Goal: Information Seeking & Learning: Learn about a topic

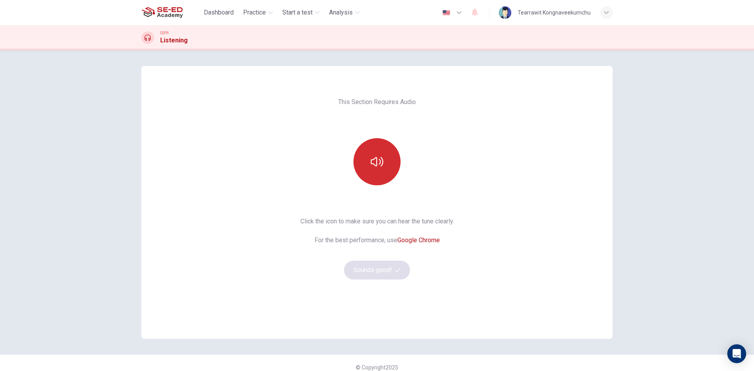
click at [374, 165] on icon "button" at bounding box center [377, 162] width 13 height 13
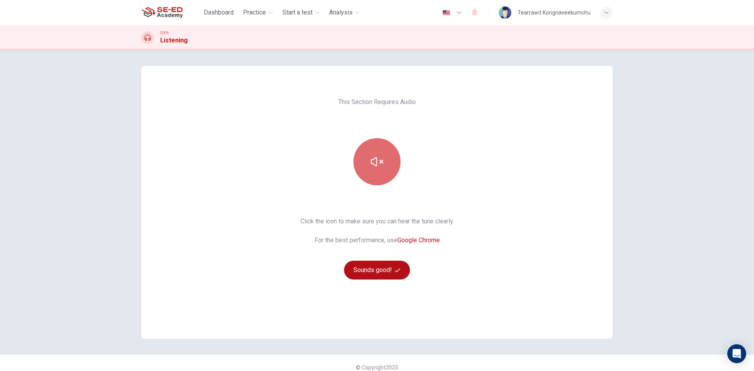
click at [373, 165] on icon "button" at bounding box center [377, 161] width 13 height 9
click at [371, 157] on icon "button" at bounding box center [377, 162] width 13 height 13
click at [376, 163] on icon "button" at bounding box center [377, 162] width 13 height 13
click at [361, 167] on button "button" at bounding box center [376, 161] width 47 height 47
click at [359, 170] on button "button" at bounding box center [376, 161] width 47 height 47
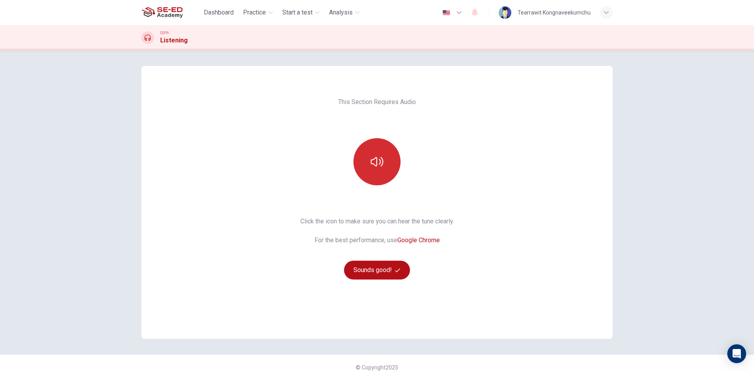
click at [361, 170] on button "button" at bounding box center [376, 161] width 47 height 47
click at [367, 269] on button "Sounds good!" at bounding box center [377, 270] width 66 height 19
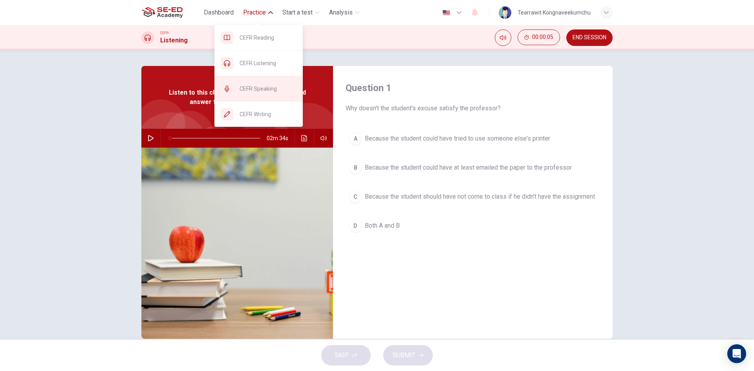
click at [268, 84] on span "CEFR Speaking" at bounding box center [268, 88] width 57 height 9
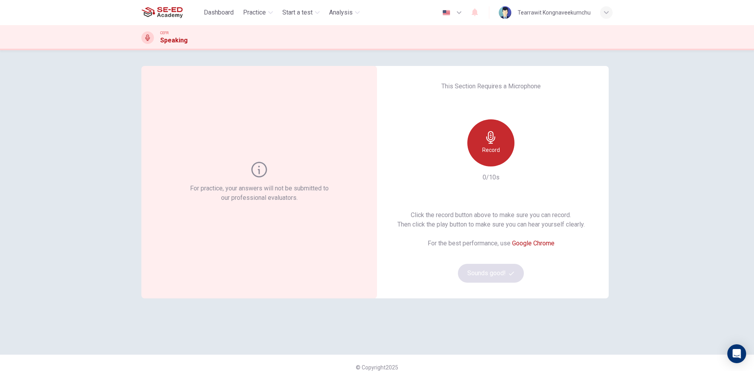
click at [481, 133] on div "Record" at bounding box center [490, 142] width 47 height 47
click at [486, 147] on h6 "Record" at bounding box center [491, 149] width 18 height 9
click at [486, 147] on h6 "Stop" at bounding box center [491, 149] width 12 height 9
click at [487, 271] on button "Sounds good!" at bounding box center [491, 273] width 66 height 19
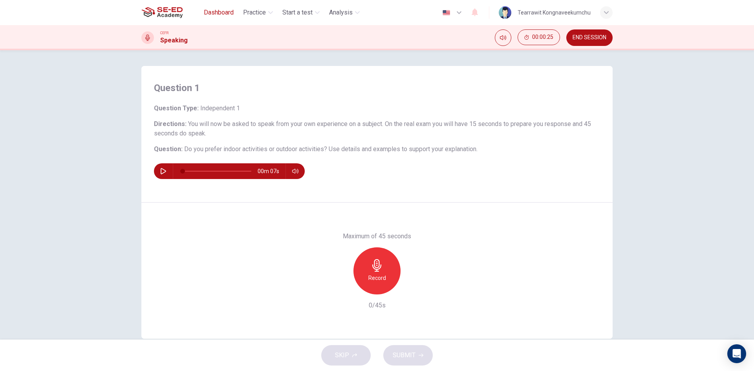
click at [215, 6] on button "Dashboard" at bounding box center [219, 12] width 36 height 14
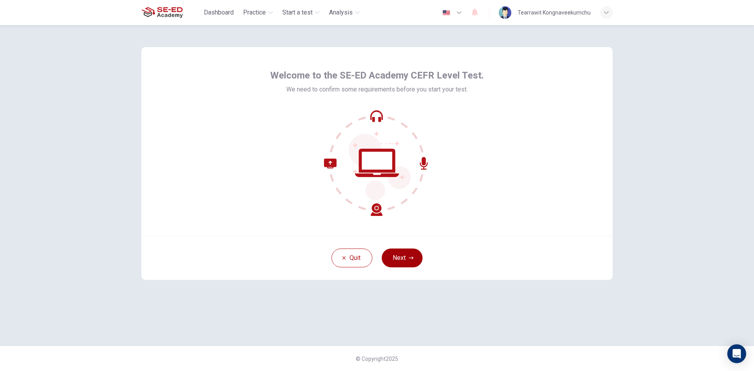
click at [404, 251] on button "Next" at bounding box center [402, 258] width 41 height 19
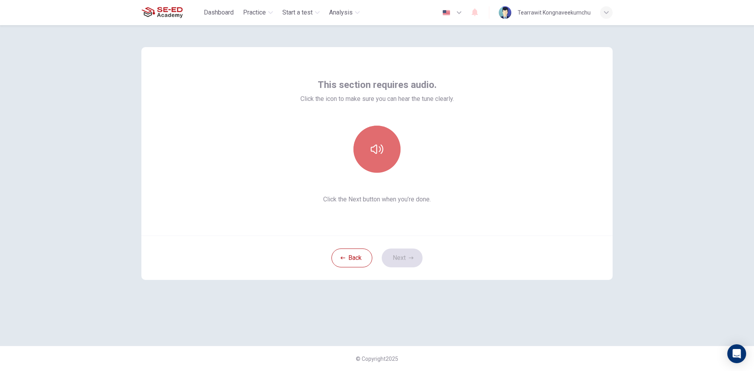
click at [385, 157] on button "button" at bounding box center [376, 149] width 47 height 47
click at [397, 262] on button "Next" at bounding box center [402, 258] width 41 height 19
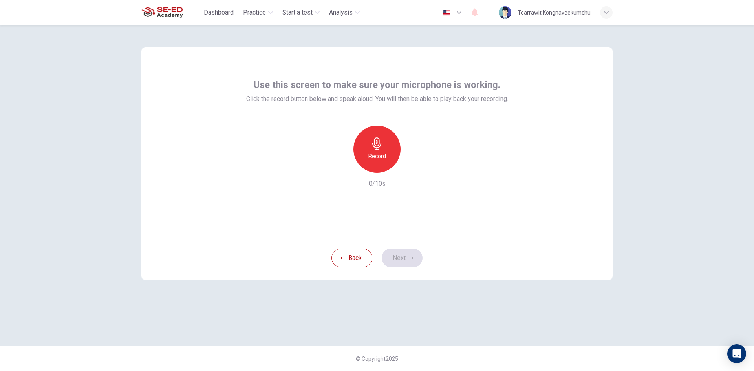
click at [369, 152] on h6 "Record" at bounding box center [377, 156] width 18 height 9
click at [378, 154] on h6 "Stop" at bounding box center [377, 156] width 12 height 9
click at [398, 254] on button "Next" at bounding box center [402, 258] width 41 height 19
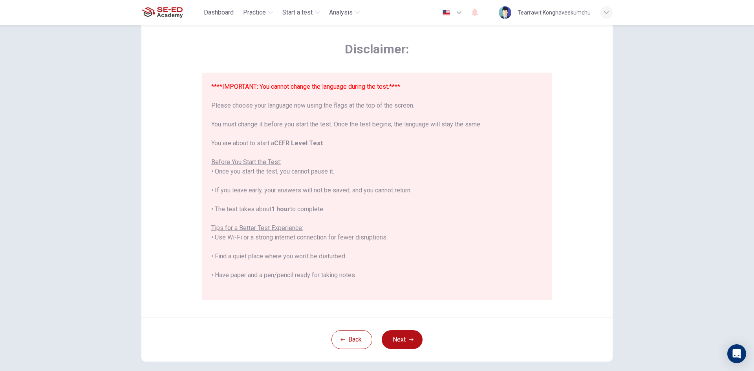
scroll to position [66, 0]
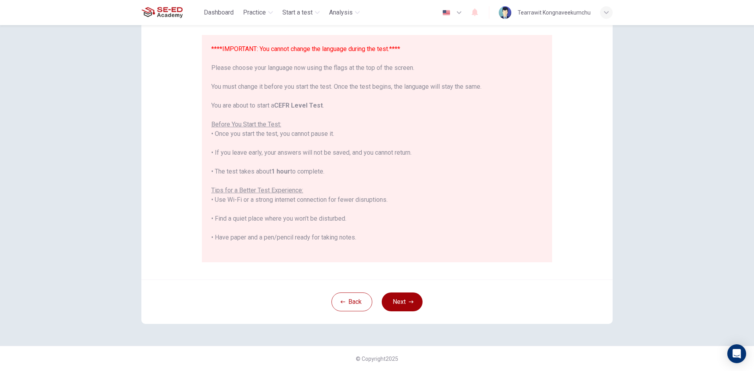
click at [391, 304] on button "Next" at bounding box center [402, 302] width 41 height 19
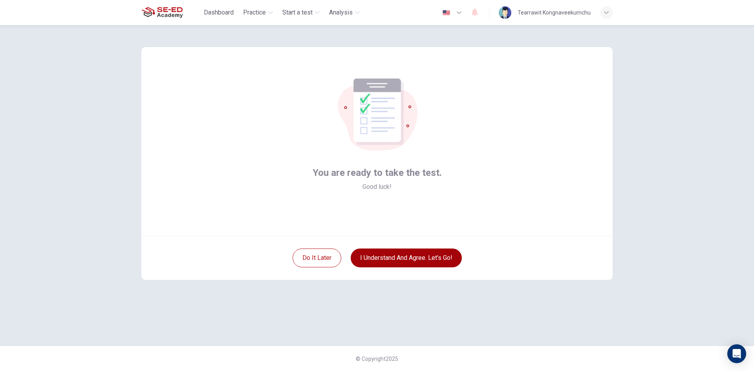
click at [396, 262] on button "I understand and agree. Let’s go!" at bounding box center [406, 258] width 111 height 19
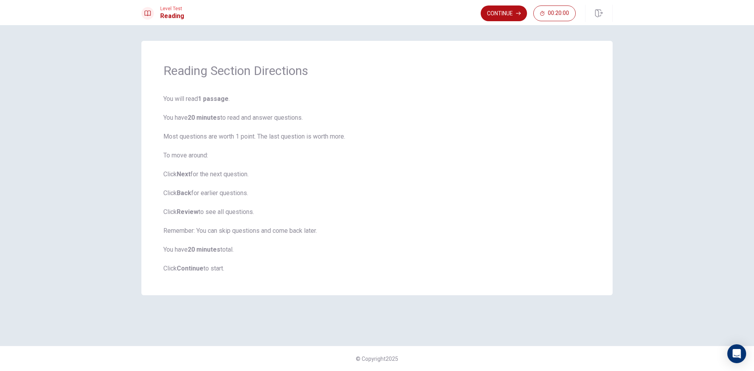
click at [361, 191] on span "You will read 1 passage . You have 20 minutes to read and answer questions. Mos…" at bounding box center [376, 183] width 427 height 179
click at [499, 15] on button "Continue" at bounding box center [504, 13] width 46 height 16
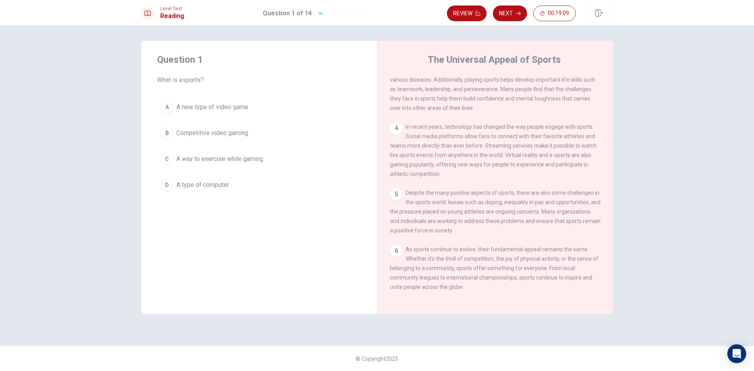
scroll to position [145, 0]
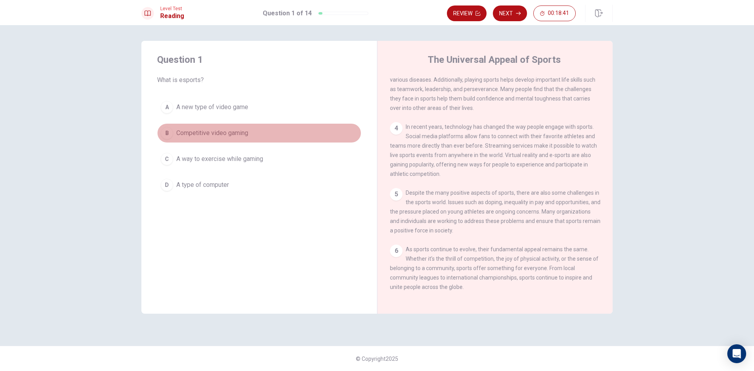
click at [211, 132] on span "Competitive video gaming" at bounding box center [212, 132] width 72 height 9
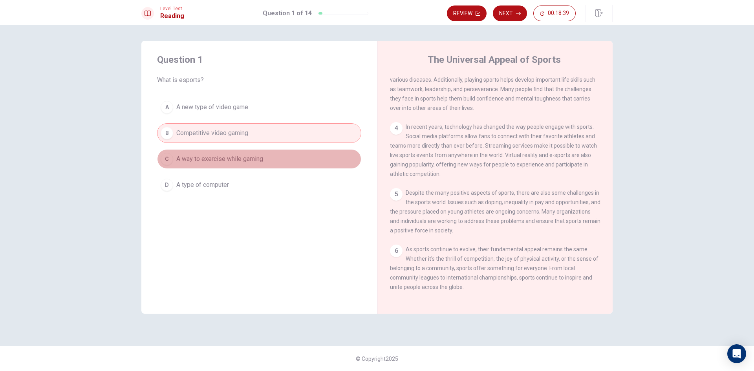
click at [222, 162] on span "A way to exercise while gaming" at bounding box center [219, 158] width 87 height 9
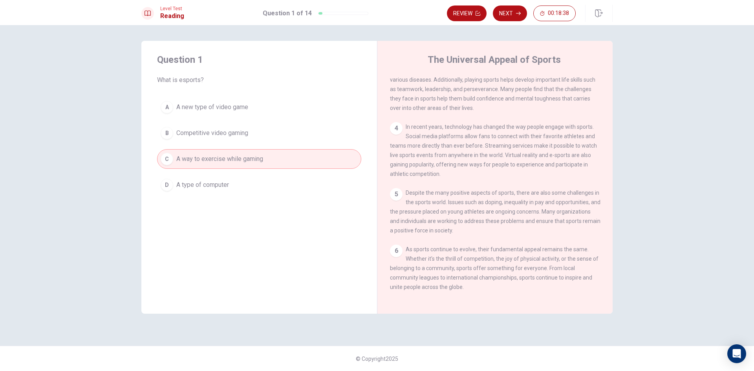
click at [222, 138] on button "B Competitive video gaming" at bounding box center [259, 133] width 204 height 20
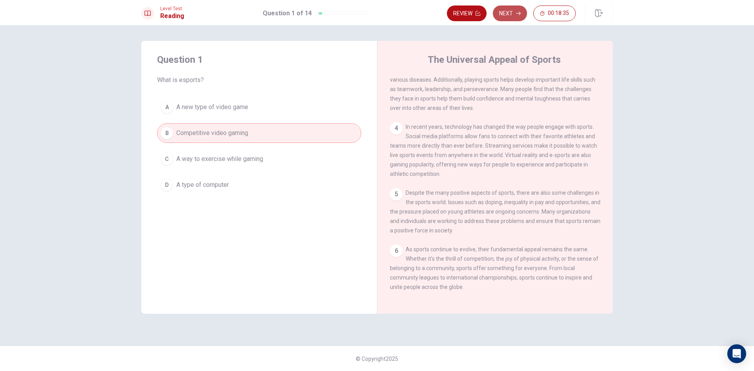
click at [507, 13] on button "Next" at bounding box center [510, 13] width 34 height 16
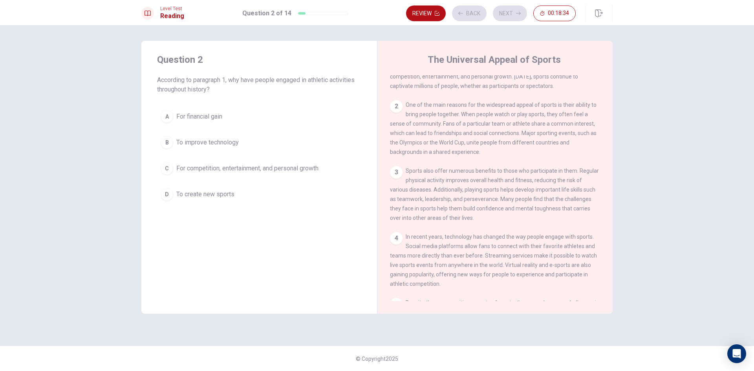
scroll to position [0, 0]
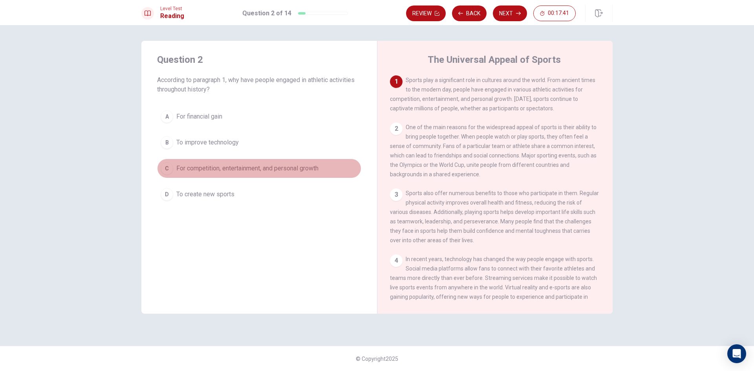
click at [199, 170] on span "For competition, entertainment, and personal growth" at bounding box center [247, 168] width 142 height 9
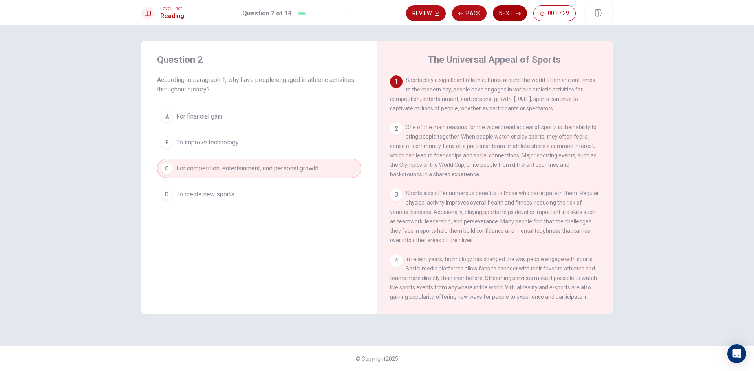
click at [505, 14] on button "Next" at bounding box center [510, 13] width 34 height 16
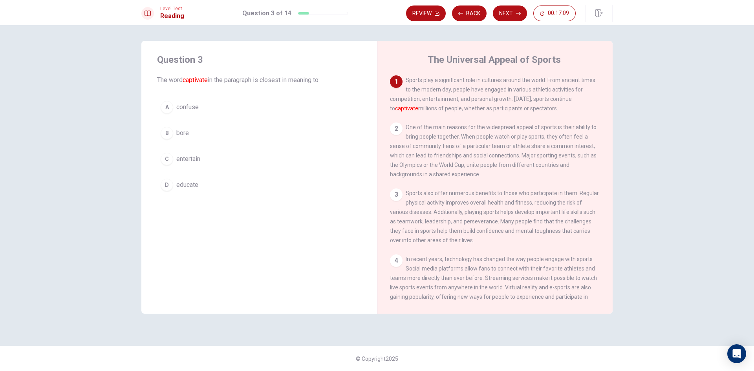
click at [209, 158] on button "C entertain" at bounding box center [259, 159] width 204 height 20
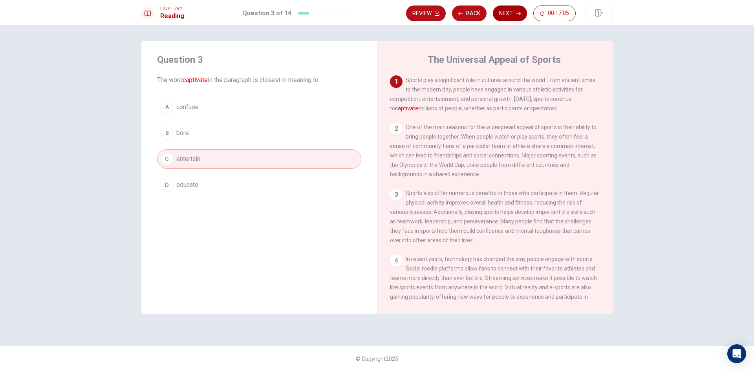
click at [514, 13] on button "Next" at bounding box center [510, 13] width 34 height 16
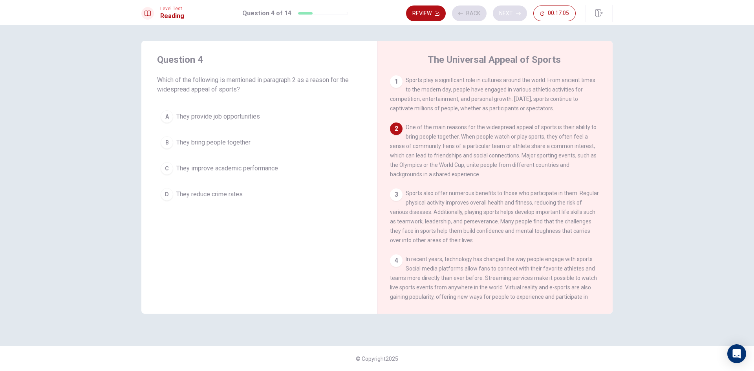
scroll to position [49, 0]
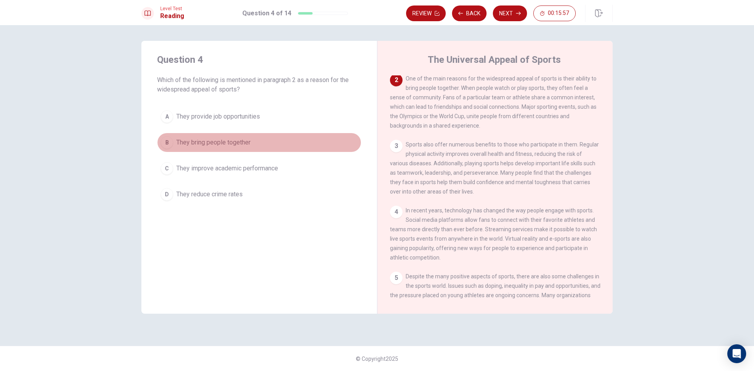
click at [231, 138] on span "They bring people together" at bounding box center [213, 142] width 74 height 9
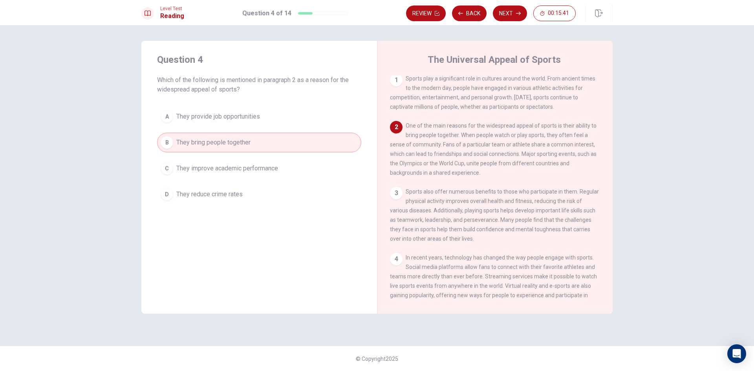
scroll to position [0, 0]
click at [516, 9] on button "Next" at bounding box center [510, 13] width 34 height 16
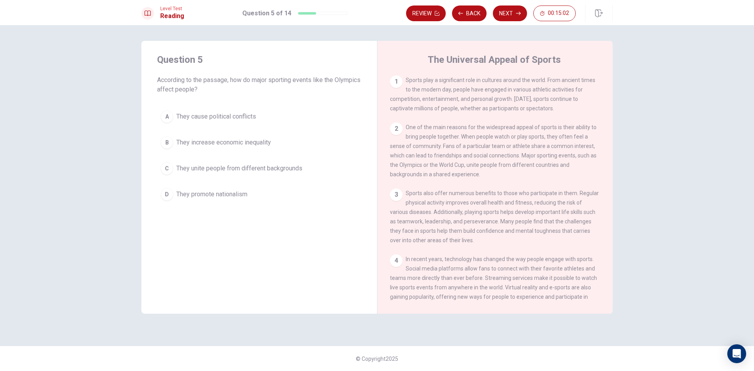
click at [222, 118] on span "They cause political conflicts" at bounding box center [216, 116] width 80 height 9
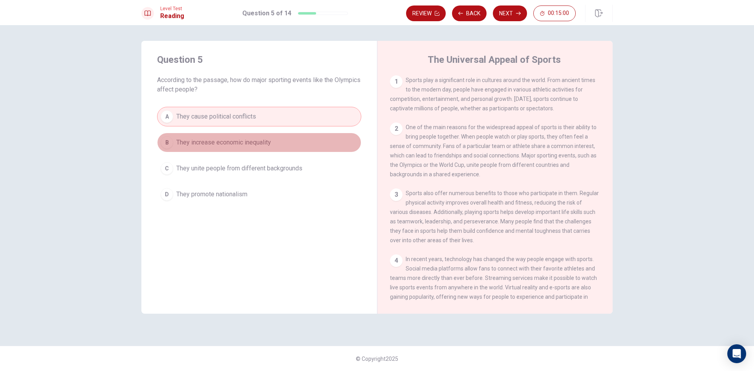
click at [284, 140] on button "B They increase economic inequality" at bounding box center [259, 143] width 204 height 20
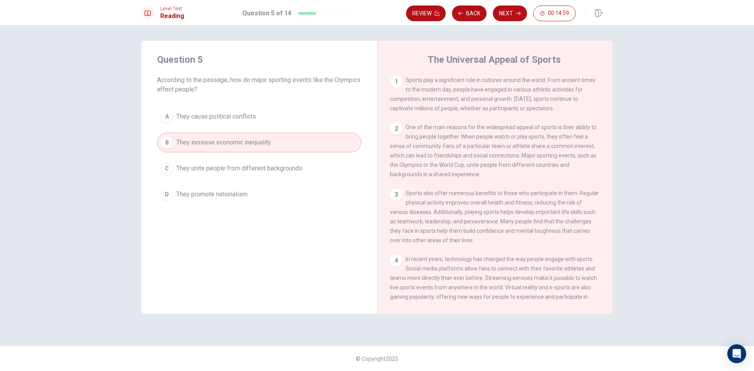
click at [272, 170] on span "They unite people from different backgrounds" at bounding box center [239, 168] width 126 height 9
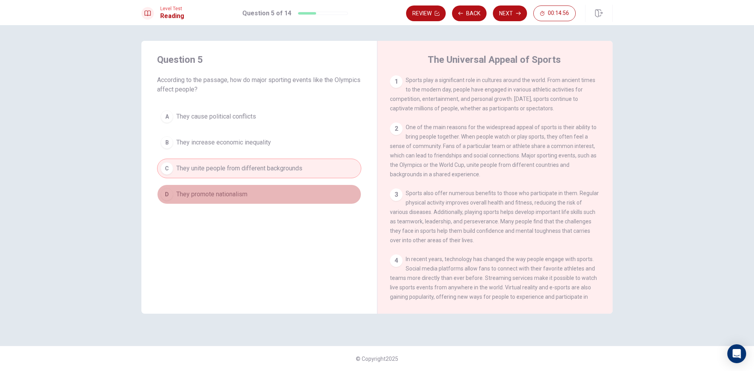
click at [262, 191] on button "D They promote nationalism" at bounding box center [259, 195] width 204 height 20
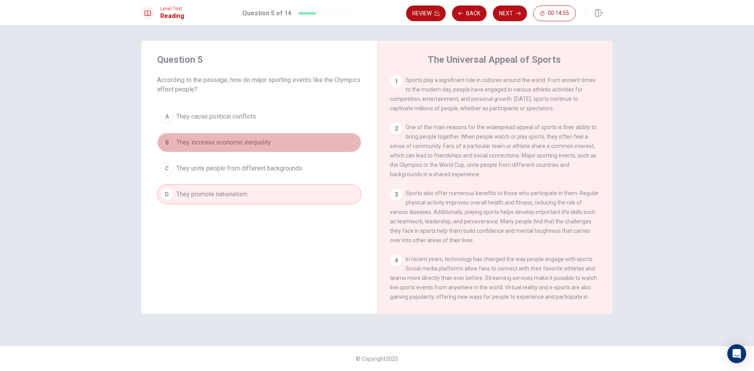
click at [265, 142] on span "They increase economic inequality" at bounding box center [223, 142] width 95 height 9
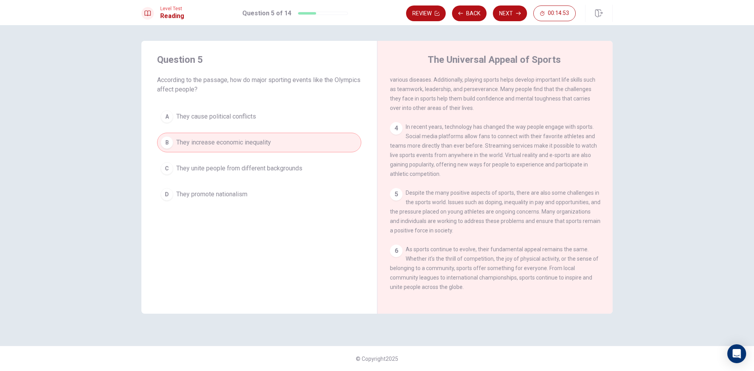
scroll to position [145, 0]
click at [504, 15] on button "Next" at bounding box center [510, 13] width 34 height 16
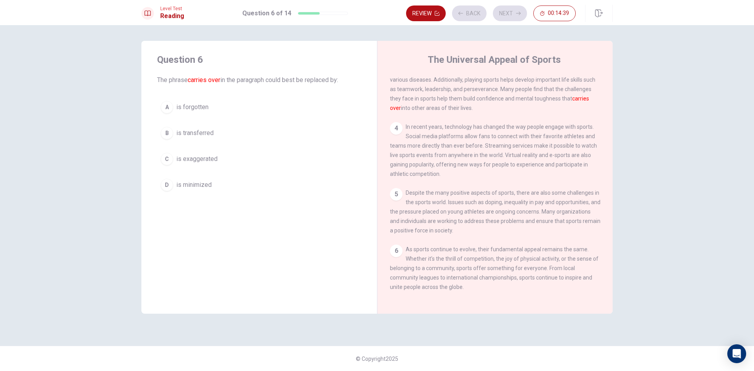
scroll to position [117, 0]
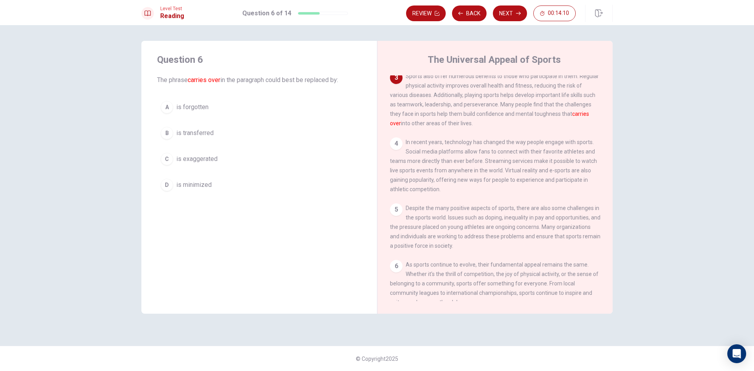
click at [196, 163] on span "is exaggerated" at bounding box center [196, 158] width 41 height 9
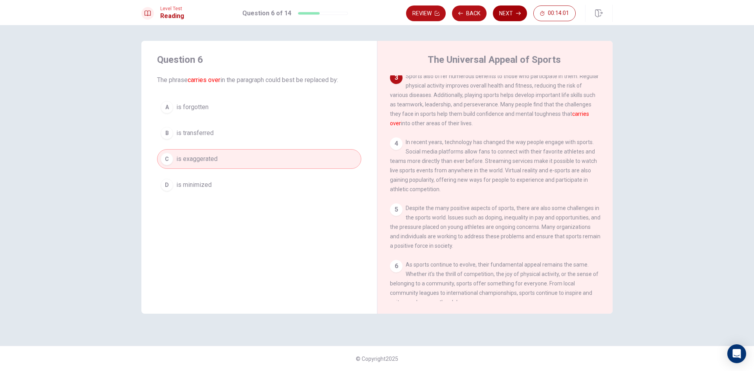
click at [509, 16] on button "Next" at bounding box center [510, 13] width 34 height 16
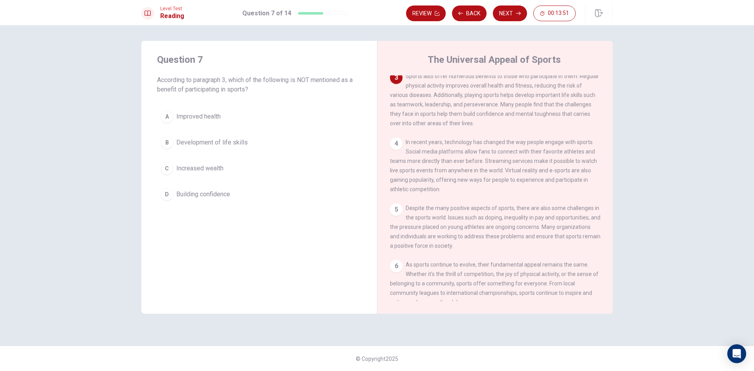
scroll to position [78, 0]
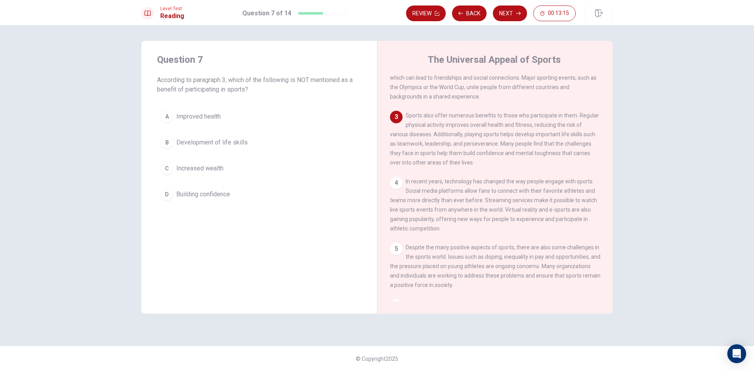
click at [202, 174] on button "C Increased wealth" at bounding box center [259, 169] width 204 height 20
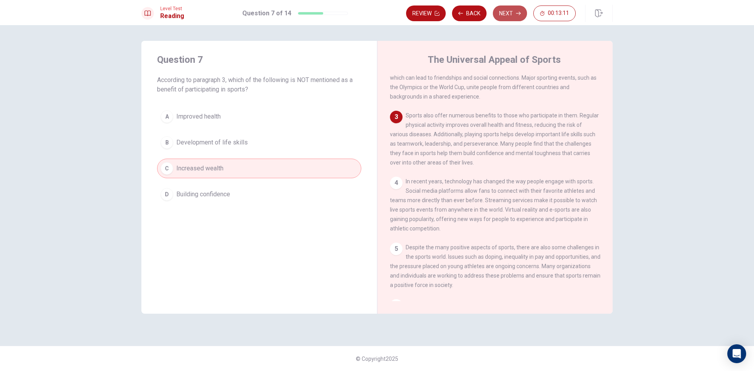
click at [516, 12] on icon "button" at bounding box center [518, 13] width 5 height 5
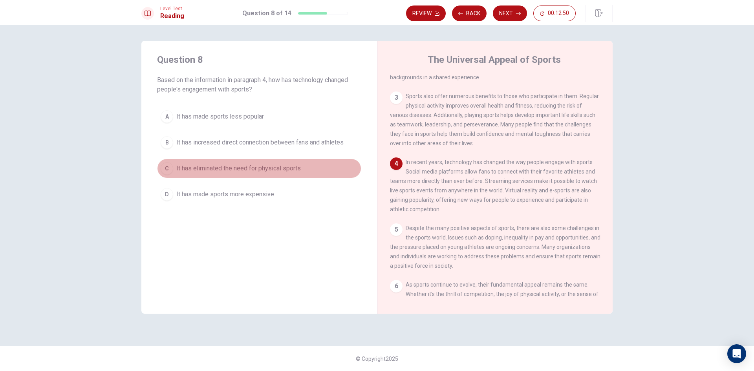
click at [214, 173] on button "C It has eliminated the need for physical sports" at bounding box center [259, 169] width 204 height 20
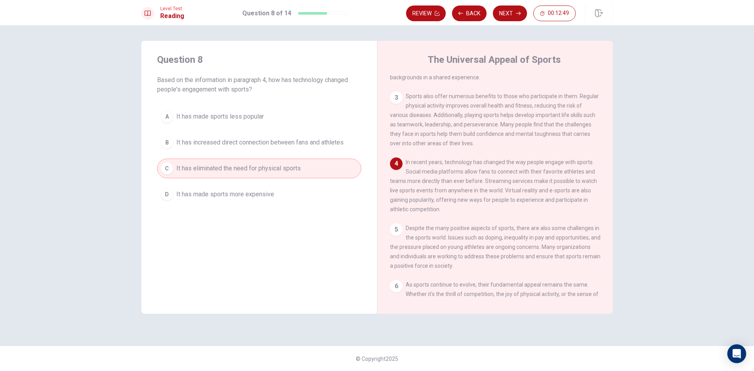
click at [259, 137] on button "B It has increased direct connection between fans and athletes" at bounding box center [259, 143] width 204 height 20
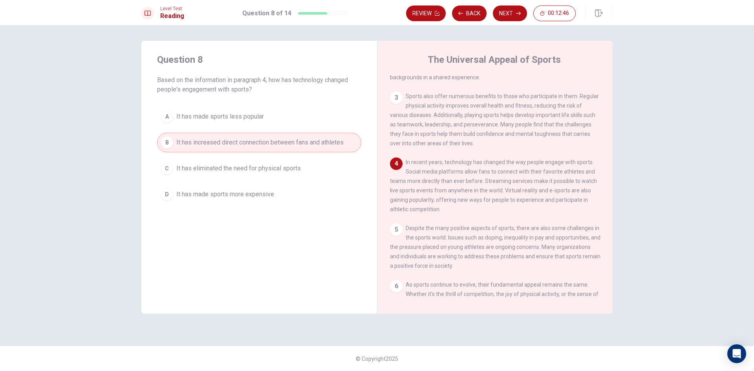
click at [282, 112] on button "A It has made sports less popular" at bounding box center [259, 117] width 204 height 20
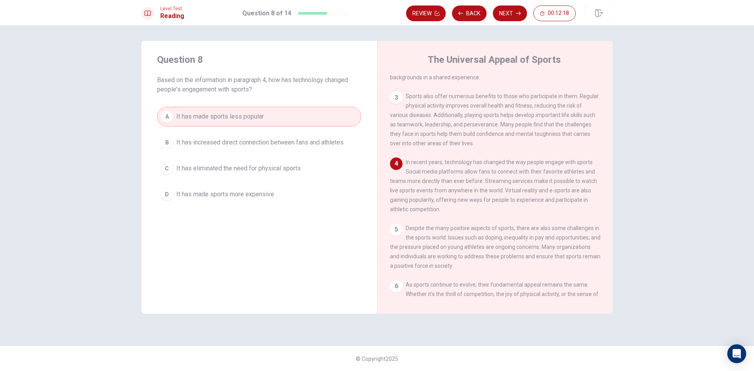
click at [303, 163] on button "C It has eliminated the need for physical sports" at bounding box center [259, 169] width 204 height 20
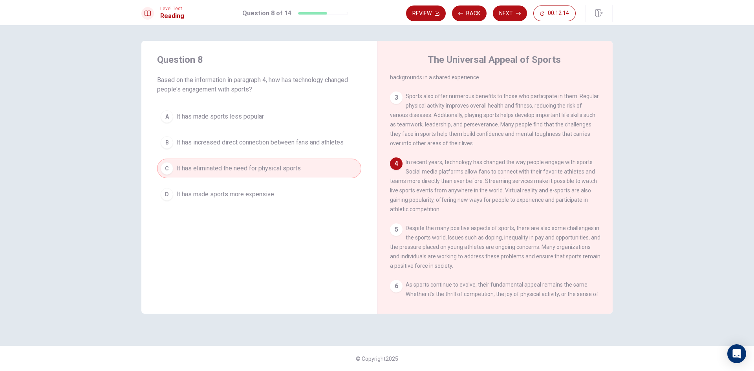
click at [304, 135] on button "B It has increased direct connection between fans and athletes" at bounding box center [259, 143] width 204 height 20
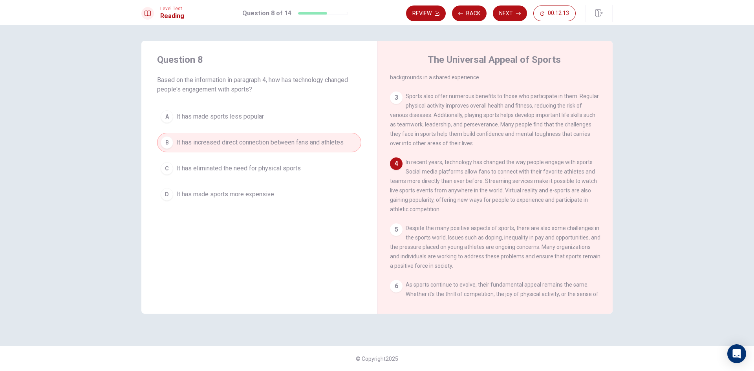
click at [281, 163] on button "C It has eliminated the need for physical sports" at bounding box center [259, 169] width 204 height 20
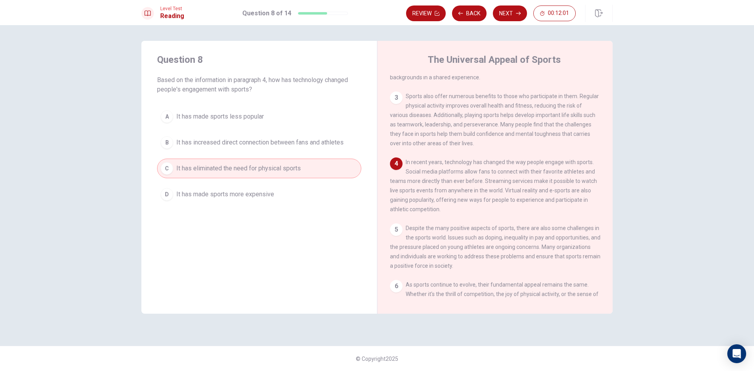
click at [299, 148] on button "B It has increased direct connection between fans and athletes" at bounding box center [259, 143] width 204 height 20
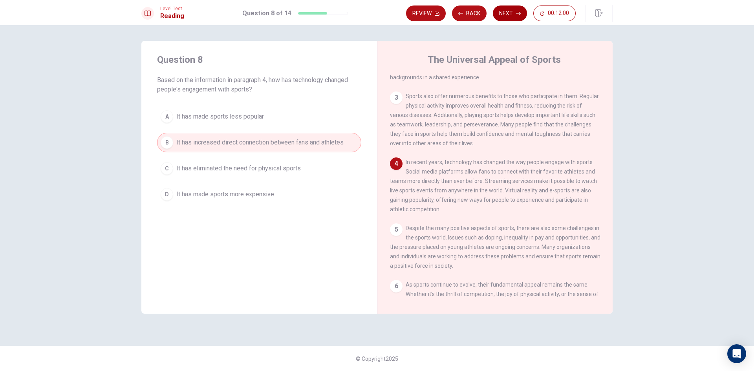
click at [508, 12] on button "Next" at bounding box center [510, 13] width 34 height 16
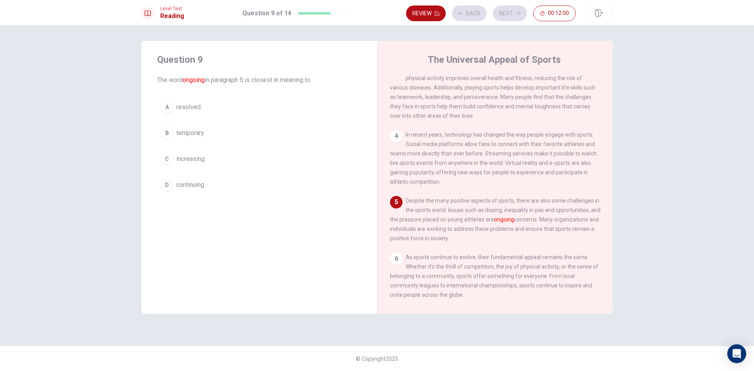
scroll to position [145, 0]
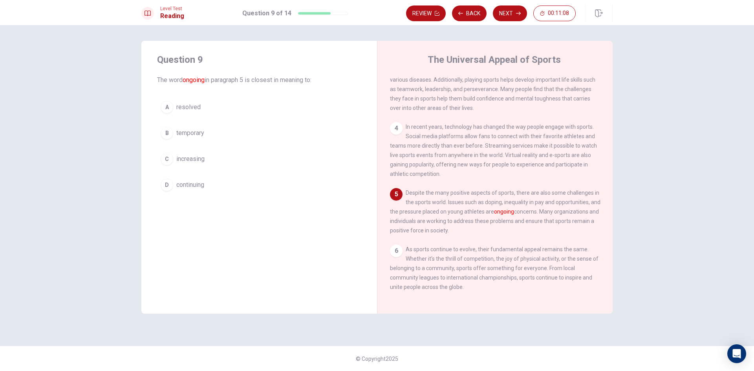
click at [193, 156] on span "increasing" at bounding box center [190, 158] width 28 height 9
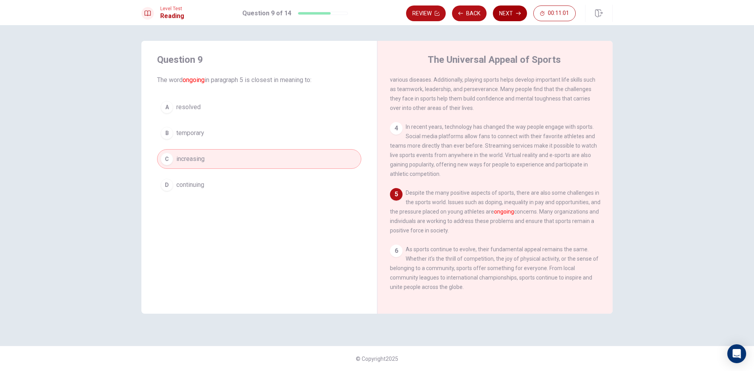
click at [507, 11] on button "Next" at bounding box center [510, 13] width 34 height 16
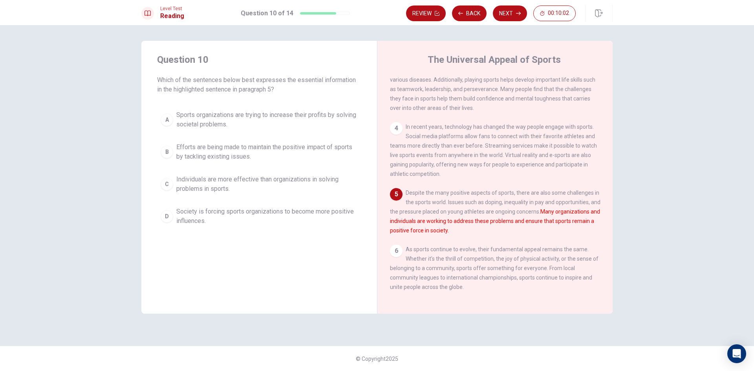
click at [198, 212] on span "Society is forcing sports organizations to become more positive influences." at bounding box center [266, 216] width 181 height 19
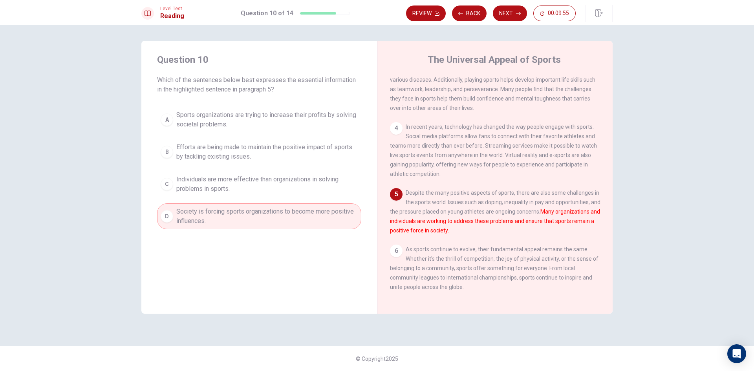
click at [183, 154] on span "Efforts are being made to maintain the positive impact of sports by tackling ex…" at bounding box center [266, 152] width 181 height 19
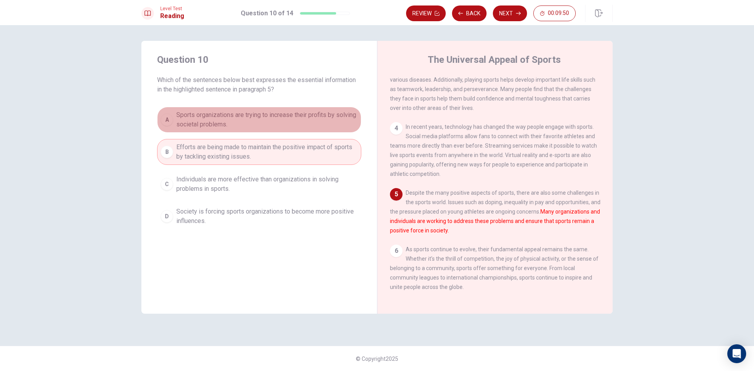
click at [250, 120] on span "Sports organizations are trying to increase their profits by solving societal p…" at bounding box center [266, 119] width 181 height 19
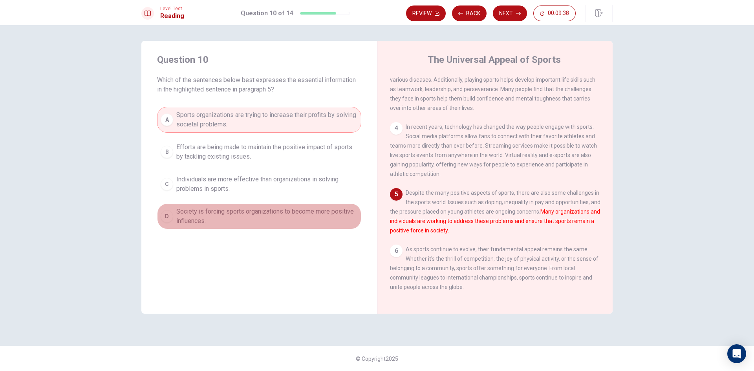
click at [262, 218] on span "Society is forcing sports organizations to become more positive influences." at bounding box center [266, 216] width 181 height 19
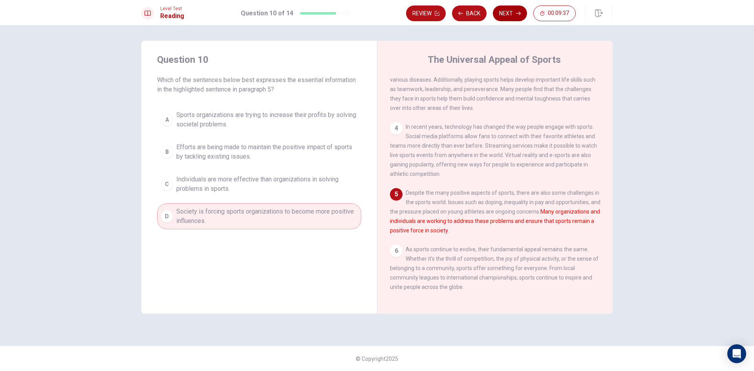
click at [514, 12] on button "Next" at bounding box center [510, 13] width 34 height 16
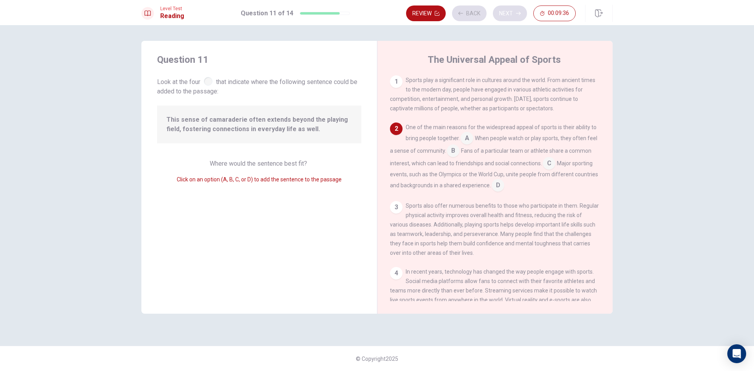
scroll to position [49, 0]
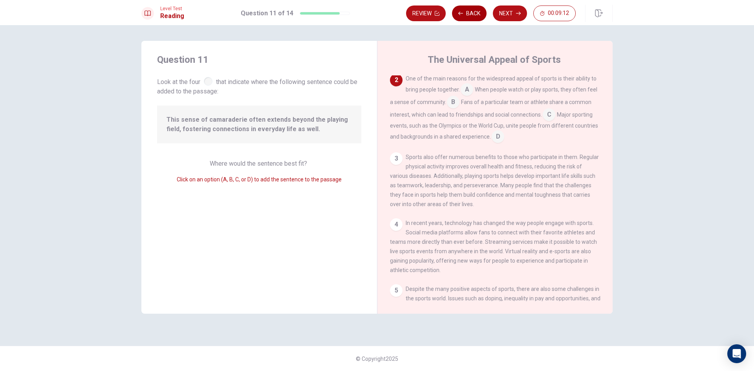
click at [468, 12] on button "Back" at bounding box center [469, 13] width 35 height 16
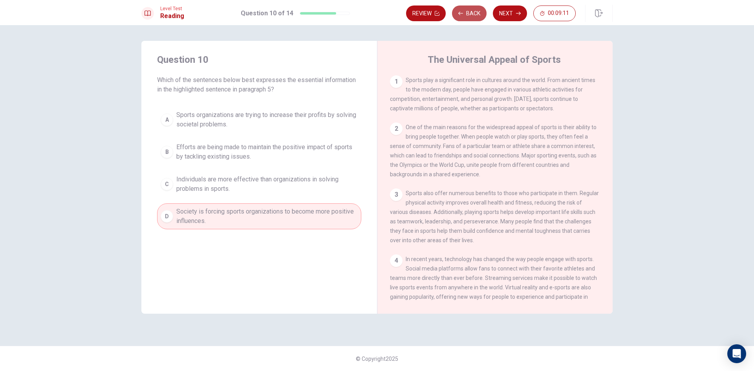
click at [468, 12] on button "Back" at bounding box center [469, 13] width 35 height 16
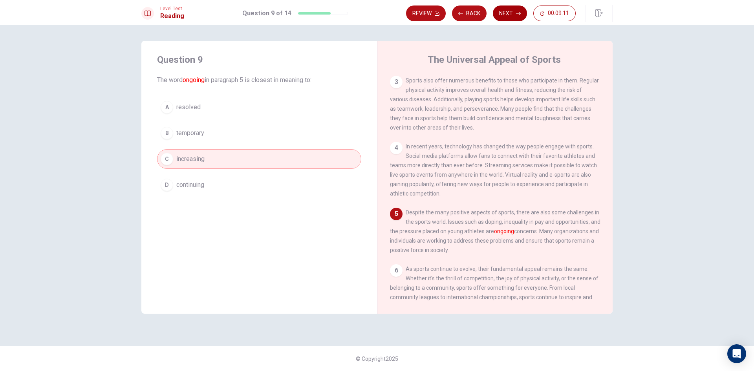
scroll to position [145, 0]
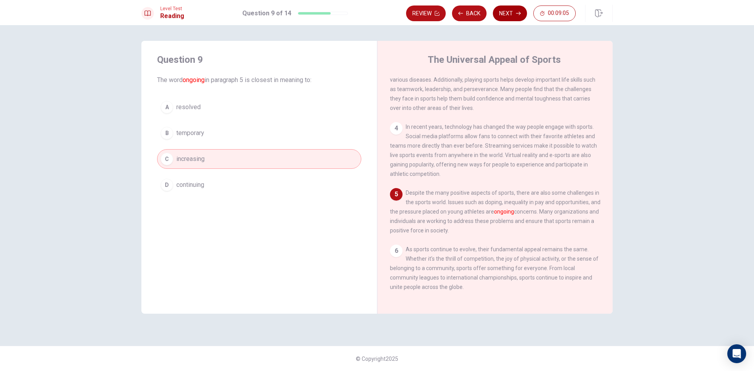
click at [505, 16] on button "Next" at bounding box center [510, 13] width 34 height 16
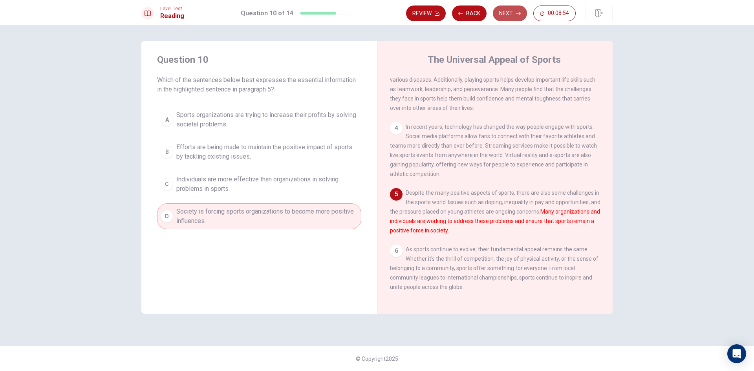
click at [510, 15] on button "Next" at bounding box center [510, 13] width 34 height 16
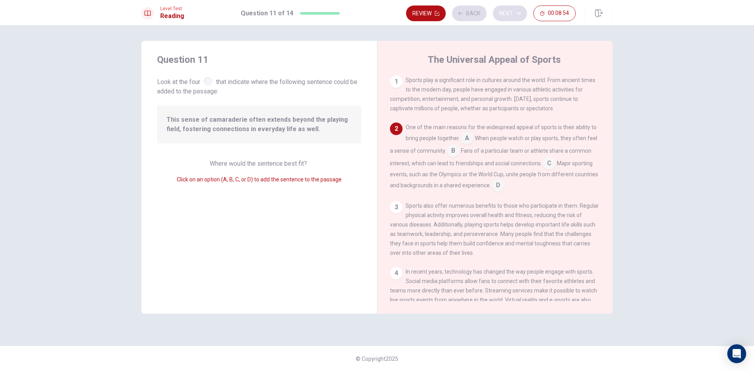
scroll to position [49, 0]
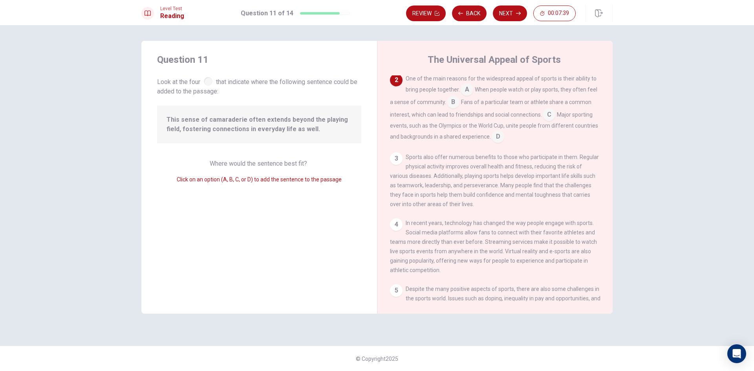
click at [451, 103] on input at bounding box center [453, 103] width 13 height 13
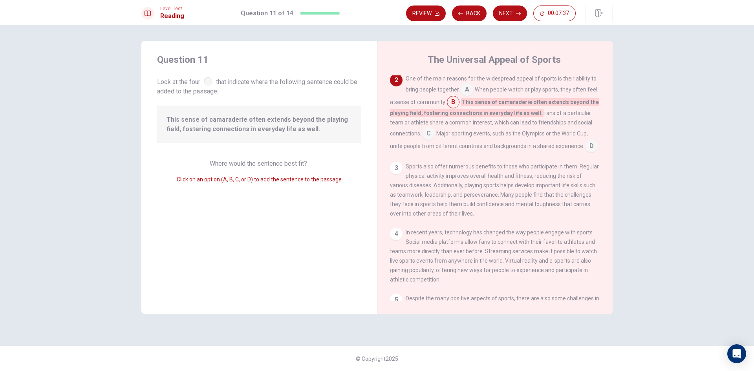
click at [465, 92] on input at bounding box center [467, 90] width 13 height 13
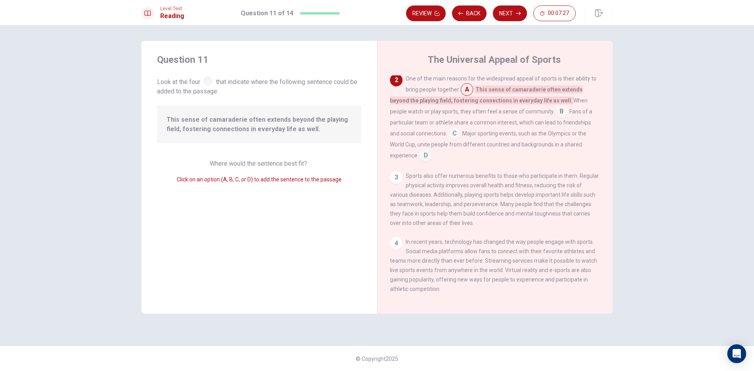
click at [555, 114] on input at bounding box center [561, 112] width 13 height 13
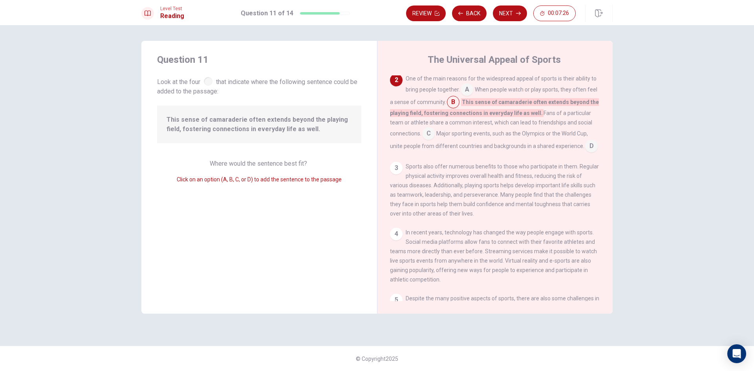
click at [467, 89] on input at bounding box center [467, 90] width 13 height 13
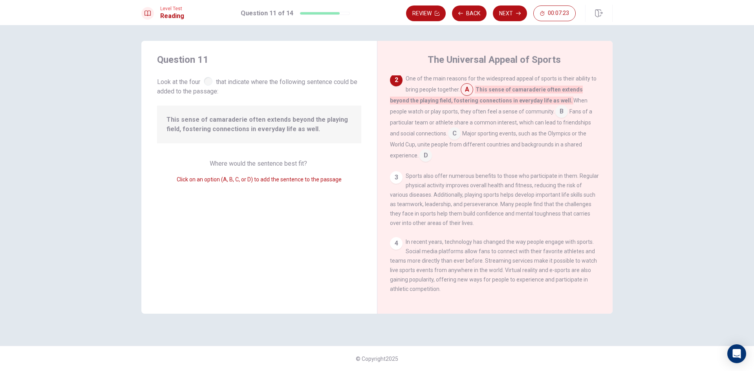
click at [555, 112] on input at bounding box center [561, 112] width 13 height 13
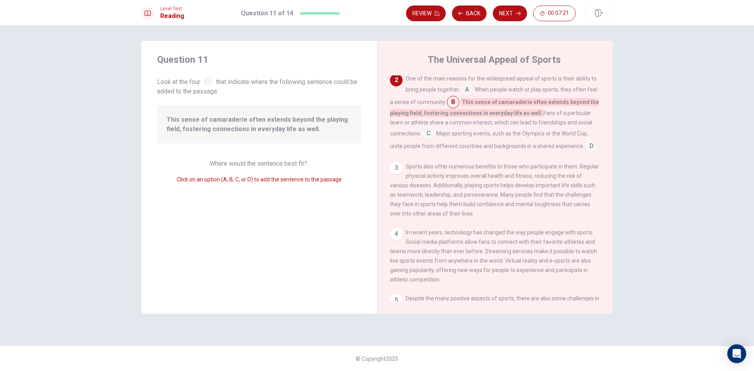
click at [468, 91] on input at bounding box center [467, 90] width 13 height 13
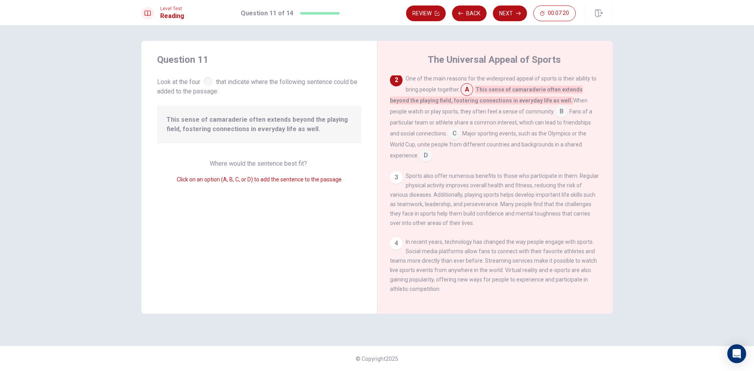
click at [471, 93] on input at bounding box center [467, 90] width 13 height 13
click at [448, 137] on input at bounding box center [454, 134] width 13 height 13
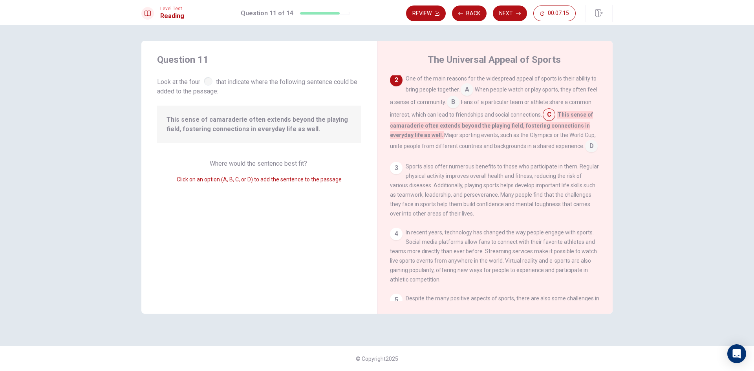
click at [587, 147] on input at bounding box center [591, 147] width 13 height 13
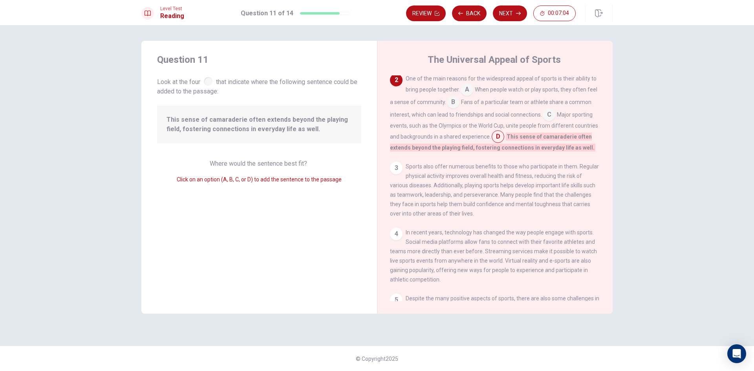
click at [465, 95] on input at bounding box center [467, 90] width 13 height 13
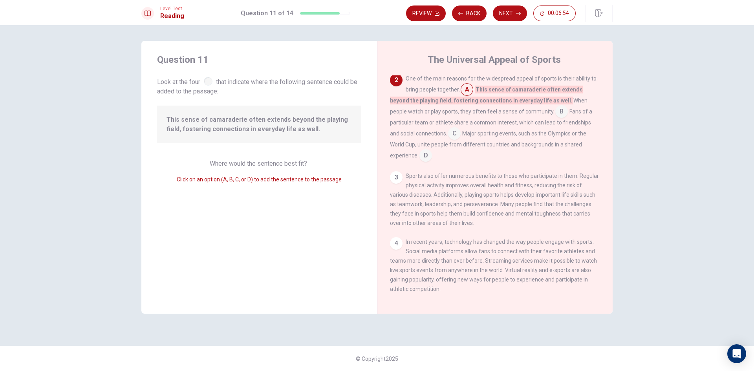
click at [555, 113] on input at bounding box center [561, 112] width 13 height 13
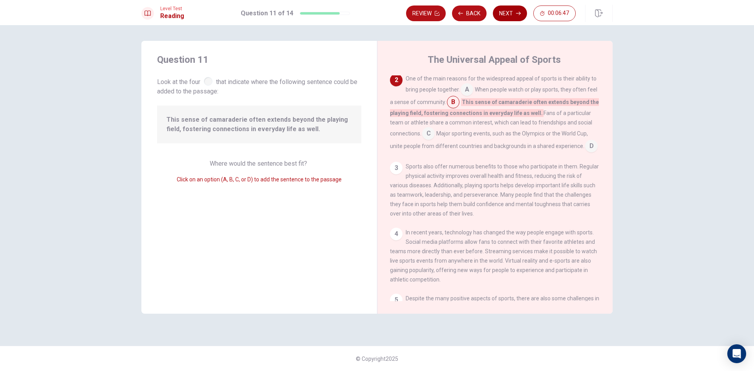
click at [512, 14] on button "Next" at bounding box center [510, 13] width 34 height 16
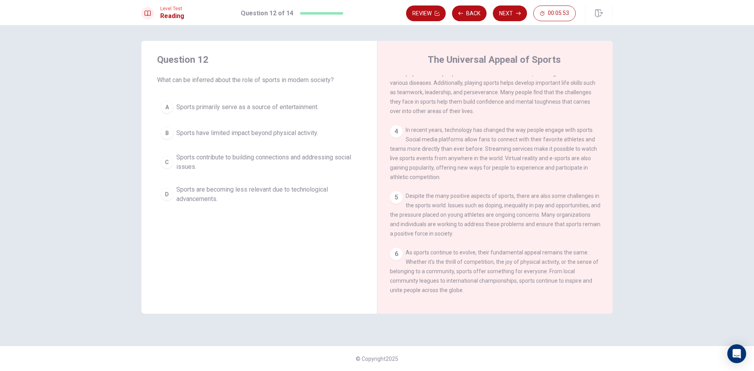
scroll to position [145, 0]
click at [182, 162] on span "Sports contribute to building connections and addressing social issues." at bounding box center [266, 162] width 181 height 19
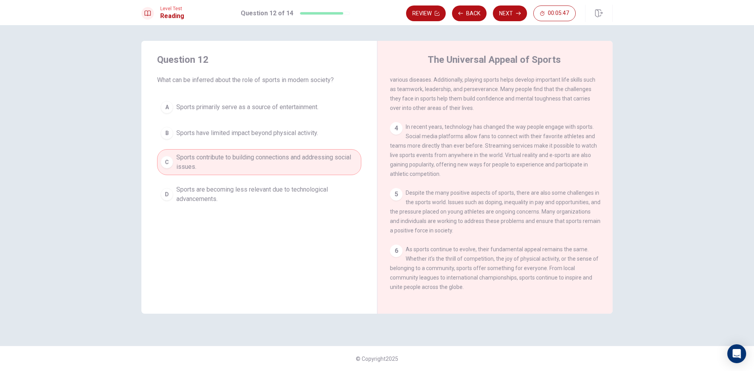
click at [245, 135] on span "Sports have limited impact beyond physical activity." at bounding box center [247, 132] width 142 height 9
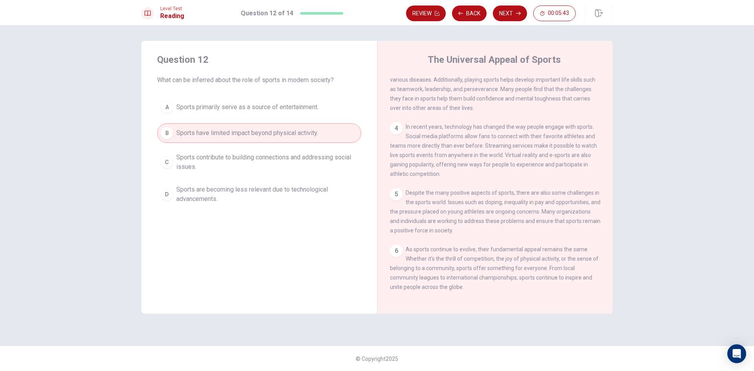
click at [268, 101] on button "A Sports primarily serve as a source of entertainment." at bounding box center [259, 107] width 204 height 20
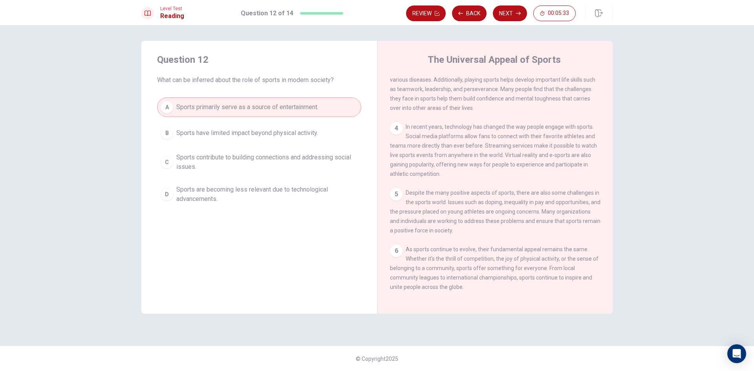
click at [265, 156] on span "Sports contribute to building connections and addressing social issues." at bounding box center [266, 162] width 181 height 19
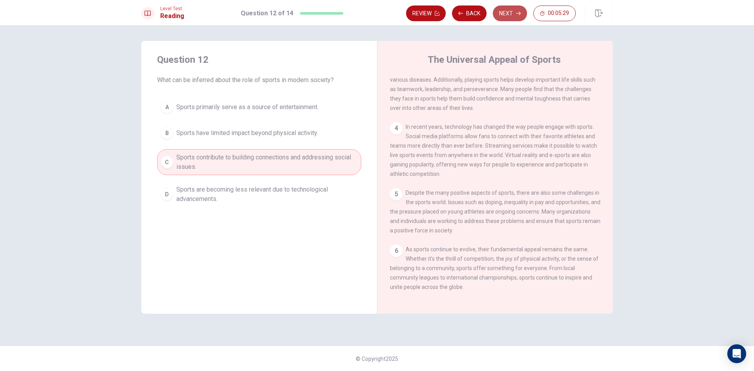
click at [501, 13] on button "Next" at bounding box center [510, 13] width 34 height 16
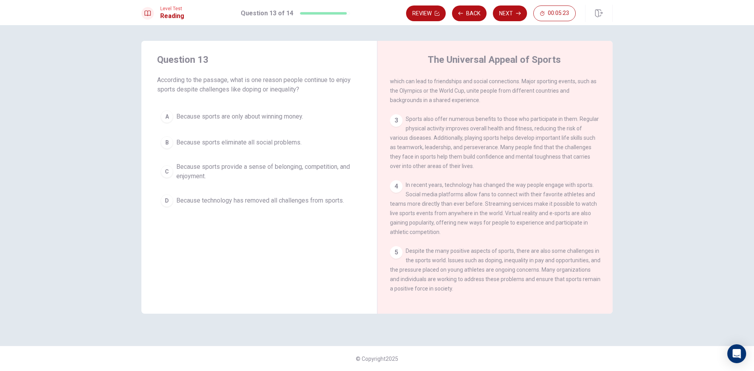
scroll to position [0, 0]
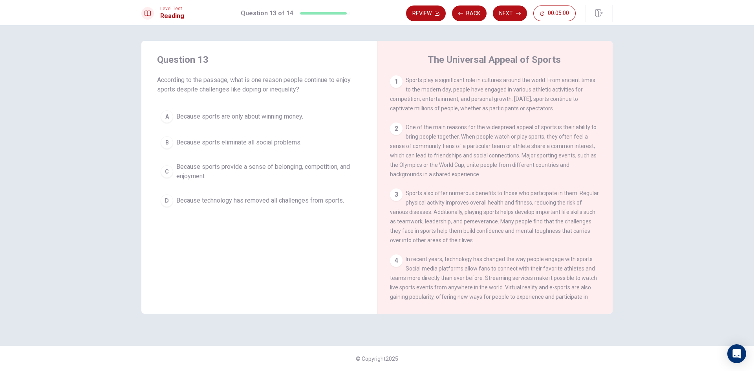
click at [228, 168] on span "Because sports provide a sense of belonging, competition, and enjoyment." at bounding box center [266, 171] width 181 height 19
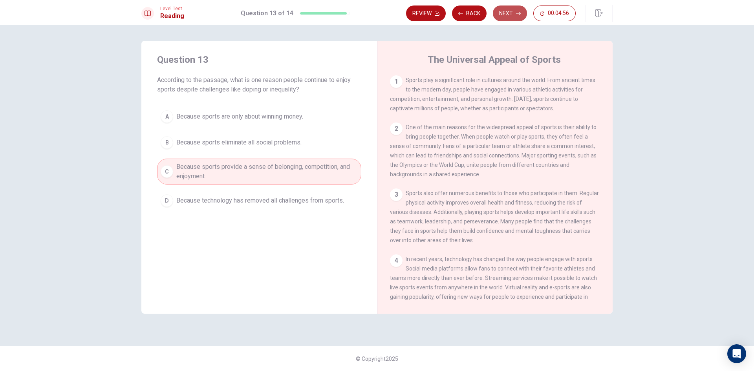
click at [505, 15] on button "Next" at bounding box center [510, 13] width 34 height 16
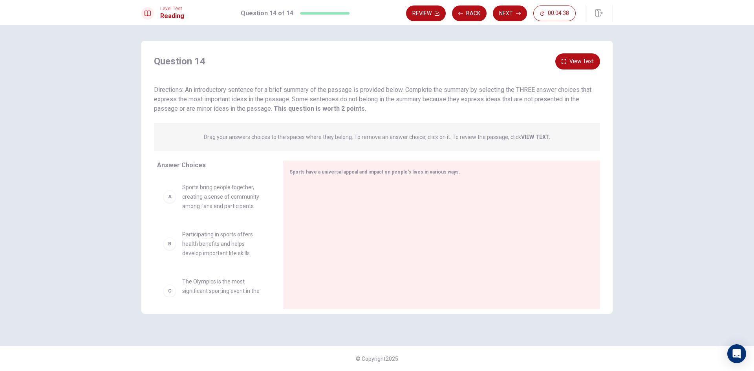
click at [172, 245] on div "B" at bounding box center [169, 244] width 13 height 13
click at [171, 246] on div "B" at bounding box center [169, 244] width 13 height 13
click at [168, 197] on div "A" at bounding box center [169, 196] width 13 height 13
click at [327, 176] on div "Sports have a universal appeal and impact on people's lives in various ways." at bounding box center [436, 172] width 295 height 10
click at [327, 168] on div "Sports have a universal appeal and impact on people's lives in various ways." at bounding box center [436, 172] width 295 height 10
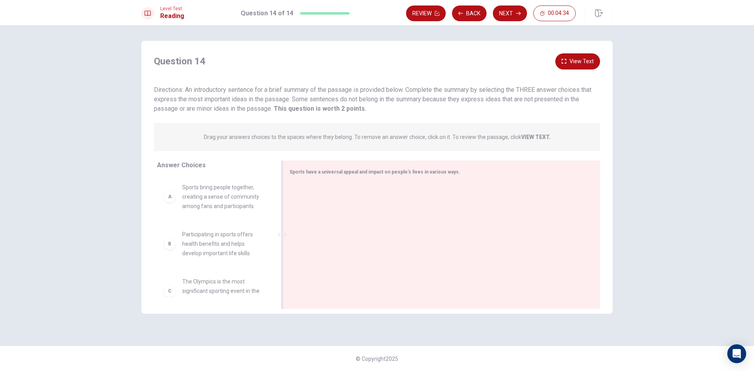
click at [439, 171] on span "Sports have a universal appeal and impact on people's lives in various ways." at bounding box center [374, 171] width 171 height 5
drag, startPoint x: 165, startPoint y: 247, endPoint x: 315, endPoint y: 221, distance: 151.8
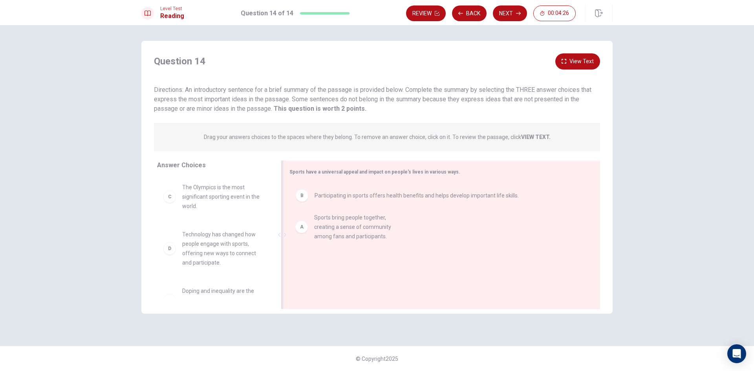
drag, startPoint x: 176, startPoint y: 203, endPoint x: 318, endPoint y: 227, distance: 143.5
drag, startPoint x: 302, startPoint y: 194, endPoint x: 277, endPoint y: 197, distance: 25.3
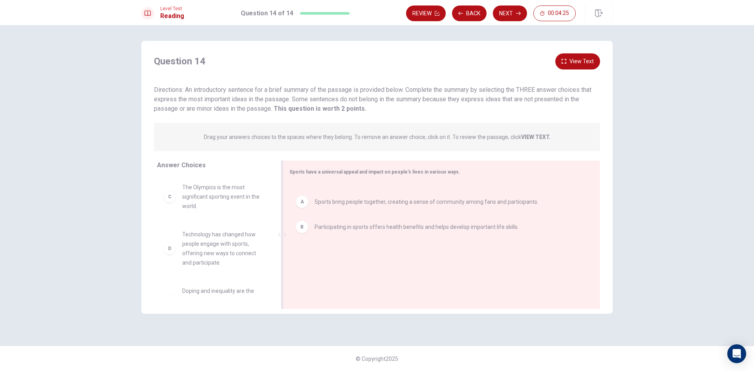
click at [277, 197] on div at bounding box center [282, 235] width 10 height 148
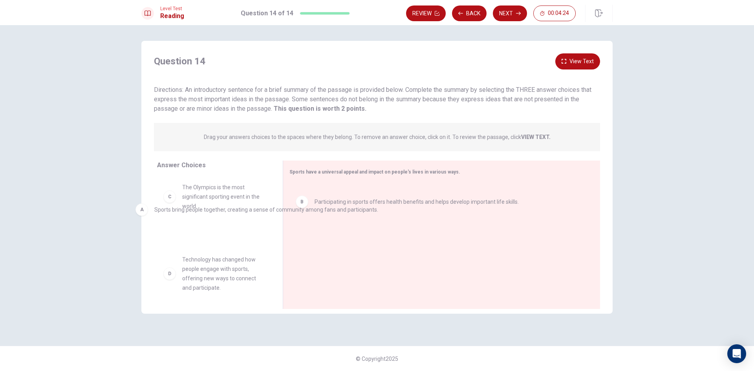
drag, startPoint x: 316, startPoint y: 201, endPoint x: 151, endPoint y: 215, distance: 165.9
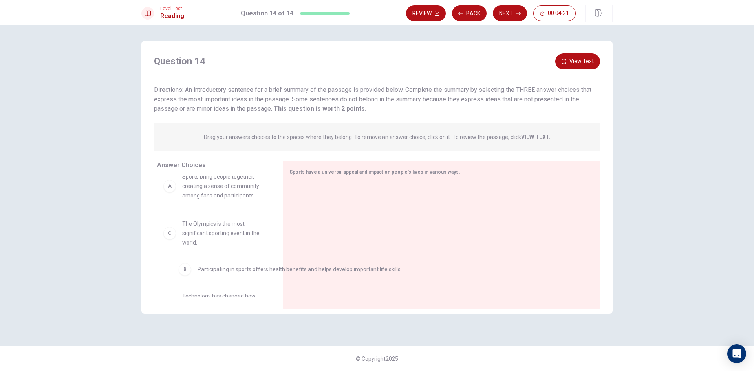
drag, startPoint x: 301, startPoint y: 195, endPoint x: 172, endPoint y: 274, distance: 151.9
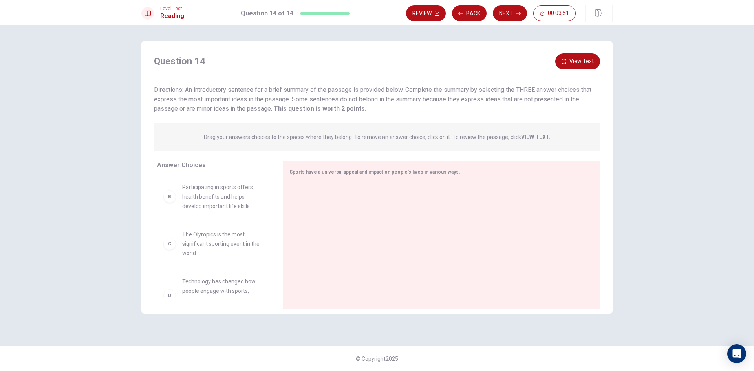
scroll to position [8, 0]
click at [472, 14] on button "Back" at bounding box center [469, 13] width 35 height 16
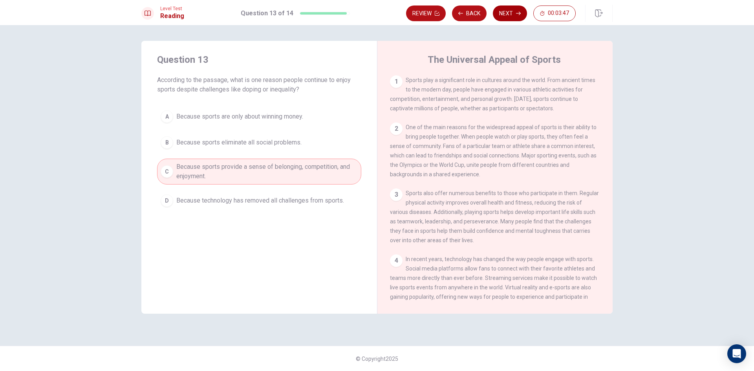
click at [506, 14] on button "Next" at bounding box center [510, 13] width 34 height 16
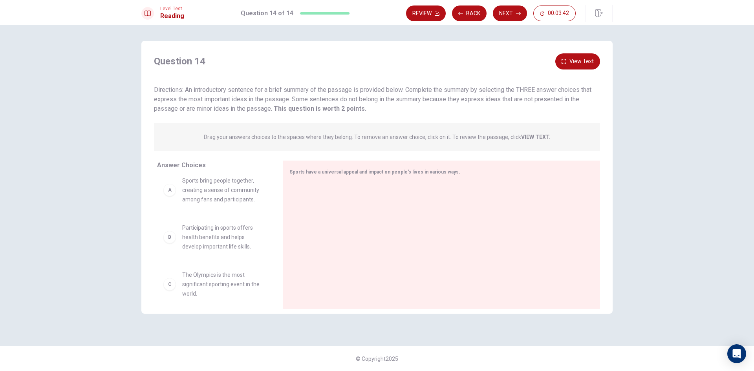
scroll to position [0, 0]
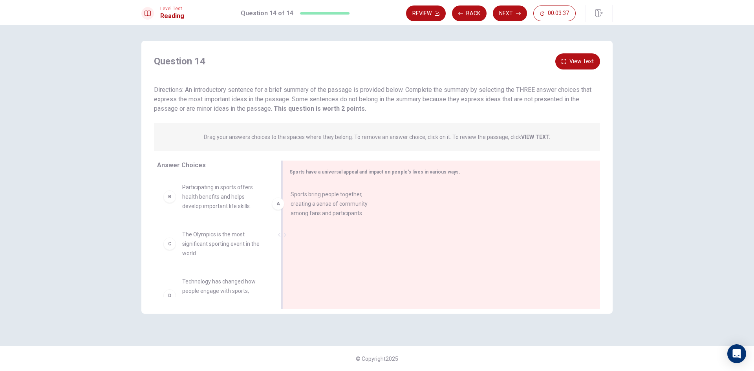
drag, startPoint x: 174, startPoint y: 198, endPoint x: 294, endPoint y: 205, distance: 120.7
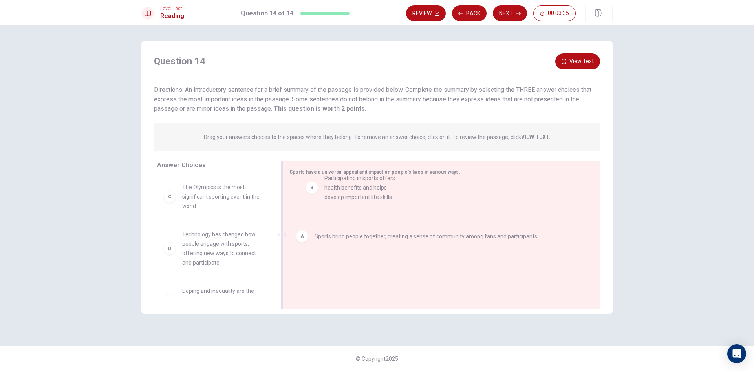
drag, startPoint x: 172, startPoint y: 199, endPoint x: 310, endPoint y: 197, distance: 137.5
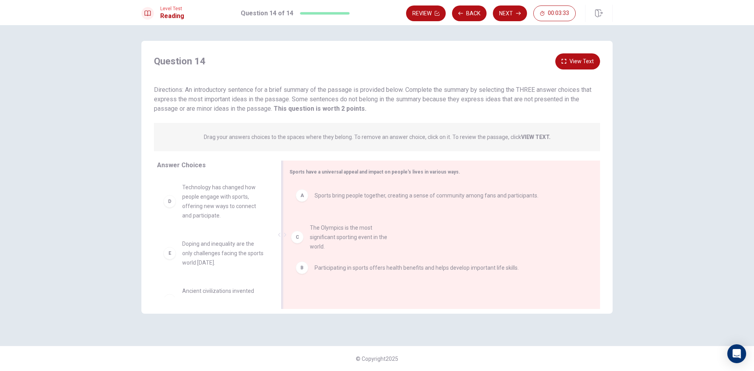
drag, startPoint x: 187, startPoint y: 197, endPoint x: 317, endPoint y: 237, distance: 136.8
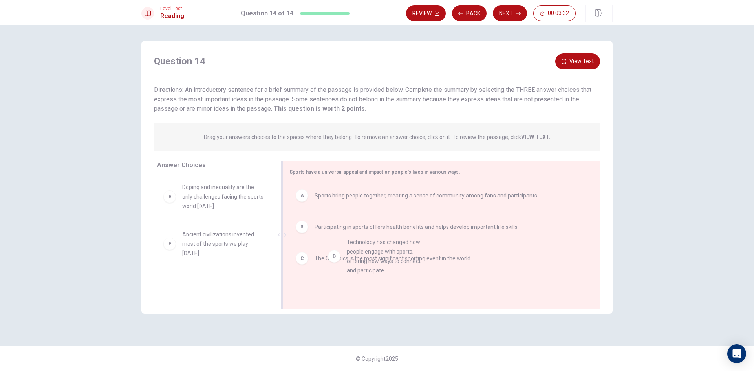
drag, startPoint x: 175, startPoint y: 203, endPoint x: 352, endPoint y: 281, distance: 193.4
drag, startPoint x: 172, startPoint y: 203, endPoint x: 315, endPoint y: 281, distance: 162.2
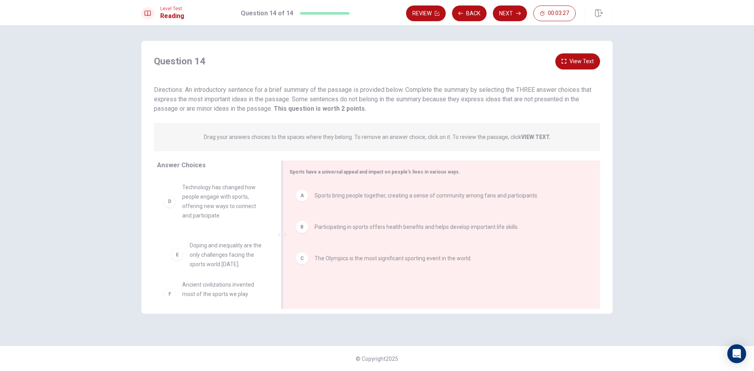
scroll to position [0, 0]
drag, startPoint x: 171, startPoint y: 254, endPoint x: 312, endPoint y: 282, distance: 144.0
drag, startPoint x: 301, startPoint y: 256, endPoint x: 228, endPoint y: 256, distance: 73.0
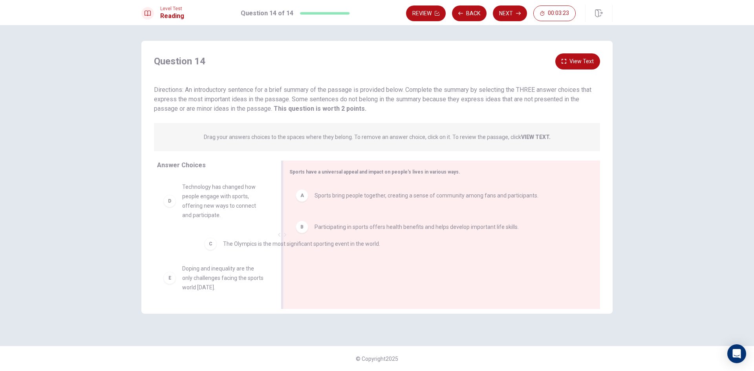
drag, startPoint x: 296, startPoint y: 261, endPoint x: 256, endPoint y: 223, distance: 55.6
drag, startPoint x: 302, startPoint y: 225, endPoint x: 170, endPoint y: 220, distance: 131.7
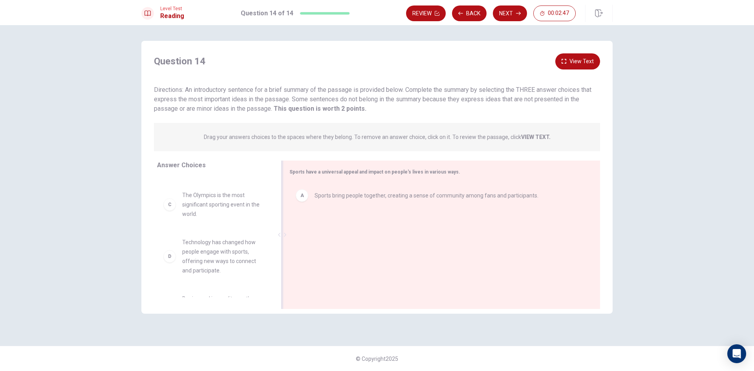
scroll to position [0, 0]
drag, startPoint x: 176, startPoint y: 198, endPoint x: 354, endPoint y: 224, distance: 180.2
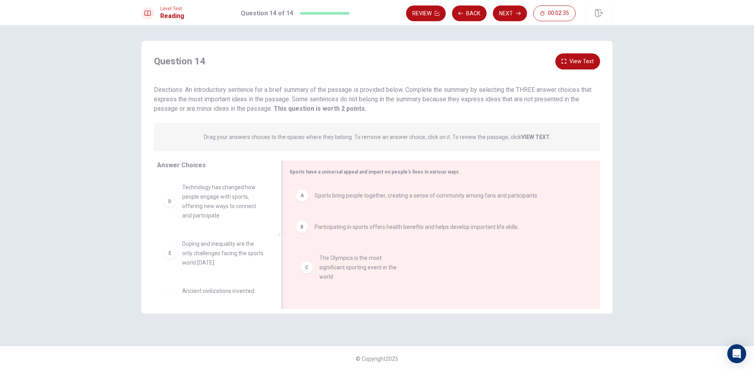
drag, startPoint x: 171, startPoint y: 198, endPoint x: 324, endPoint y: 254, distance: 162.9
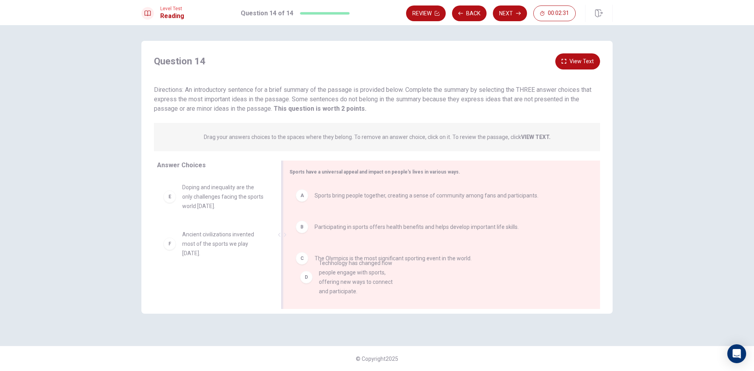
drag, startPoint x: 172, startPoint y: 206, endPoint x: 315, endPoint y: 282, distance: 161.5
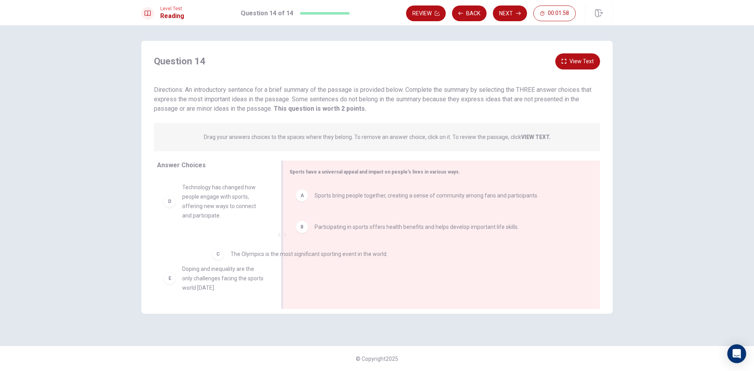
drag, startPoint x: 302, startPoint y: 259, endPoint x: 203, endPoint y: 253, distance: 99.6
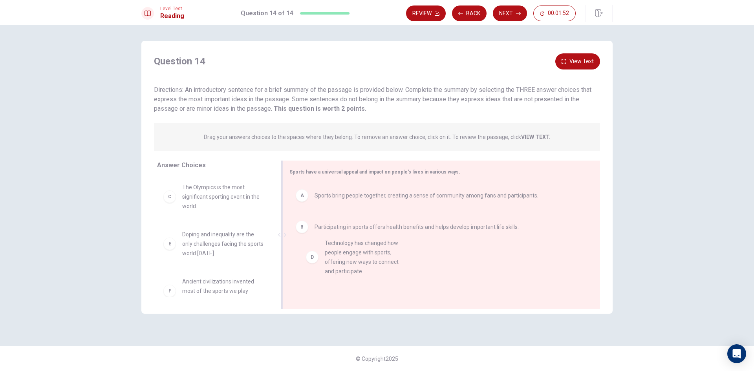
drag, startPoint x: 166, startPoint y: 247, endPoint x: 316, endPoint y: 254, distance: 150.2
click at [510, 14] on button "Next" at bounding box center [510, 13] width 34 height 16
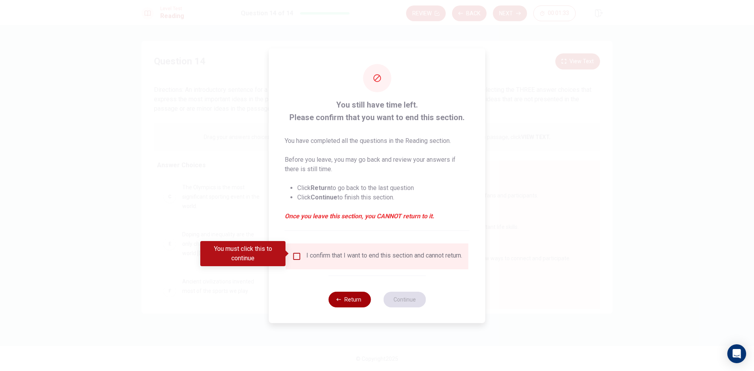
click at [363, 304] on button "Return" at bounding box center [349, 300] width 42 height 16
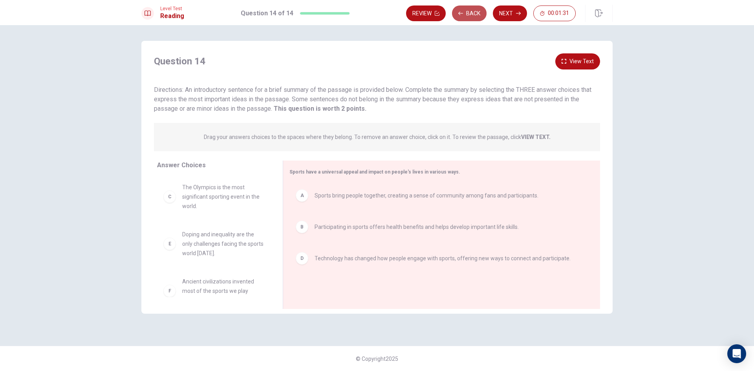
click at [465, 15] on button "Back" at bounding box center [469, 13] width 35 height 16
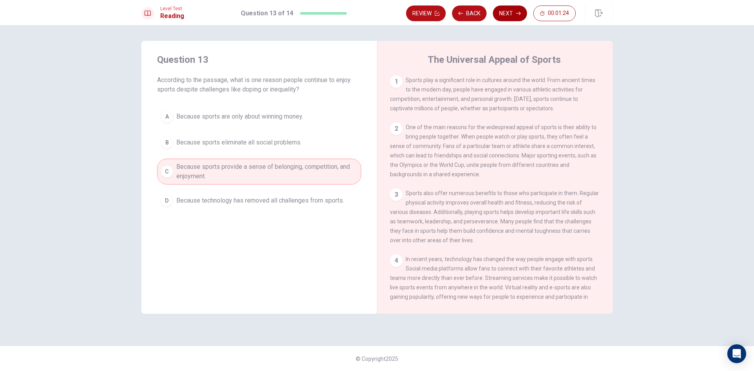
click at [508, 15] on button "Next" at bounding box center [510, 13] width 34 height 16
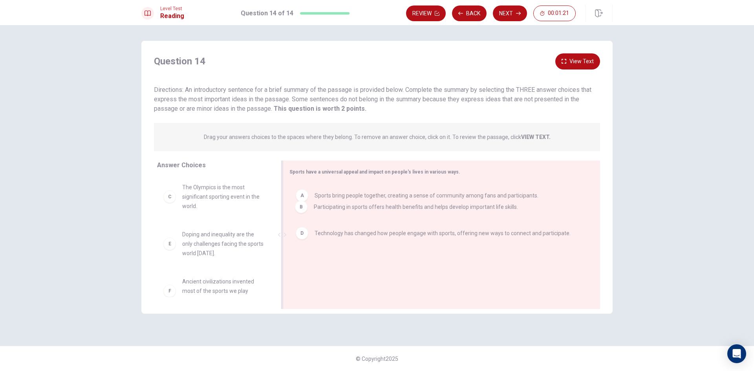
drag, startPoint x: 303, startPoint y: 231, endPoint x: 302, endPoint y: 207, distance: 24.4
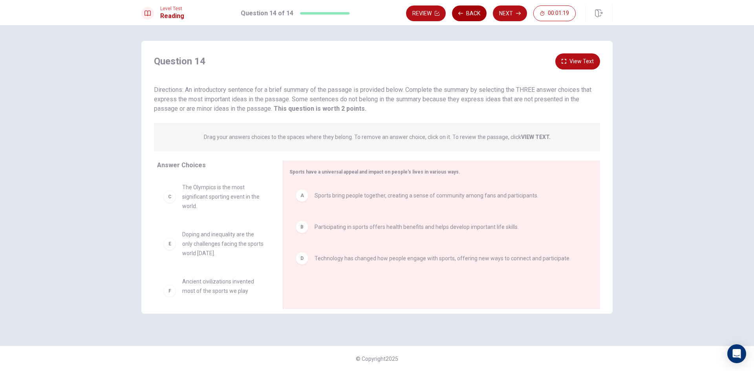
click at [467, 16] on button "Back" at bounding box center [469, 13] width 35 height 16
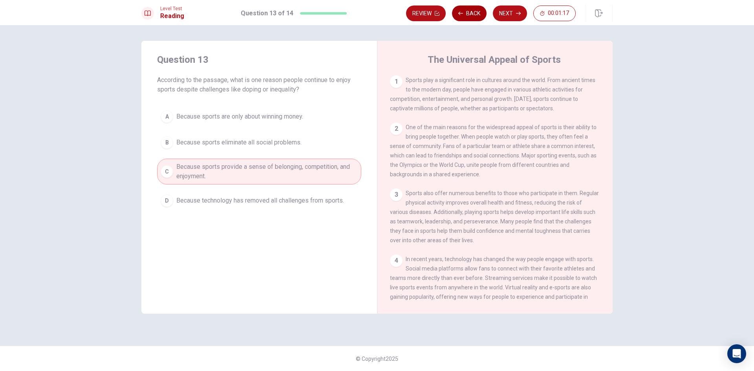
click at [467, 16] on button "Back" at bounding box center [469, 13] width 35 height 16
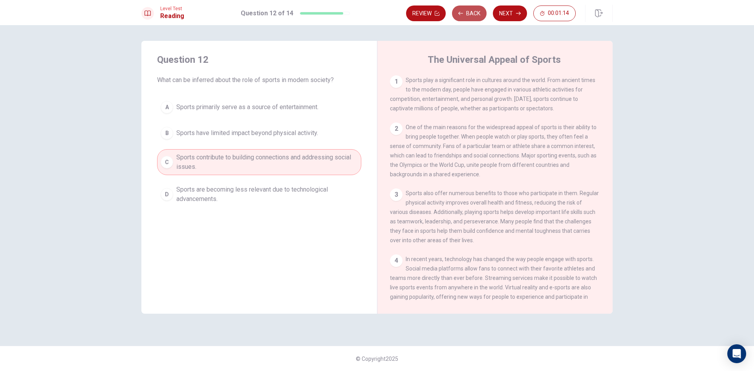
click at [467, 16] on button "Back" at bounding box center [469, 13] width 35 height 16
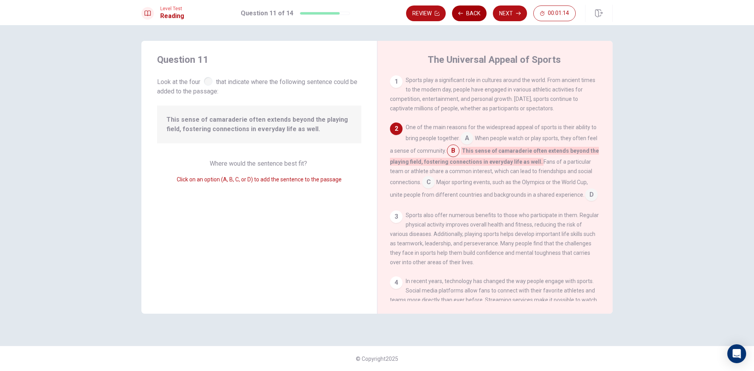
scroll to position [49, 0]
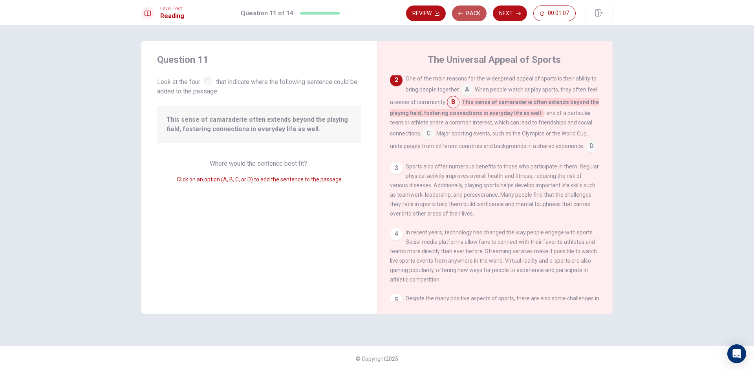
click at [470, 11] on button "Back" at bounding box center [469, 13] width 35 height 16
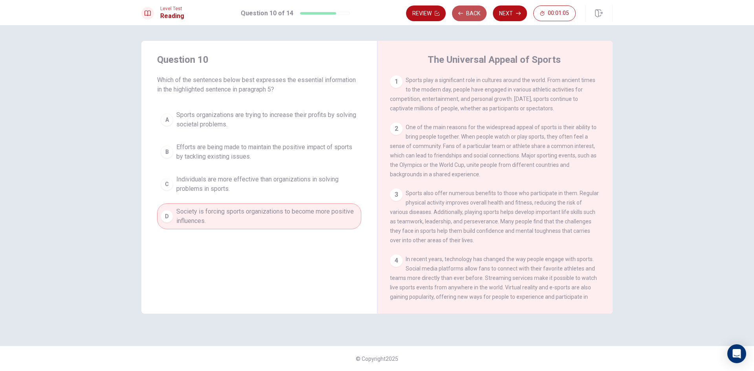
click at [470, 11] on button "Back" at bounding box center [469, 13] width 35 height 16
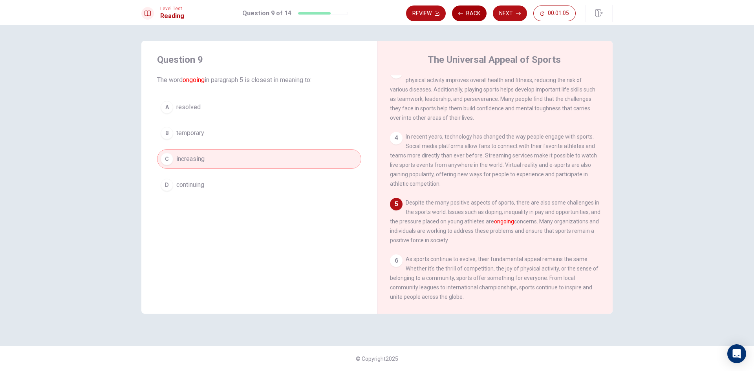
scroll to position [145, 0]
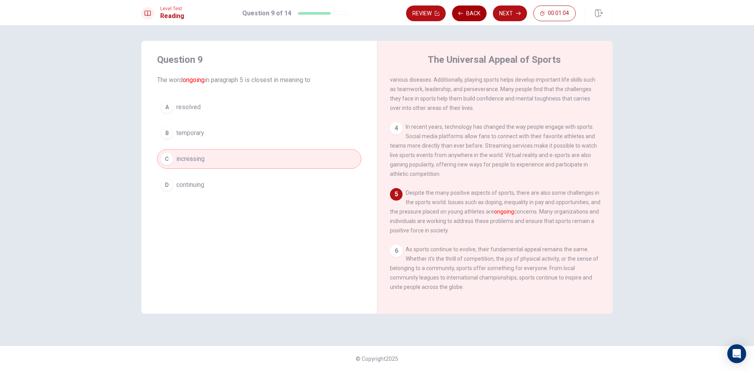
click at [470, 11] on button "Back" at bounding box center [469, 13] width 35 height 16
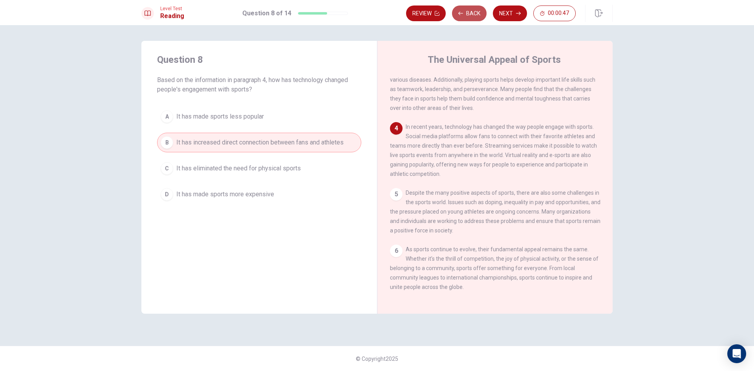
click at [462, 16] on button "Back" at bounding box center [469, 13] width 35 height 16
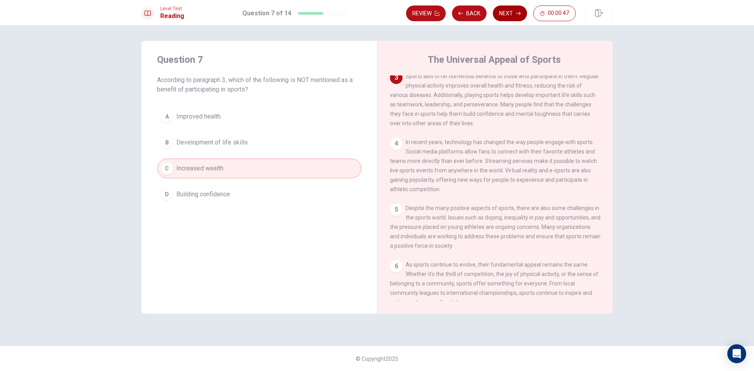
click at [507, 11] on button "Next" at bounding box center [510, 13] width 34 height 16
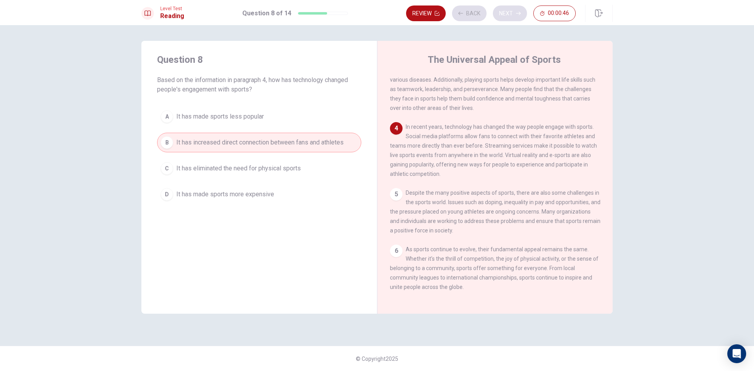
click at [507, 11] on div "Review Back Next 00:00:46" at bounding box center [491, 13] width 170 height 16
click at [500, 15] on button "Next" at bounding box center [510, 13] width 34 height 16
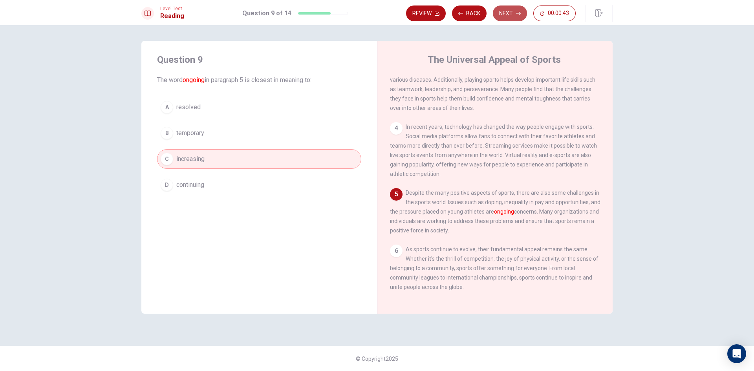
click at [507, 15] on button "Next" at bounding box center [510, 13] width 34 height 16
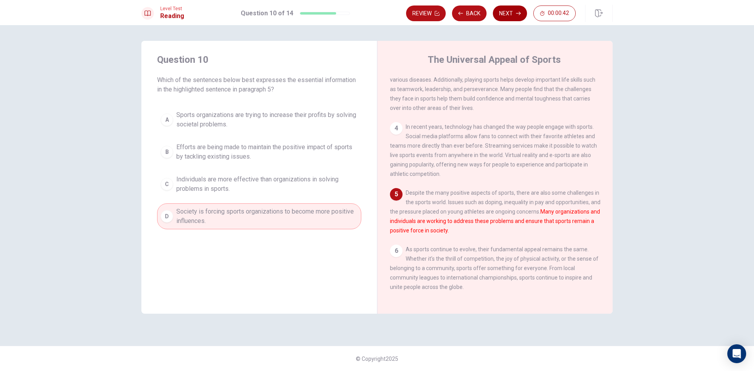
click at [503, 19] on button "Next" at bounding box center [510, 13] width 34 height 16
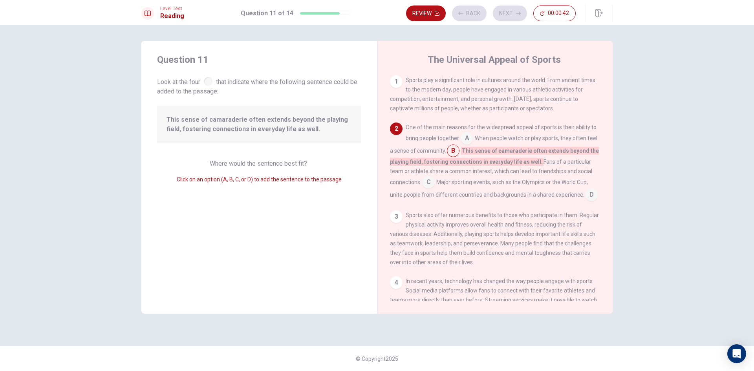
scroll to position [49, 0]
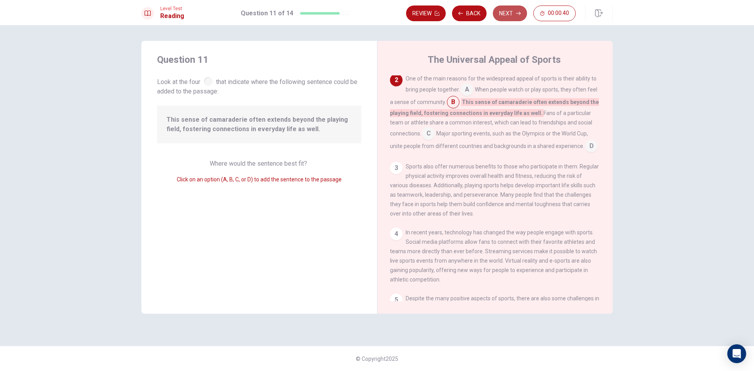
click at [506, 14] on button "Next" at bounding box center [510, 13] width 34 height 16
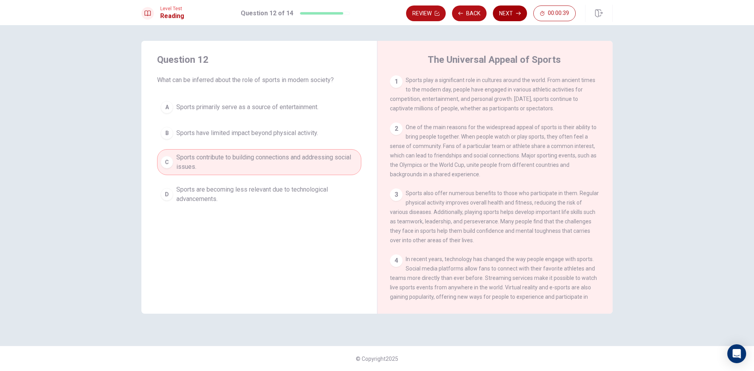
click at [506, 14] on button "Next" at bounding box center [510, 13] width 34 height 16
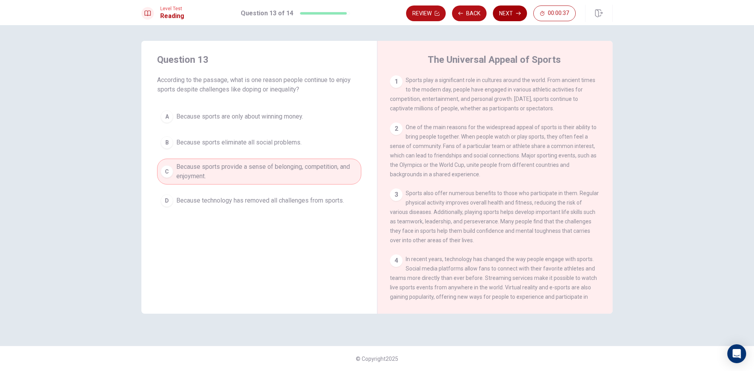
click at [506, 17] on button "Next" at bounding box center [510, 13] width 34 height 16
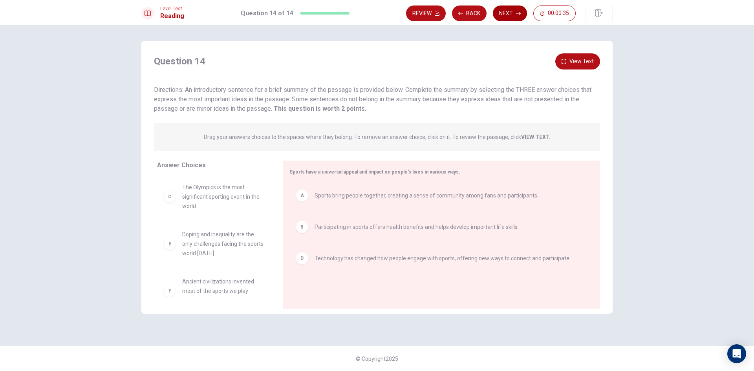
click at [514, 15] on button "Next" at bounding box center [510, 13] width 34 height 16
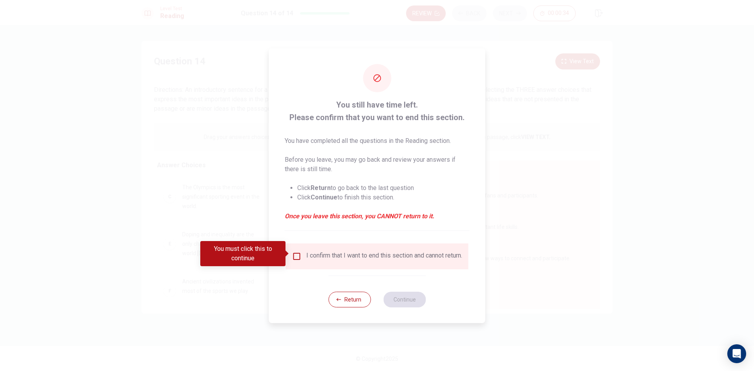
click at [296, 252] on input "You must click this to continue" at bounding box center [296, 256] width 9 height 9
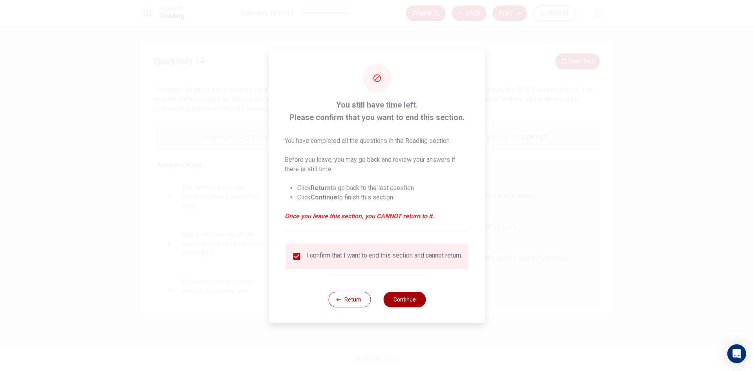
click at [406, 301] on button "Continue" at bounding box center [404, 300] width 42 height 16
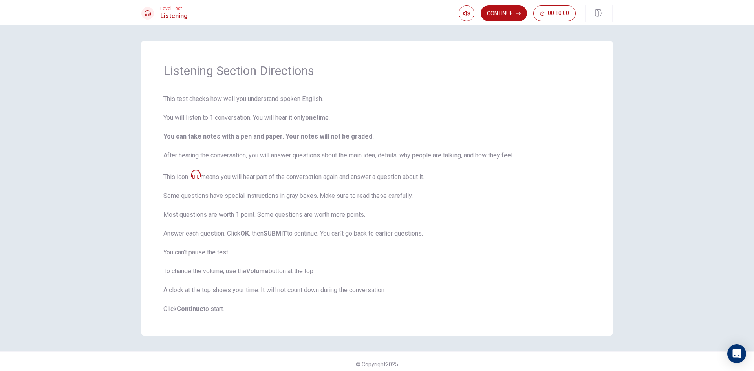
scroll to position [5, 0]
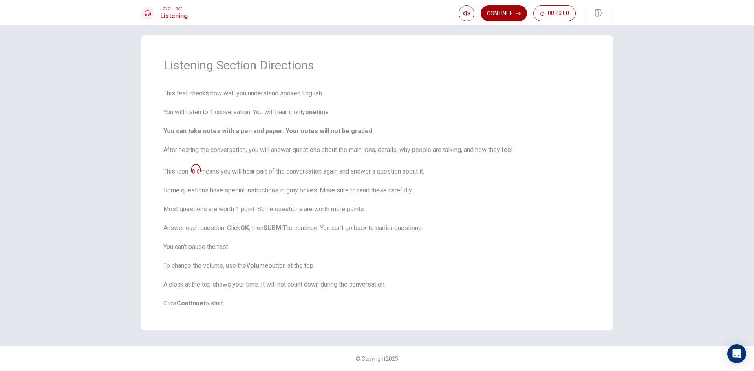
click at [505, 14] on button "Continue" at bounding box center [504, 13] width 46 height 16
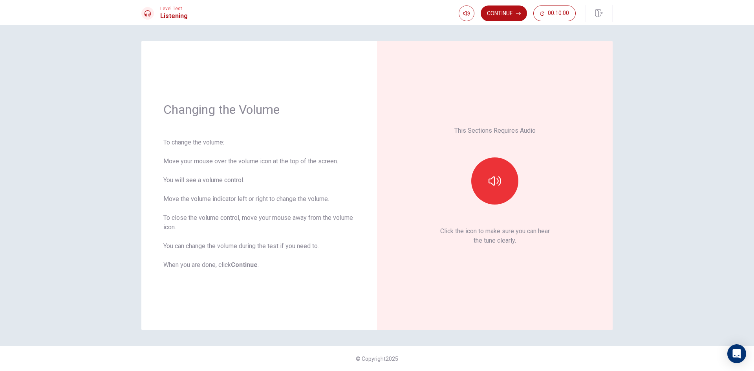
click at [420, 191] on div "This Sections Requires Audio Click the icon to make sure you can hear the tune …" at bounding box center [495, 185] width 192 height 245
drag, startPoint x: 494, startPoint y: 181, endPoint x: 412, endPoint y: 190, distance: 82.1
click at [415, 188] on div "This Sections Requires Audio Click the icon to make sure you can hear the tune …" at bounding box center [495, 185] width 192 height 245
click at [506, 195] on button "button" at bounding box center [494, 180] width 47 height 47
type input "0.6"
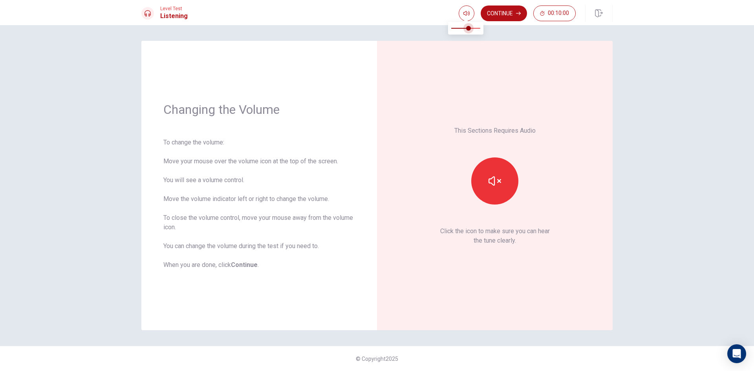
drag, startPoint x: 474, startPoint y: 28, endPoint x: 468, endPoint y: 37, distance: 10.9
click at [468, 37] on div at bounding box center [465, 30] width 35 height 18
drag, startPoint x: 502, startPoint y: 13, endPoint x: 495, endPoint y: 22, distance: 12.1
click at [502, 12] on button "Continue" at bounding box center [504, 13] width 46 height 16
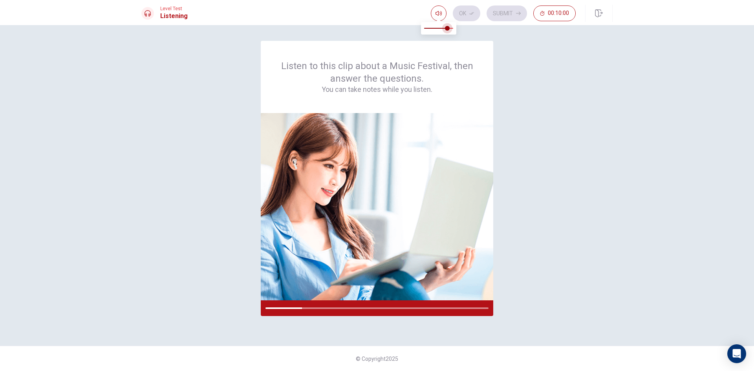
type input "0.7"
click at [444, 31] on span at bounding box center [444, 28] width 5 height 5
type input "0.9"
drag, startPoint x: 443, startPoint y: 30, endPoint x: 451, endPoint y: 29, distance: 7.9
click at [451, 29] on span at bounding box center [450, 28] width 5 height 5
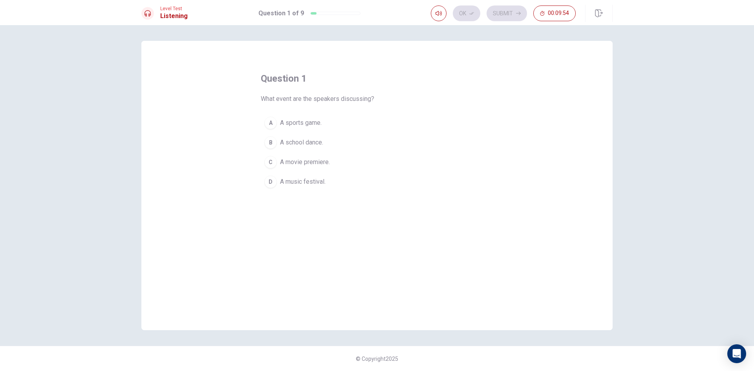
click at [290, 185] on span "A music festival." at bounding box center [303, 181] width 46 height 9
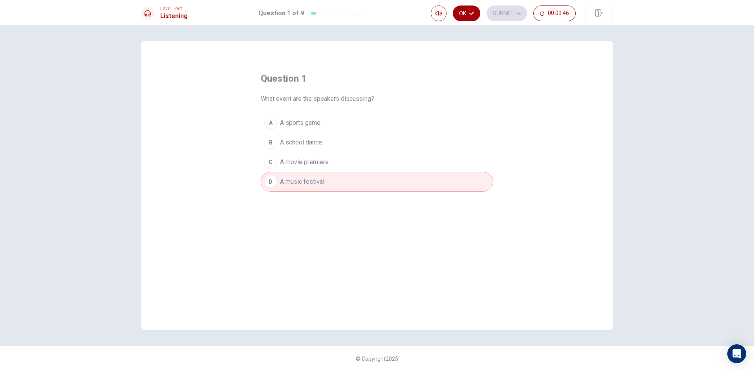
click at [467, 13] on button "Ok" at bounding box center [466, 13] width 27 height 16
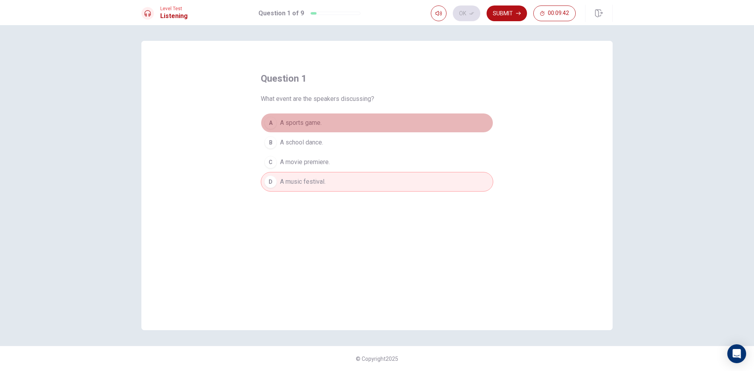
click at [303, 120] on span "A sports game." at bounding box center [301, 122] width 42 height 9
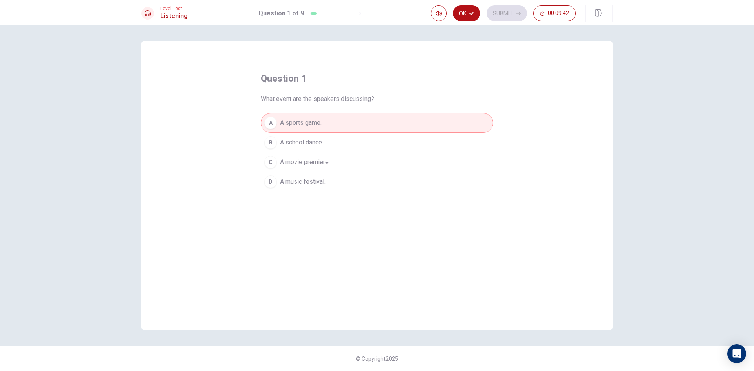
click at [296, 180] on span "A music festival." at bounding box center [303, 181] width 46 height 9
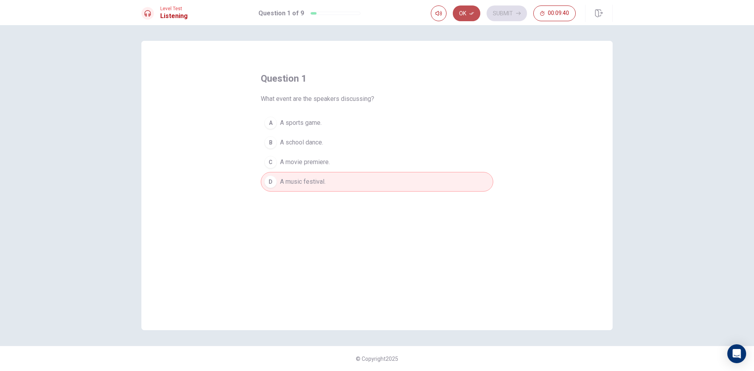
click at [468, 13] on button "Ok" at bounding box center [466, 13] width 27 height 16
click at [508, 13] on button "Submit" at bounding box center [507, 13] width 40 height 16
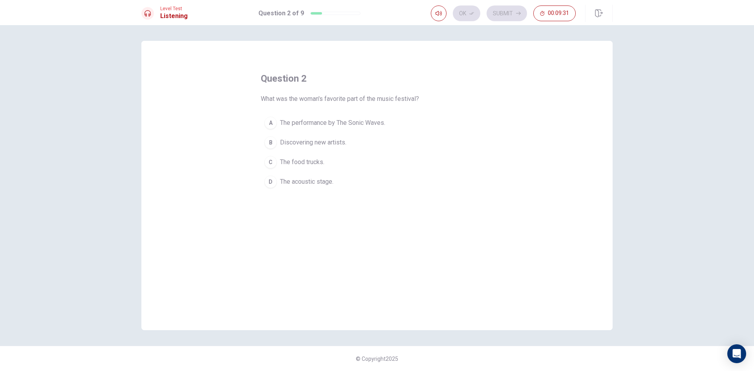
click at [319, 164] on span "The food trucks." at bounding box center [302, 161] width 44 height 9
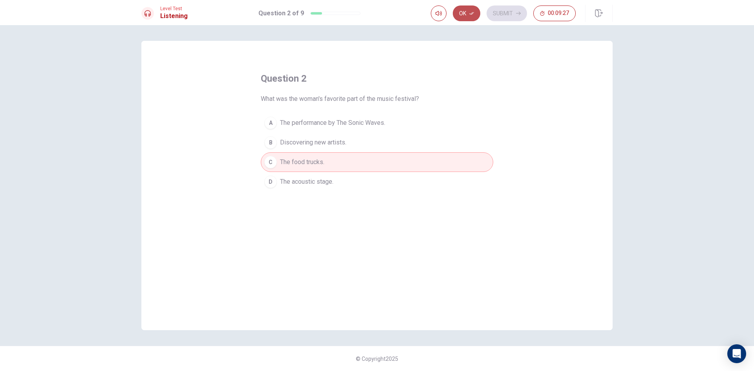
click at [469, 8] on button "Ok" at bounding box center [466, 13] width 27 height 16
click at [503, 18] on button "Submit" at bounding box center [507, 13] width 40 height 16
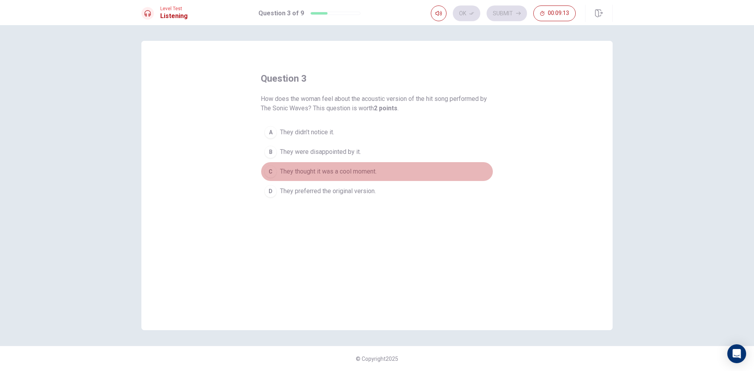
click at [345, 172] on span "They thought it was a cool moment." at bounding box center [328, 171] width 97 height 9
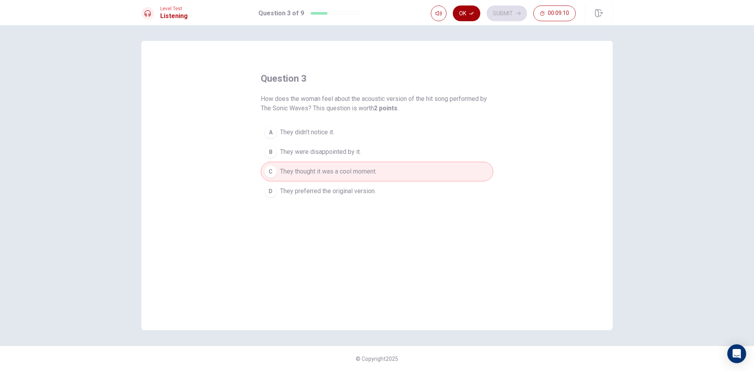
click at [465, 12] on button "Ok" at bounding box center [466, 13] width 27 height 16
click at [504, 14] on button "Submit" at bounding box center [507, 13] width 40 height 16
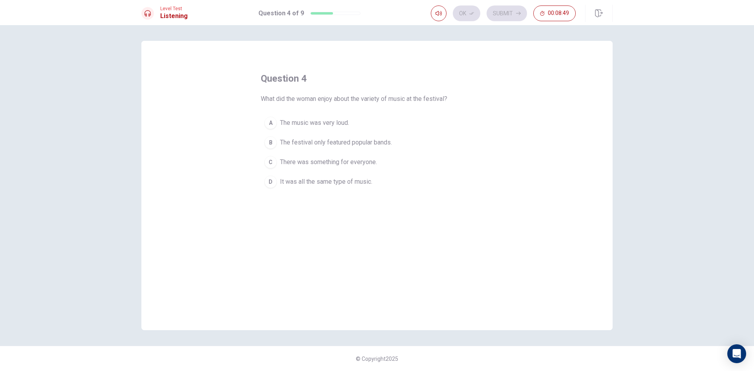
click at [342, 178] on span "It was all the same type of music." at bounding box center [326, 181] width 92 height 9
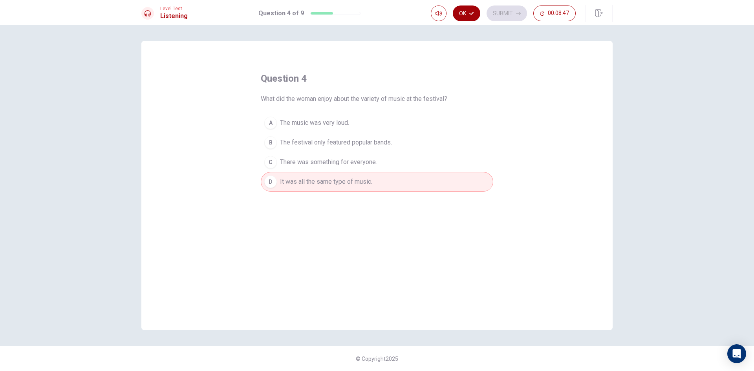
click at [464, 12] on button "Ok" at bounding box center [466, 13] width 27 height 16
click at [498, 15] on button "Submit" at bounding box center [507, 13] width 40 height 16
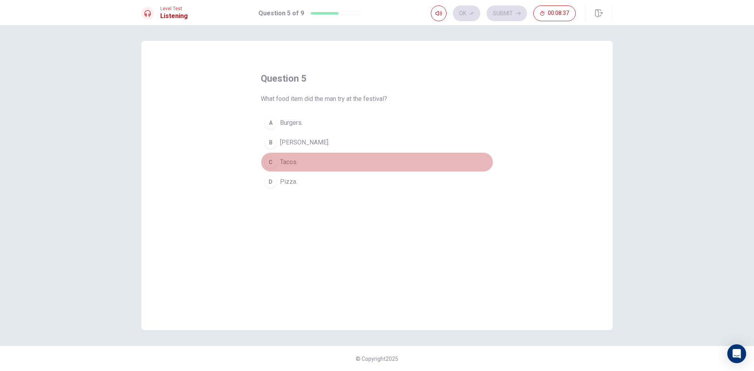
click at [304, 162] on button "C Tacos." at bounding box center [377, 162] width 232 height 20
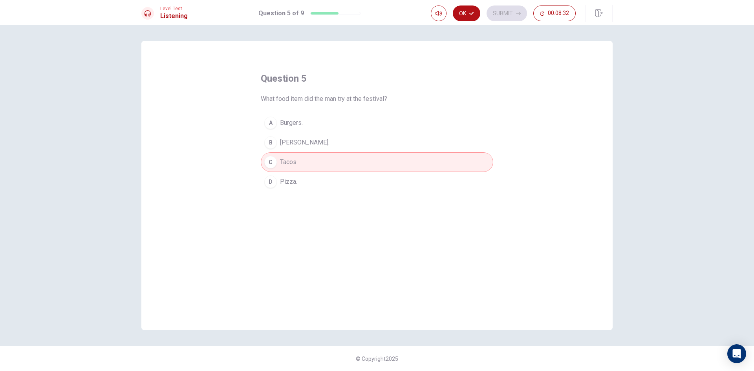
click at [319, 143] on button "B [PERSON_NAME]." at bounding box center [377, 143] width 232 height 20
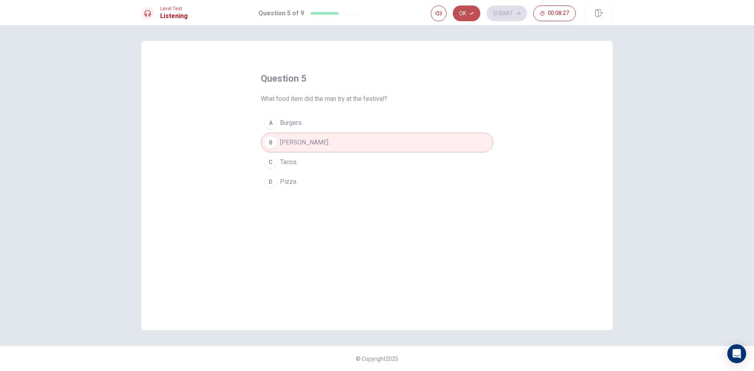
click at [468, 15] on button "Ok" at bounding box center [466, 13] width 27 height 16
click at [503, 18] on button "Submit" at bounding box center [507, 13] width 40 height 16
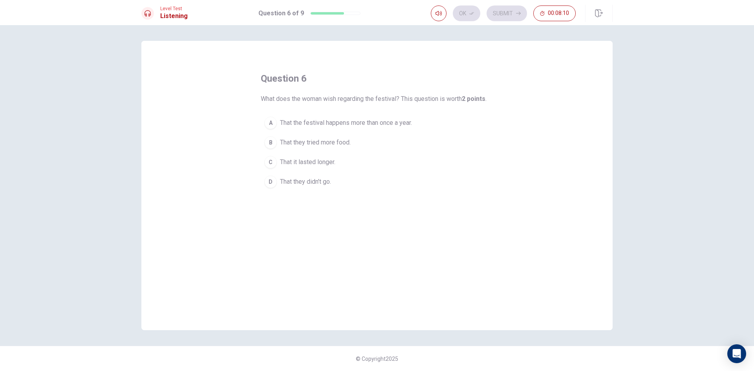
click at [315, 135] on button "B That they tried more food." at bounding box center [377, 143] width 232 height 20
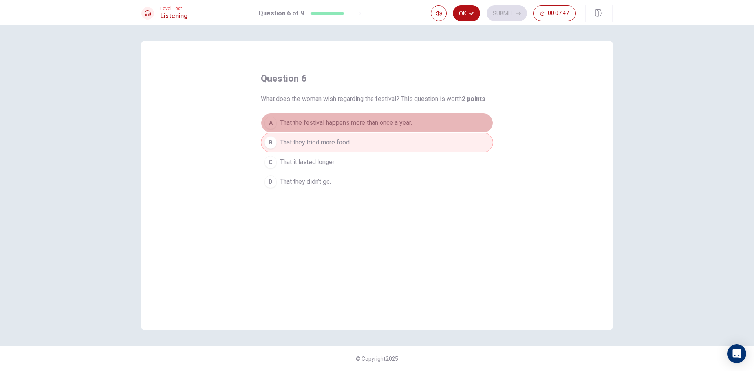
click at [383, 121] on span "That the festival happens more than once a year." at bounding box center [346, 122] width 132 height 9
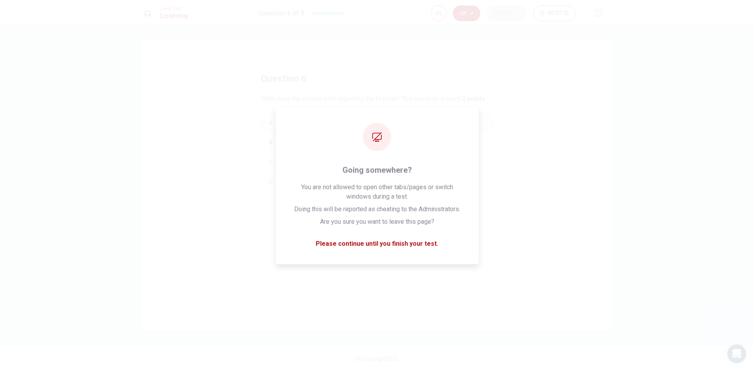
click at [464, 16] on button "Ok" at bounding box center [466, 13] width 27 height 16
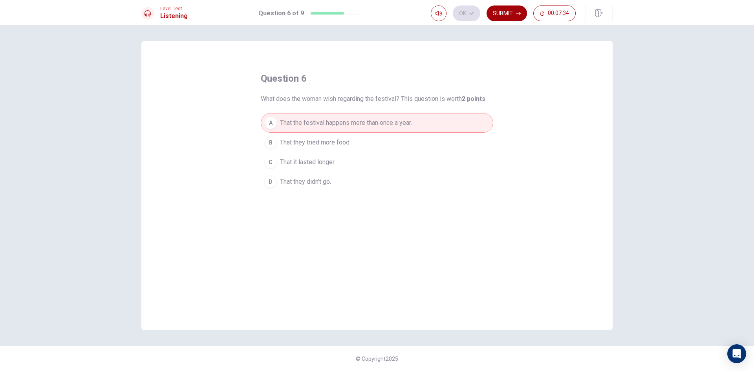
click at [497, 15] on button "Submit" at bounding box center [507, 13] width 40 height 16
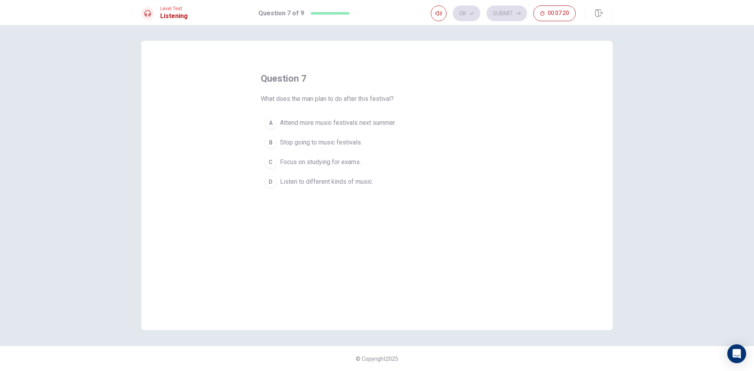
click at [277, 189] on button "D Listen to different kinds of music." at bounding box center [377, 182] width 232 height 20
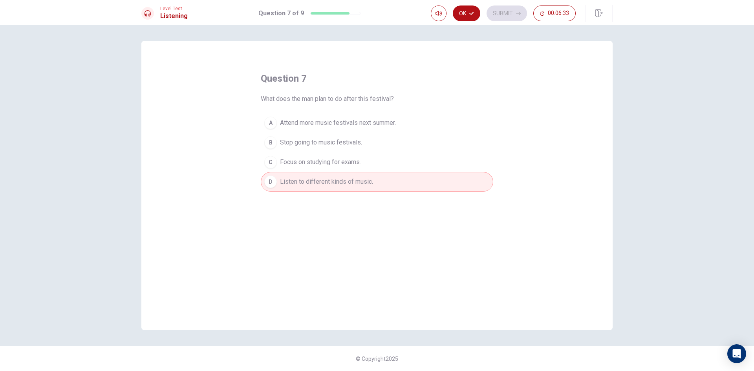
click at [334, 140] on span "Stop going to music festivals." at bounding box center [321, 142] width 82 height 9
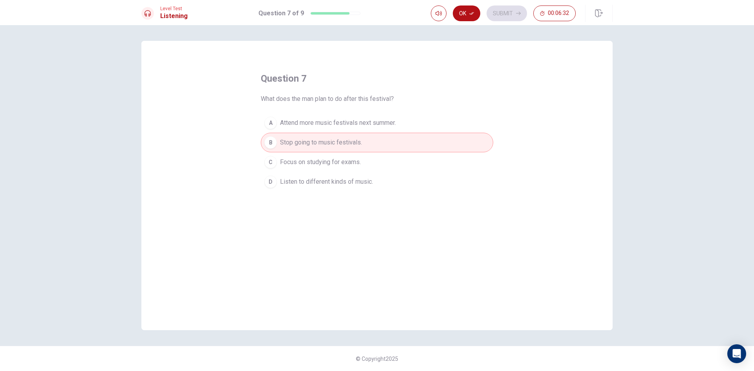
click at [353, 125] on span "Attend more music festivals next summer." at bounding box center [338, 122] width 116 height 9
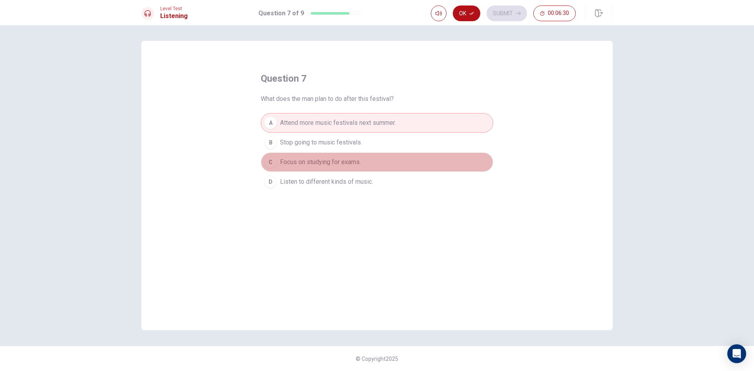
click at [337, 163] on span "Focus on studying for exams." at bounding box center [320, 161] width 81 height 9
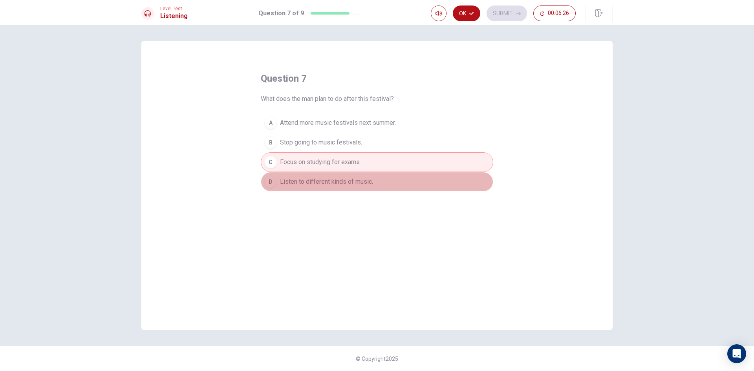
click at [323, 185] on span "Listen to different kinds of music." at bounding box center [326, 181] width 93 height 9
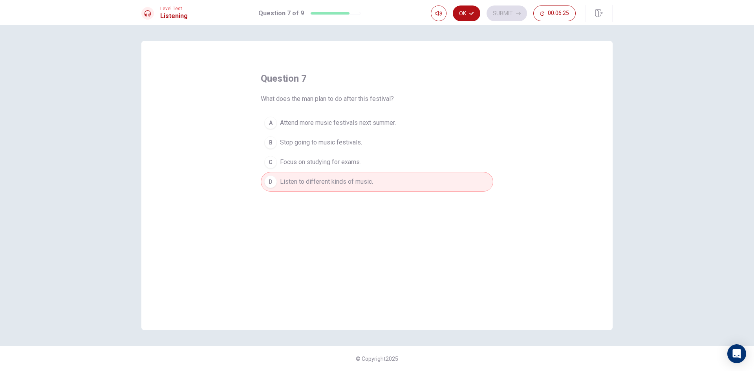
click at [362, 124] on span "Attend more music festivals next summer." at bounding box center [338, 122] width 116 height 9
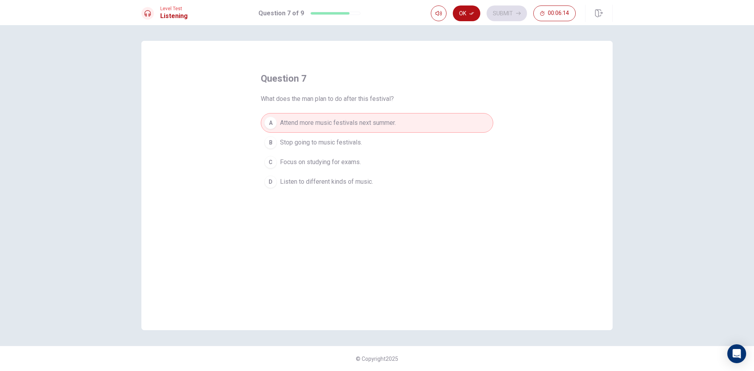
click at [299, 188] on button "D Listen to different kinds of music." at bounding box center [377, 182] width 232 height 20
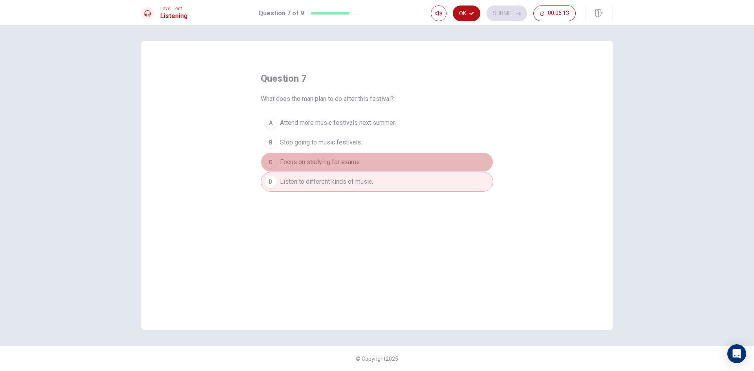
click at [322, 168] on button "C Focus on studying for exams." at bounding box center [377, 162] width 232 height 20
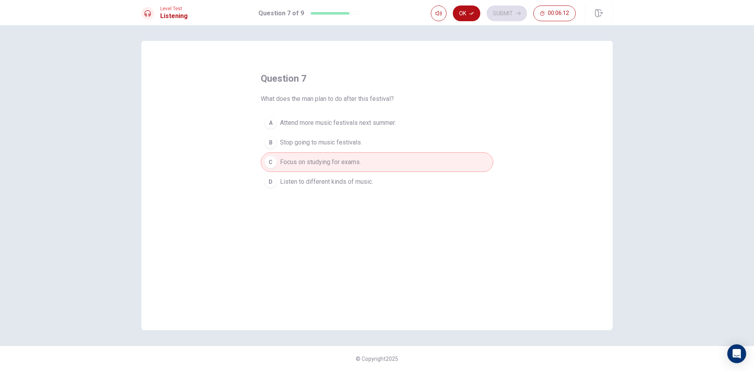
click at [331, 138] on span "Stop going to music festivals." at bounding box center [321, 142] width 82 height 9
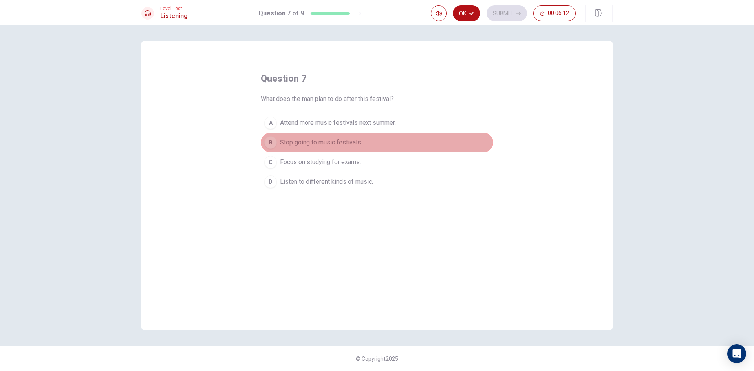
click at [331, 138] on span "Stop going to music festivals." at bounding box center [321, 142] width 82 height 9
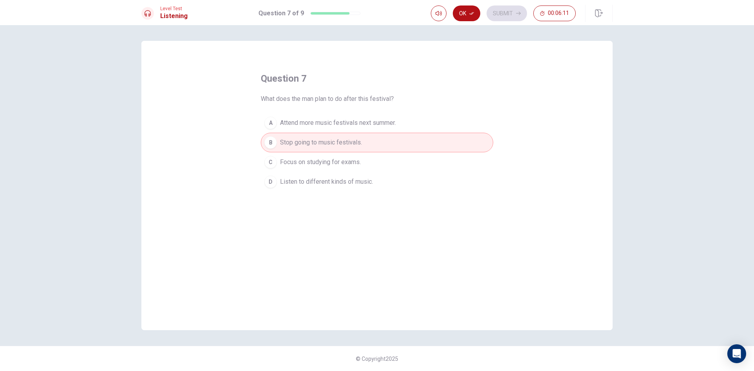
click at [308, 170] on button "C Focus on studying for exams." at bounding box center [377, 162] width 232 height 20
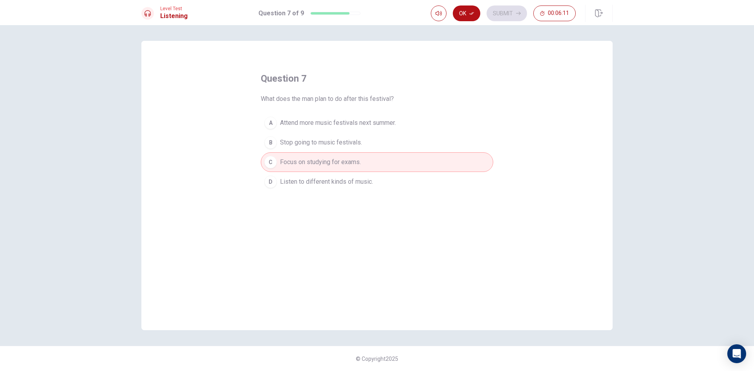
click at [311, 179] on span "Listen to different kinds of music." at bounding box center [326, 181] width 93 height 9
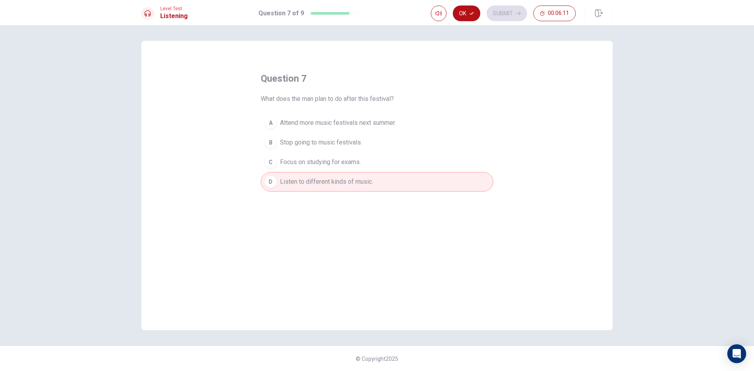
click at [353, 153] on button "C Focus on studying for exams." at bounding box center [377, 162] width 232 height 20
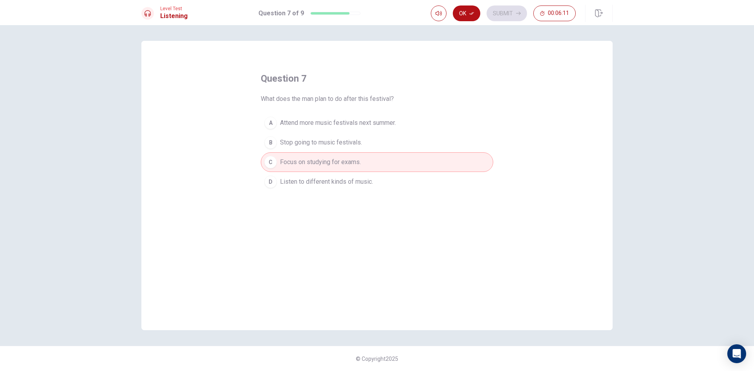
click at [361, 120] on span "Attend more music festivals next summer." at bounding box center [338, 122] width 116 height 9
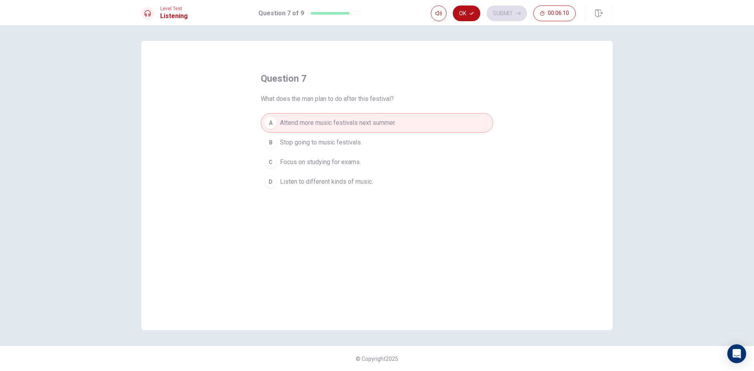
click at [369, 106] on div "question 7 What does the man plan to do after this festival? A Attend more musi…" at bounding box center [377, 131] width 232 height 119
click at [357, 126] on span "Attend more music festivals next summer." at bounding box center [338, 122] width 116 height 9
click at [350, 151] on button "B Stop going to music festivals." at bounding box center [377, 143] width 232 height 20
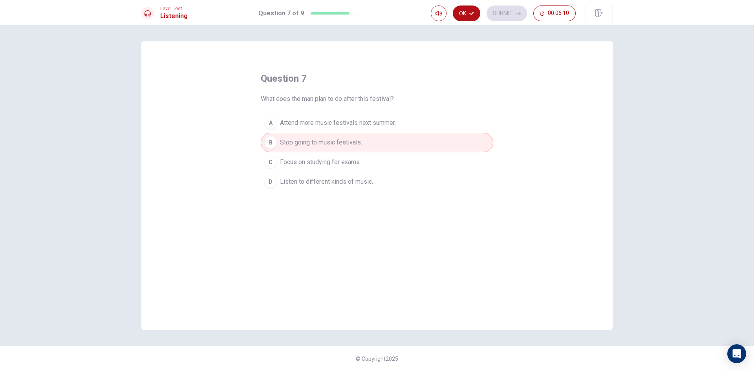
click at [346, 179] on span "Listen to different kinds of music." at bounding box center [326, 181] width 93 height 9
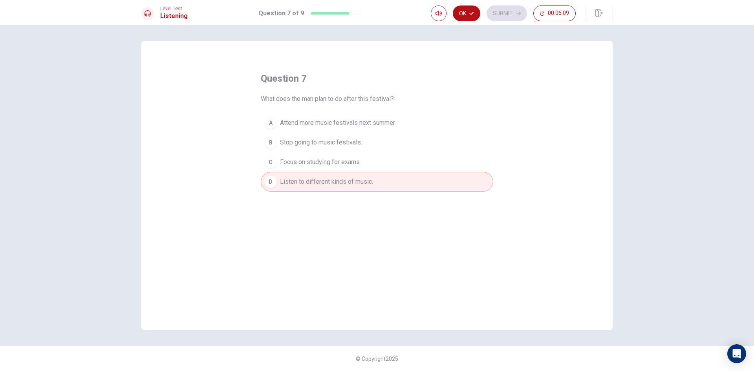
click at [344, 196] on div "question 7 What does the man plan to do after this festival? A Attend more musi…" at bounding box center [376, 185] width 471 height 289
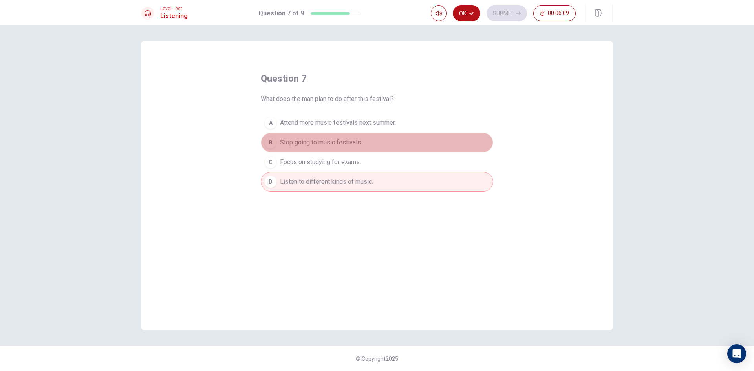
click at [359, 148] on button "B Stop going to music festivals." at bounding box center [377, 143] width 232 height 20
click at [368, 117] on button "A Attend more music festivals next summer." at bounding box center [377, 123] width 232 height 20
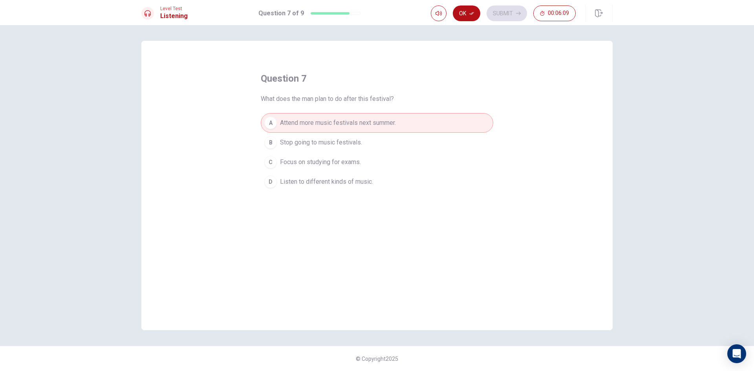
click at [366, 131] on button "A Attend more music festivals next summer." at bounding box center [377, 123] width 232 height 20
click at [367, 145] on button "B Stop going to music festivals." at bounding box center [377, 143] width 232 height 20
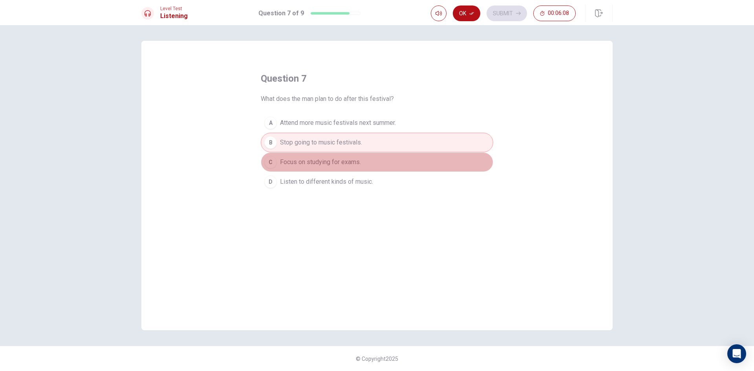
drag, startPoint x: 365, startPoint y: 159, endPoint x: 365, endPoint y: 172, distance: 13.0
click at [365, 161] on button "C Focus on studying for exams." at bounding box center [377, 162] width 232 height 20
click at [365, 172] on div "A Attend more music festivals next summer. B Stop going to music festivals. C F…" at bounding box center [377, 152] width 232 height 79
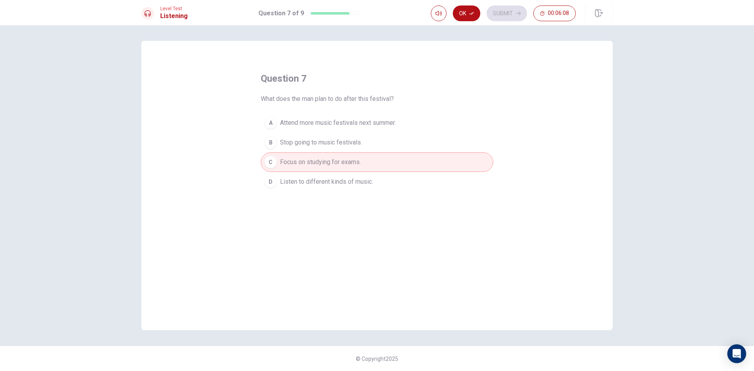
click at [364, 178] on span "Listen to different kinds of music." at bounding box center [326, 181] width 93 height 9
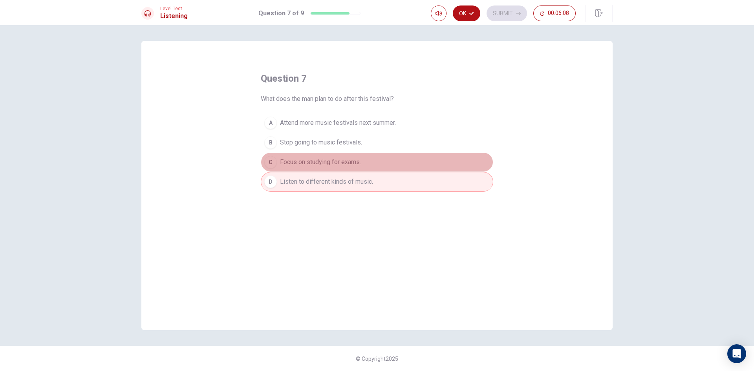
click at [371, 161] on button "C Focus on studying for exams." at bounding box center [377, 162] width 232 height 20
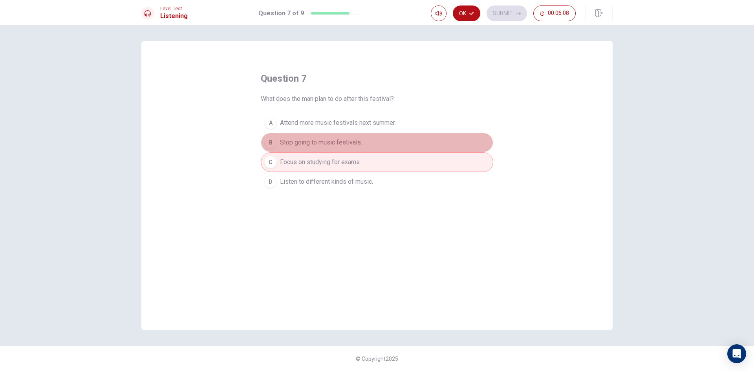
click at [373, 143] on button "B Stop going to music festivals." at bounding box center [377, 143] width 232 height 20
click at [375, 129] on button "A Attend more music festivals next summer." at bounding box center [377, 123] width 232 height 20
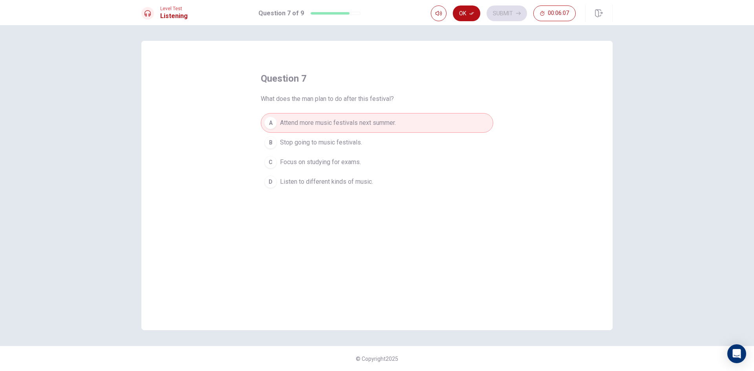
click at [369, 151] on button "B Stop going to music festivals." at bounding box center [377, 143] width 232 height 20
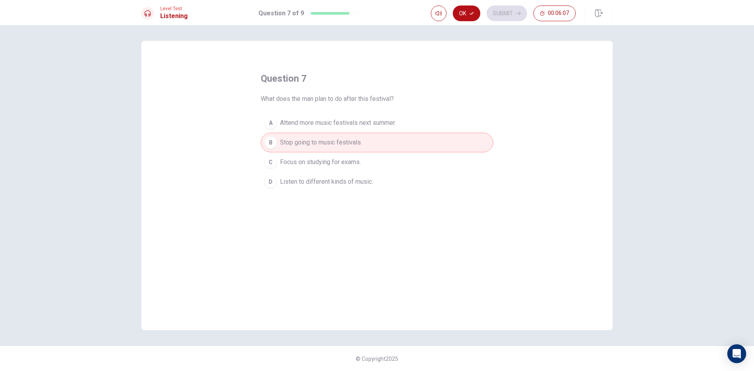
drag, startPoint x: 365, startPoint y: 166, endPoint x: 356, endPoint y: 187, distance: 23.0
click at [365, 170] on button "C Focus on studying for exams." at bounding box center [377, 162] width 232 height 20
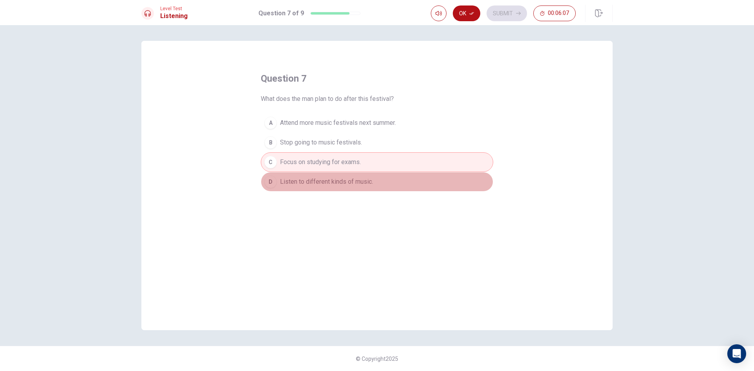
click at [356, 187] on button "D Listen to different kinds of music." at bounding box center [377, 182] width 232 height 20
click at [368, 136] on button "B Stop going to music festivals." at bounding box center [377, 143] width 232 height 20
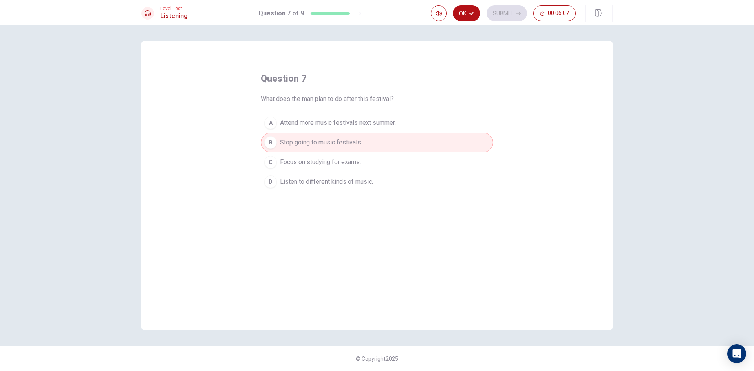
click at [370, 126] on span "Attend more music festivals next summer." at bounding box center [338, 122] width 116 height 9
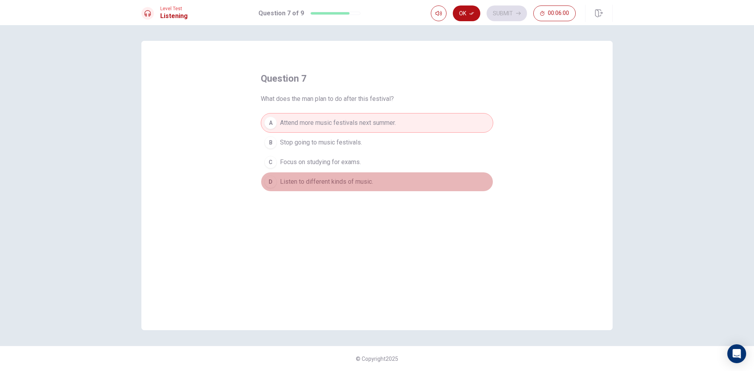
click at [315, 181] on span "Listen to different kinds of music." at bounding box center [326, 181] width 93 height 9
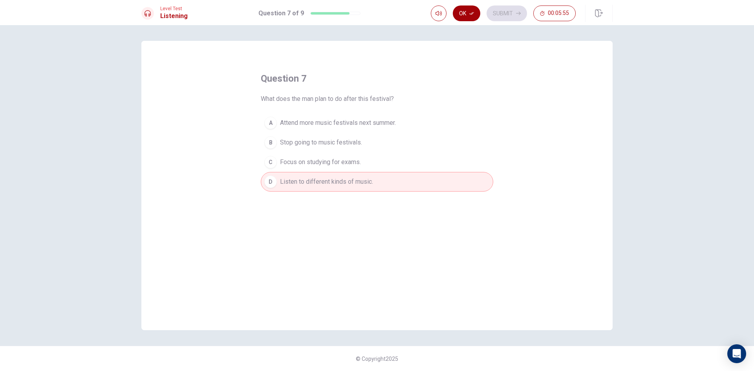
click at [472, 10] on button "Ok" at bounding box center [466, 13] width 27 height 16
click at [514, 13] on button "Submit" at bounding box center [507, 13] width 40 height 16
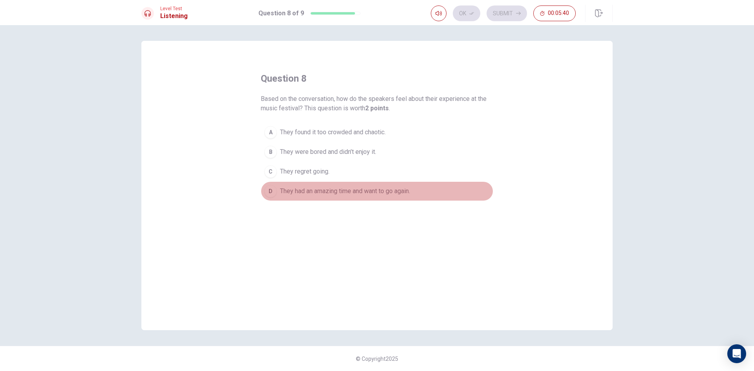
click at [312, 192] on span "They had an amazing time and want to go again." at bounding box center [345, 191] width 130 height 9
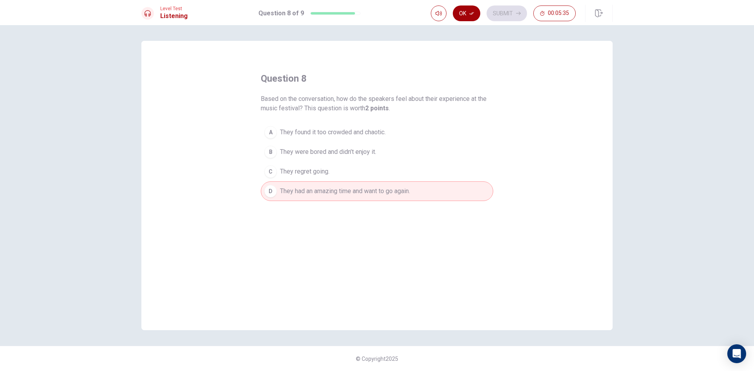
click at [462, 13] on button "Ok" at bounding box center [466, 13] width 27 height 16
click at [503, 13] on button "Submit" at bounding box center [507, 13] width 40 height 16
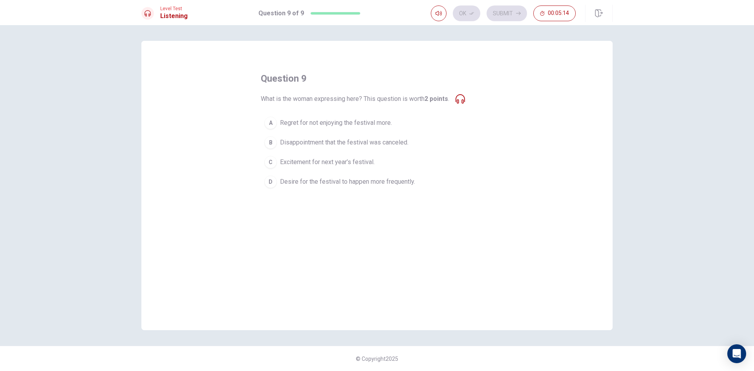
click at [315, 164] on span "Excitement for next year’s festival." at bounding box center [327, 161] width 95 height 9
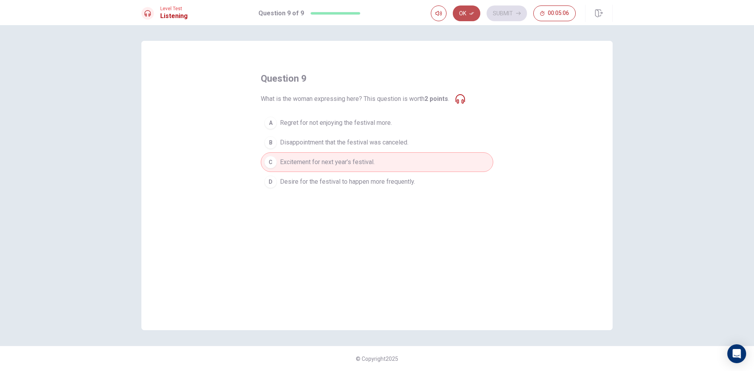
click at [466, 13] on button "Ok" at bounding box center [466, 13] width 27 height 16
click at [508, 15] on button "Submit" at bounding box center [507, 13] width 40 height 16
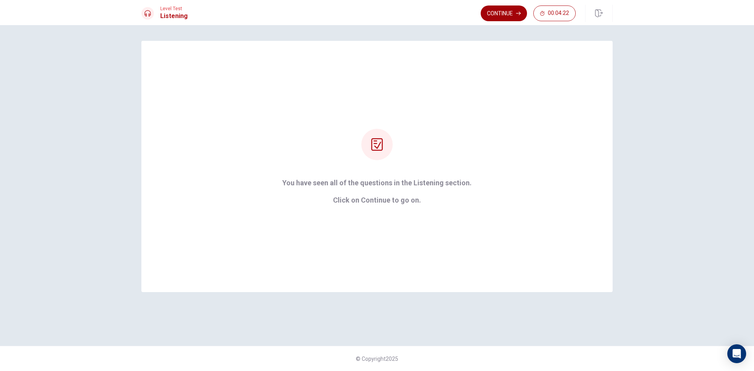
click at [511, 13] on button "Continue" at bounding box center [504, 13] width 46 height 16
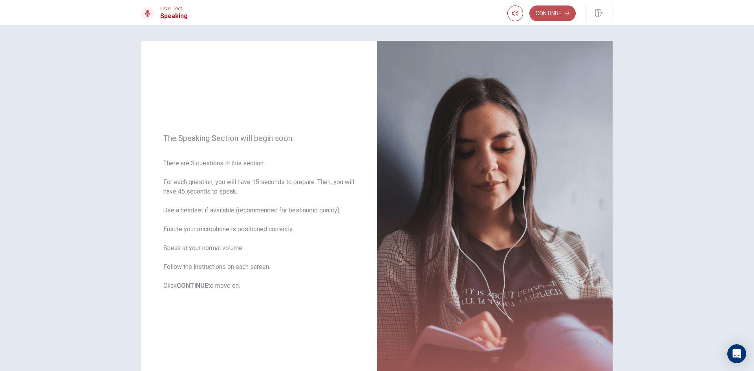
click at [548, 13] on button "Continue" at bounding box center [552, 13] width 46 height 16
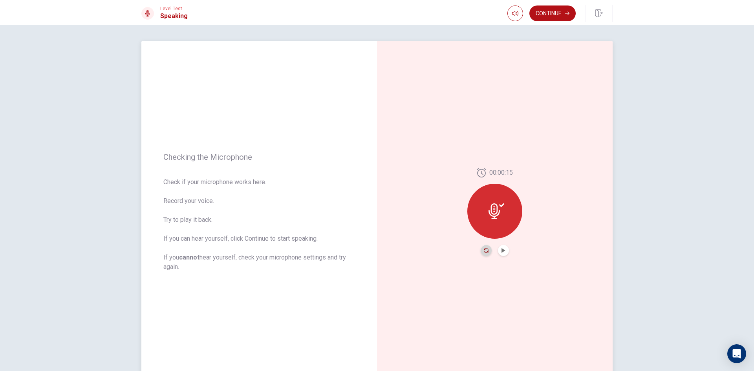
click at [484, 250] on icon "Record Again" at bounding box center [486, 250] width 5 height 5
click at [479, 216] on div "Stop Recording" at bounding box center [494, 216] width 55 height 55
click at [486, 253] on icon "Record Again" at bounding box center [486, 250] width 5 height 5
click at [491, 221] on span "Stop Recording" at bounding box center [494, 226] width 29 height 13
click at [484, 249] on icon "Record Again" at bounding box center [486, 250] width 5 height 5
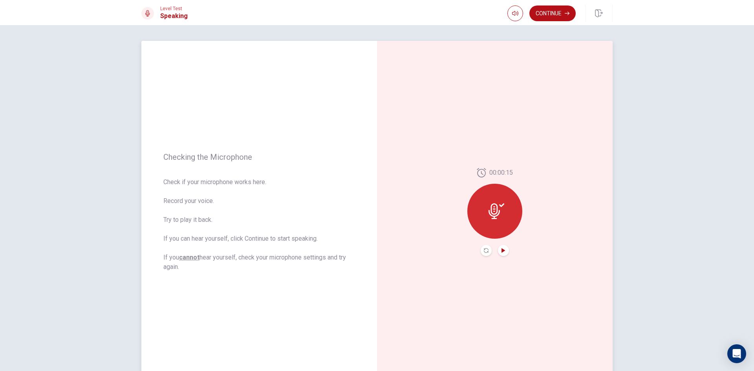
click at [502, 251] on icon "Play Audio" at bounding box center [503, 250] width 4 height 5
click at [502, 251] on icon "Pause Audio" at bounding box center [503, 250] width 4 height 5
click at [484, 251] on icon "Record Again" at bounding box center [486, 250] width 5 height 5
click at [498, 232] on span "Stop Recording" at bounding box center [494, 226] width 29 height 13
click at [491, 224] on div at bounding box center [494, 211] width 55 height 55
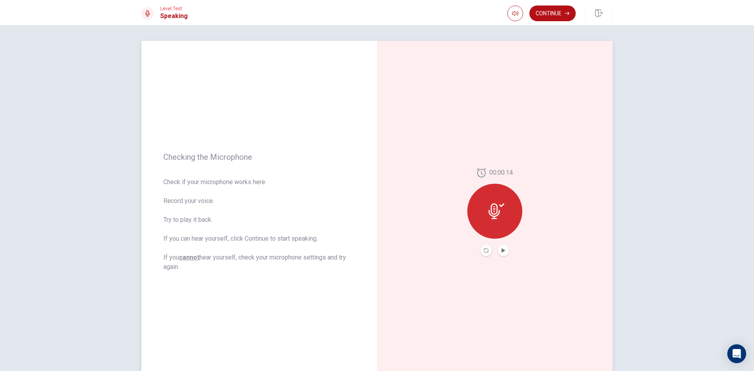
click at [485, 223] on div at bounding box center [494, 211] width 55 height 55
click at [486, 252] on icon "Record Again" at bounding box center [486, 250] width 5 height 5
click at [488, 220] on span "Stop Recording" at bounding box center [494, 226] width 29 height 13
click at [503, 249] on icon "Play Audio" at bounding box center [503, 250] width 5 height 5
click at [486, 254] on button "Record Again" at bounding box center [486, 250] width 11 height 11
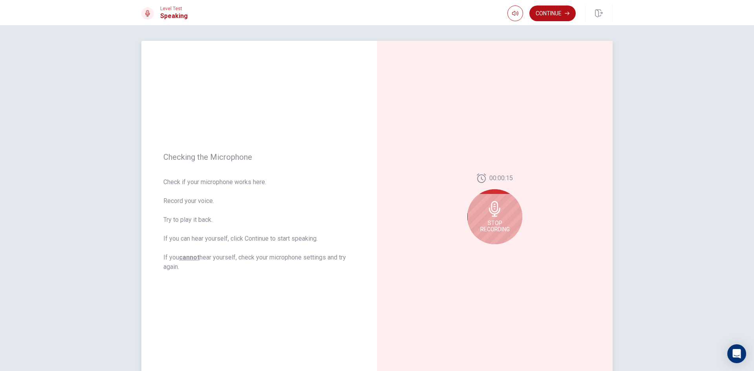
click at [487, 215] on icon at bounding box center [495, 209] width 16 height 16
click at [500, 246] on button "Play Audio" at bounding box center [503, 250] width 11 height 11
click at [498, 251] on button "Play Audio" at bounding box center [503, 250] width 11 height 11
click at [485, 250] on icon "Record Again" at bounding box center [486, 250] width 5 height 5
click at [494, 213] on icon at bounding box center [495, 209] width 16 height 16
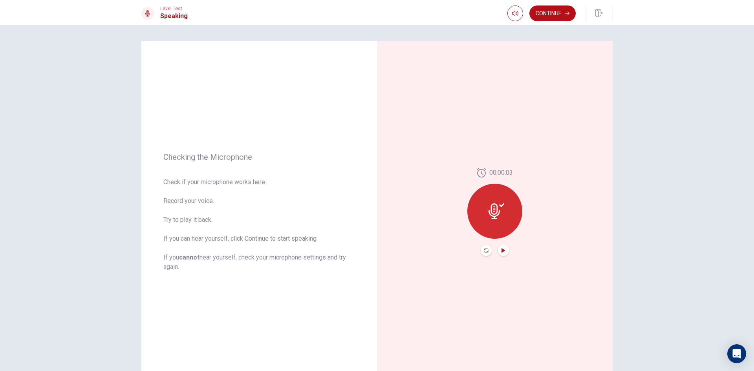
click at [501, 252] on icon "Play Audio" at bounding box center [503, 250] width 4 height 5
click at [484, 251] on icon "Record Again" at bounding box center [486, 250] width 5 height 5
click at [486, 229] on span "Stop Recording" at bounding box center [494, 226] width 29 height 13
click at [484, 251] on icon "Record Again" at bounding box center [486, 250] width 5 height 5
click at [494, 216] on icon at bounding box center [494, 209] width 11 height 16
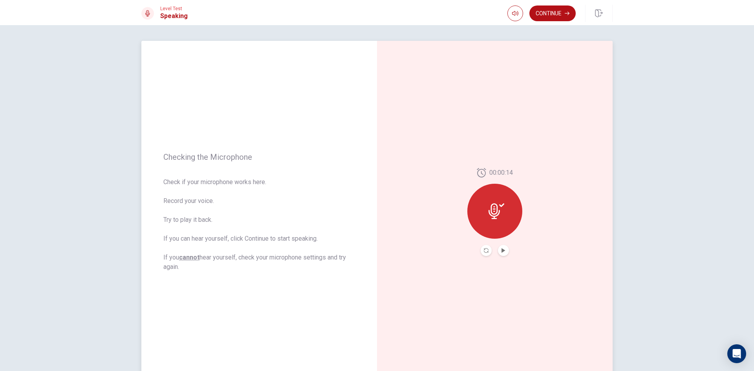
click at [486, 247] on button "Record Again" at bounding box center [486, 250] width 11 height 11
click at [482, 226] on span "Stop Recording" at bounding box center [494, 226] width 29 height 13
click at [501, 251] on icon "Play Audio" at bounding box center [503, 250] width 4 height 5
click at [499, 251] on button "Pause Audio" at bounding box center [503, 250] width 11 height 11
click at [552, 13] on button "Continue" at bounding box center [552, 13] width 46 height 16
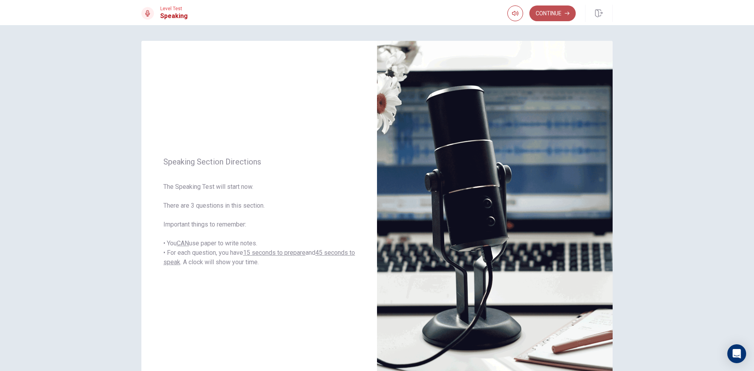
click at [542, 17] on button "Continue" at bounding box center [552, 13] width 46 height 16
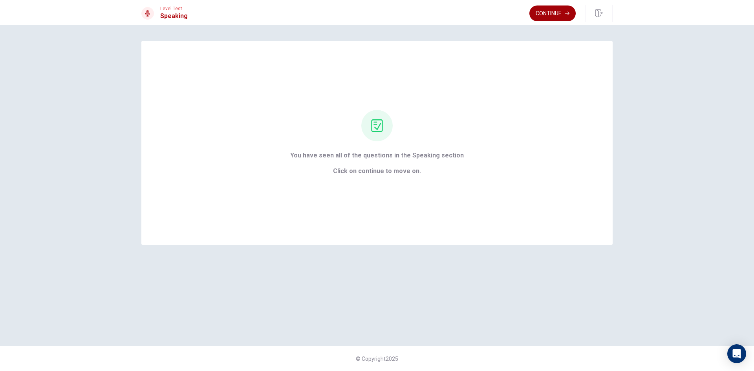
click at [554, 17] on button "Continue" at bounding box center [552, 13] width 46 height 16
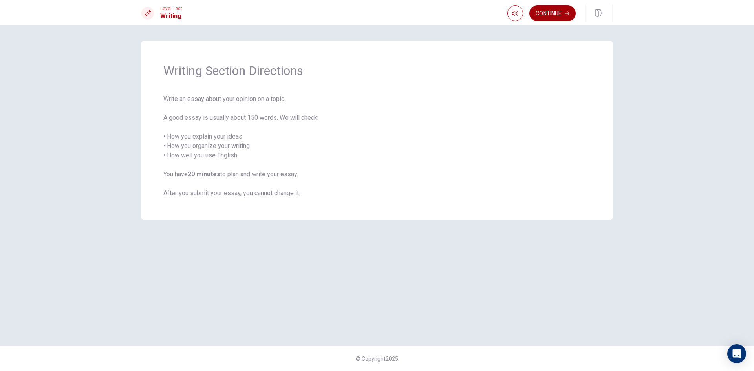
click at [546, 15] on button "Continue" at bounding box center [552, 13] width 46 height 16
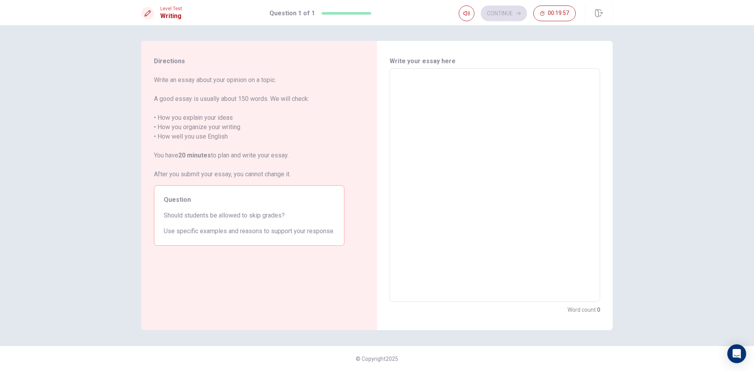
click at [428, 176] on textarea at bounding box center [494, 185] width 199 height 221
type textarea "G"
type textarea "x"
type textarea "Gr"
type textarea "x"
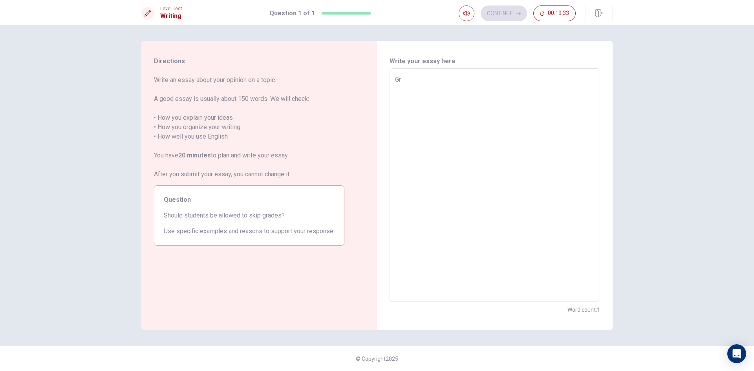
type textarea "Gra"
type textarea "x"
type textarea "Grad"
type textarea "x"
type textarea "Grade"
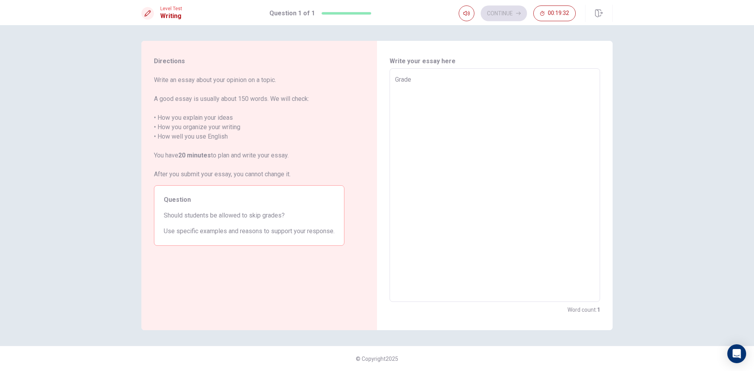
type textarea "x"
type textarea "Grades"
type textarea "x"
type textarea "Grades"
type textarea "x"
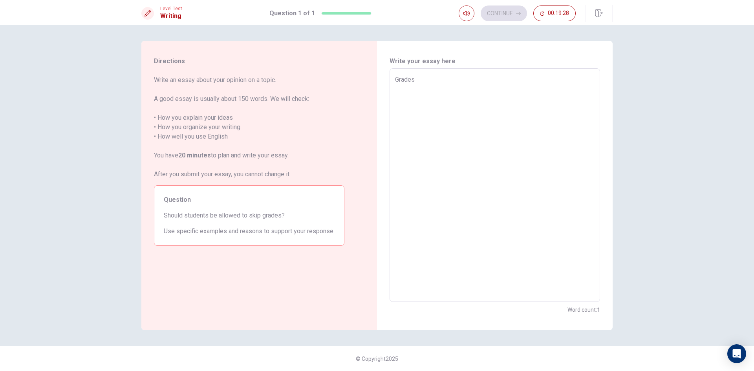
type textarea "Grades i"
type textarea "x"
type textarea "Grades is"
type textarea "x"
type textarea "Grades is"
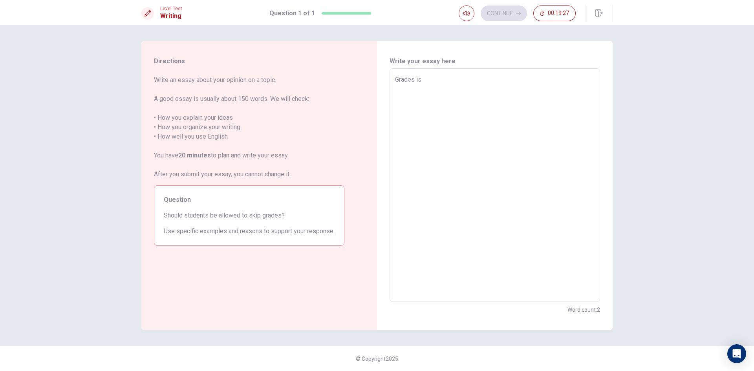
type textarea "x"
type textarea "Grades is i"
type textarea "x"
type textarea "Grades is im"
type textarea "x"
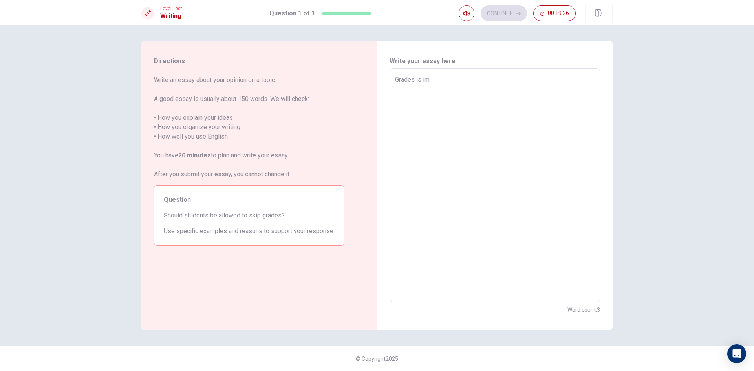
type textarea "Grades is imp"
type textarea "x"
type textarea "Grades is impo"
type textarea "x"
type textarea "Grades is impor"
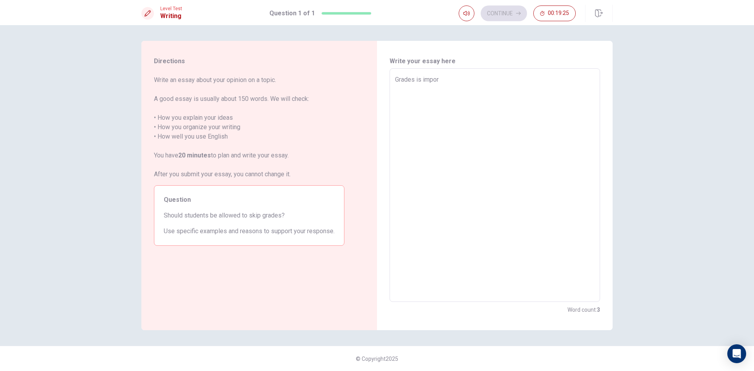
type textarea "x"
type textarea "Grades is impora"
type textarea "x"
type textarea "Grades is impor"
type textarea "x"
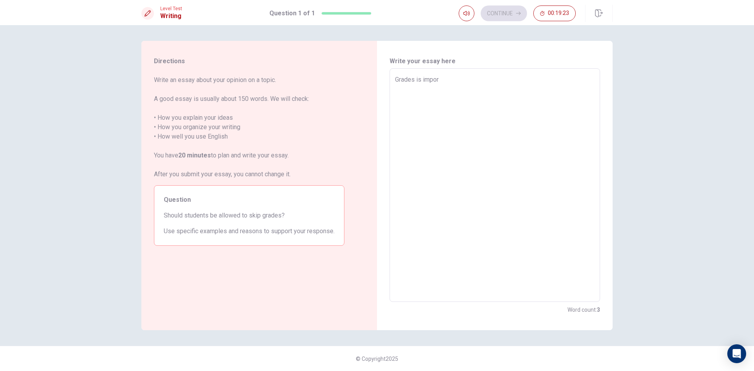
type textarea "Grades is import"
type textarea "x"
type textarea "Grades is importa"
type textarea "x"
type textarea "Grades is importan"
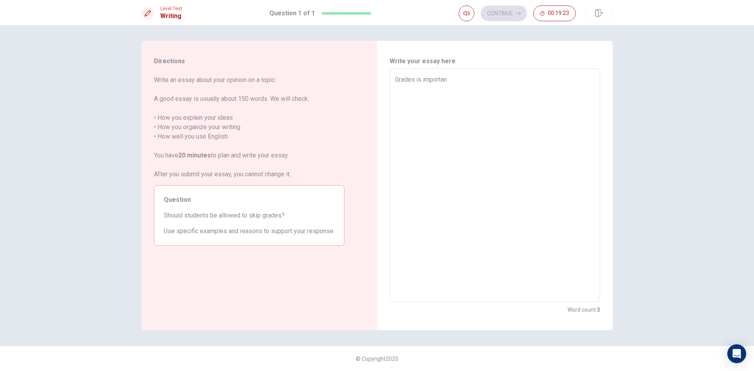
type textarea "x"
type textarea "Grades is important"
type textarea "x"
type textarea "Grades is important"
type textarea "x"
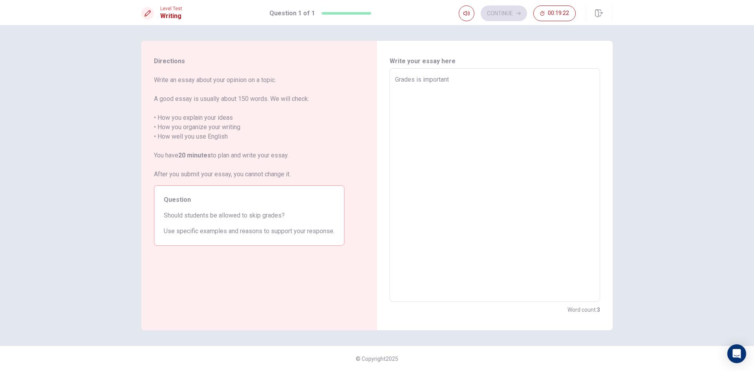
type textarea "Grades is important f"
type textarea "x"
type textarea "Grades is important fo"
type textarea "x"
type textarea "Grades is important for"
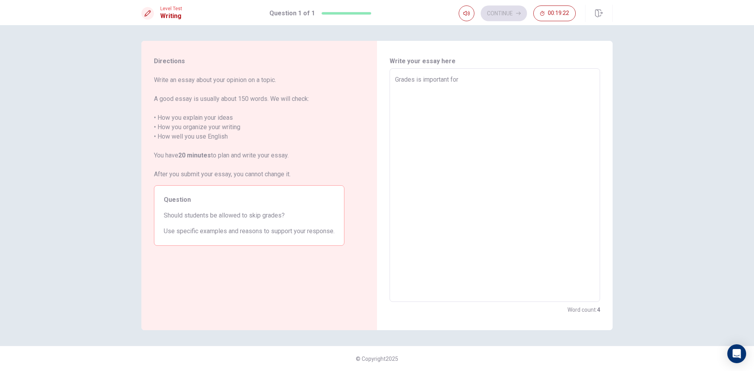
type textarea "x"
type textarea "Grades is important for"
type textarea "x"
type textarea "Grades is important for s"
type textarea "x"
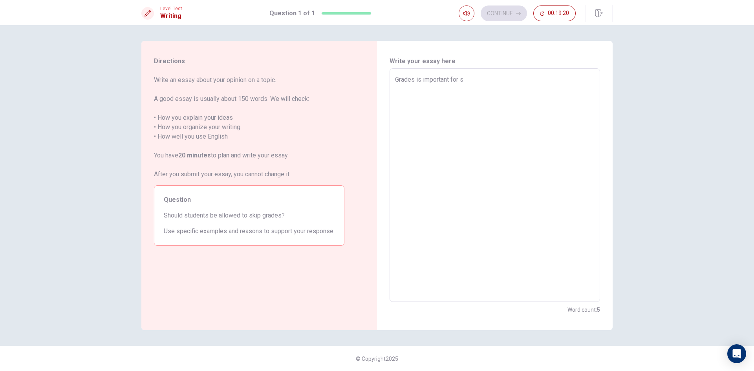
type textarea "Grades is important for st"
type textarea "x"
type textarea "Grades is important for stu"
type textarea "x"
type textarea "Grades is important for stud"
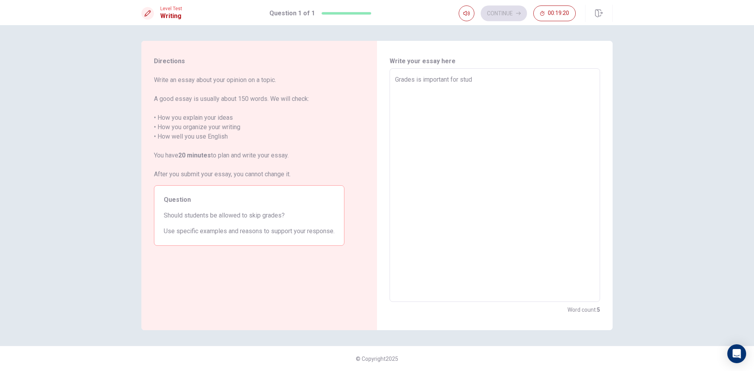
type textarea "x"
type textarea "Grades is important for stude"
type textarea "x"
type textarea "Grades is important for studen"
type textarea "x"
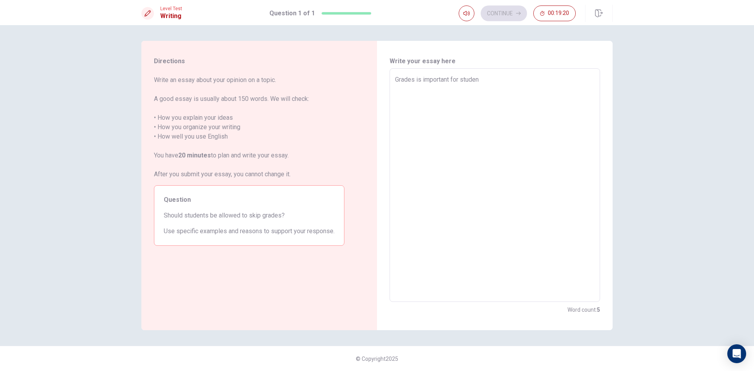
type textarea "Grades is important for student"
type textarea "x"
type textarea "Grades is important for students"
type textarea "x"
type textarea "Grades is important for students"
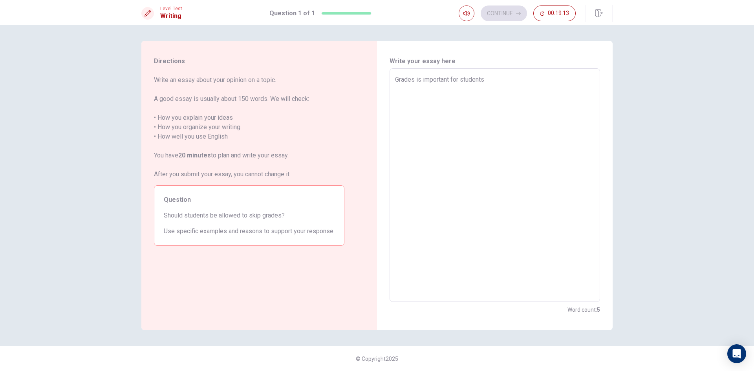
type textarea "x"
type textarea "Grades is important for students s"
type textarea "x"
type textarea "Grades is important for students st"
type textarea "x"
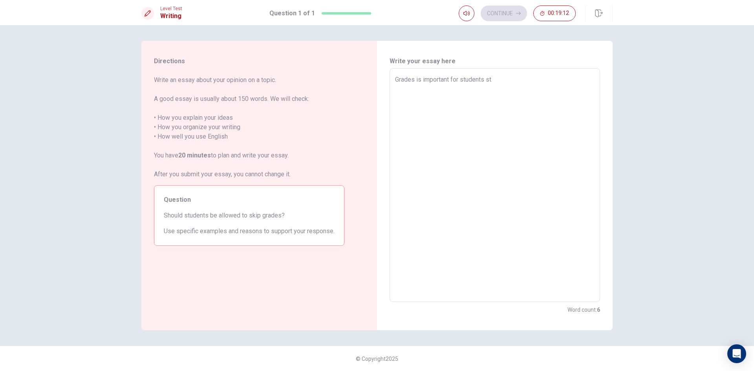
type textarea "Grades is important for students stu"
type textarea "x"
type textarea "Grades is important for students stud"
type textarea "x"
type textarea "Grades is important for students stude"
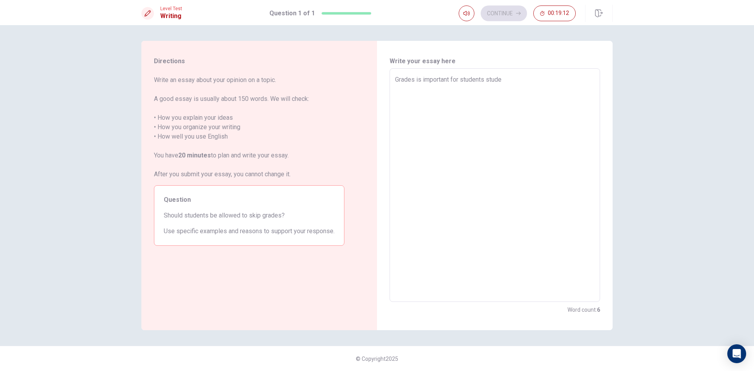
type textarea "x"
type textarea "Grades is important for students studen"
type textarea "x"
type textarea "Grades is important for students student"
type textarea "x"
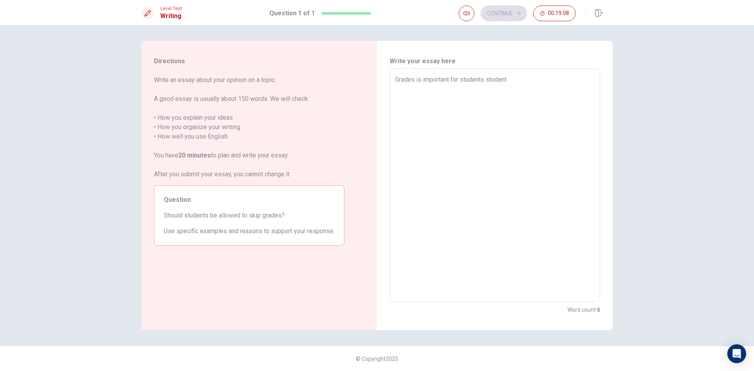
type textarea "Grades is important for students studen"
type textarea "x"
type textarea "Grades is important for students stude"
type textarea "x"
type textarea "Grades is important for students stud"
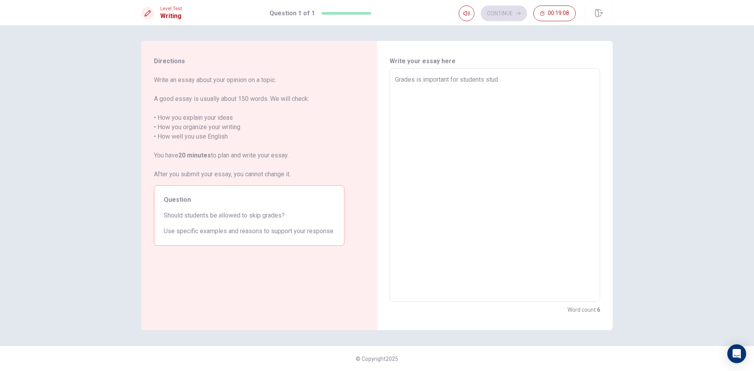
type textarea "x"
type textarea "Grades is important for students stu"
type textarea "x"
type textarea "Grades is important for students st"
type textarea "x"
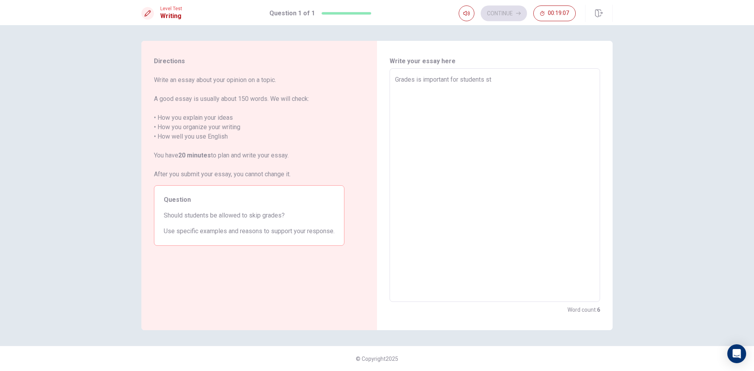
type textarea "Grades is important for students s"
type textarea "x"
type textarea "Grades is important for students"
type textarea "x"
type textarea "Grades is important for students m"
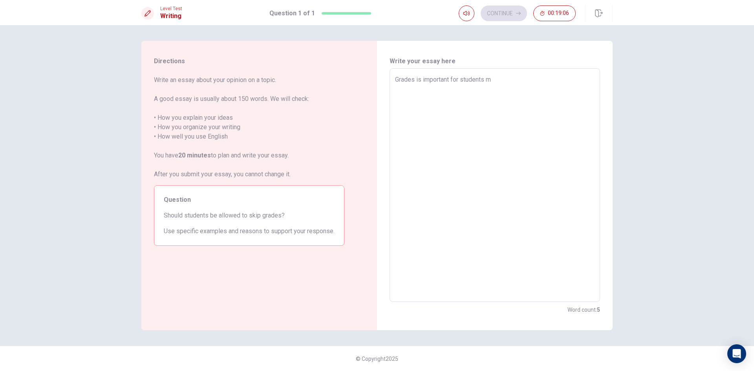
type textarea "x"
type textarea "Grades is important for students ma"
type textarea "x"
type textarea "Grades is important for students man"
type textarea "x"
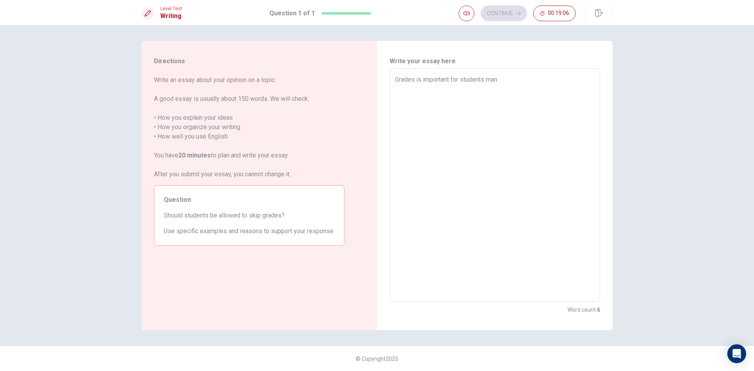
type textarea "Grades is important for students many"
type textarea "x"
type textarea "Grades is important for students many"
type textarea "x"
type textarea "Grades is important for students many s"
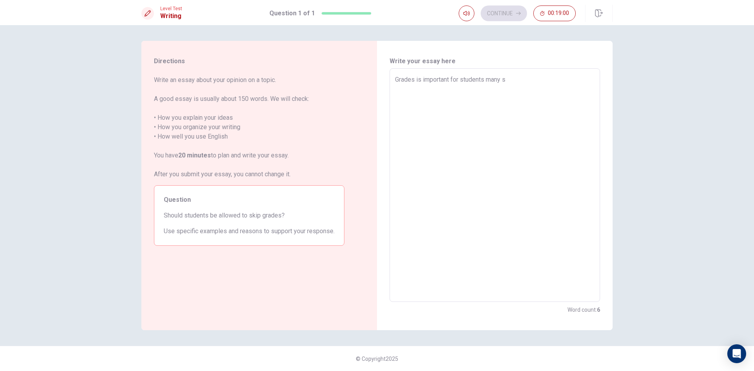
type textarea "x"
type textarea "Grades is important for students many st"
type textarea "x"
type textarea "Grades is important for students many stu"
type textarea "x"
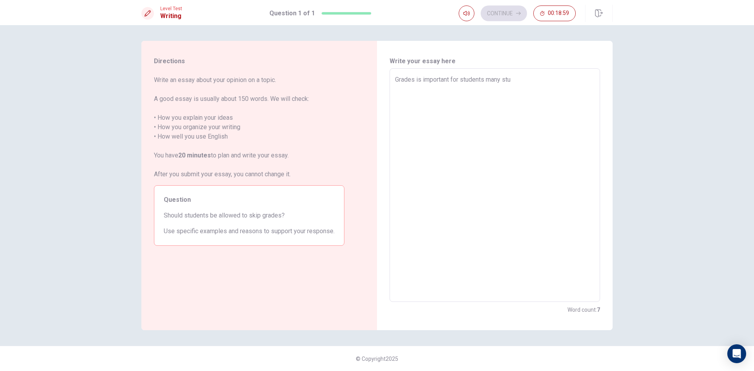
type textarea "Grades is important for students many stud"
type textarea "x"
type textarea "Grades is important for students many stude"
type textarea "x"
type textarea "Grades is important for students many studen"
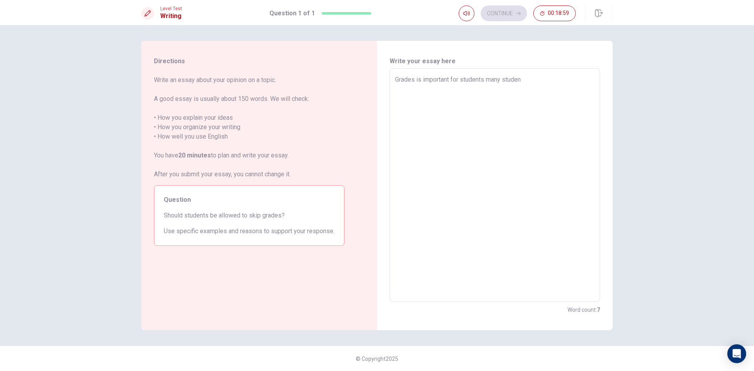
type textarea "x"
type textarea "Grades is important for students many student"
click at [485, 81] on textarea "Grades is important for students many student" at bounding box center [494, 185] width 199 height 221
type textarea "x"
type textarea "Grades is important for students, many student"
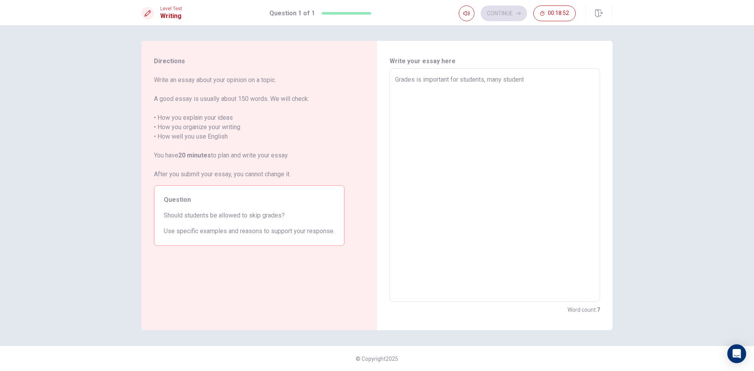
click at [494, 77] on textarea "Grades is important for students, many student" at bounding box center [494, 185] width 199 height 221
type textarea "x"
type textarea "Grades is important for students, any student"
type textarea "x"
type textarea "Grades is important for students,any student"
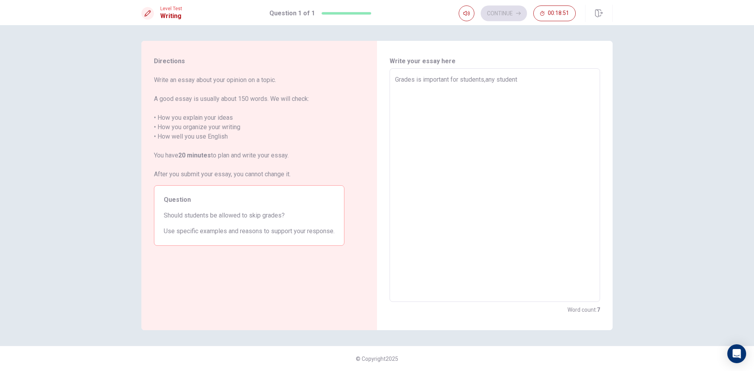
type textarea "x"
type textarea "Grades is important for students,Many student"
click at [545, 75] on textarea "Grades is important for students,Many student" at bounding box center [494, 185] width 199 height 221
type textarea "x"
type textarea "Grades is important for students,Many student"
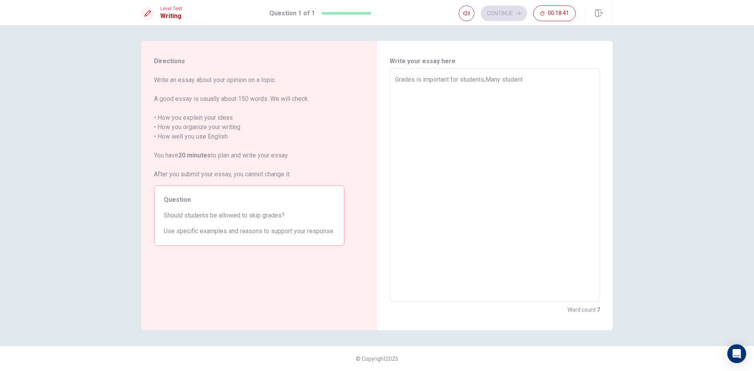
type textarea "x"
type textarea "Grades is important for students,Many student h"
type textarea "x"
type textarea "Grades is important for students,Many student ha"
type textarea "x"
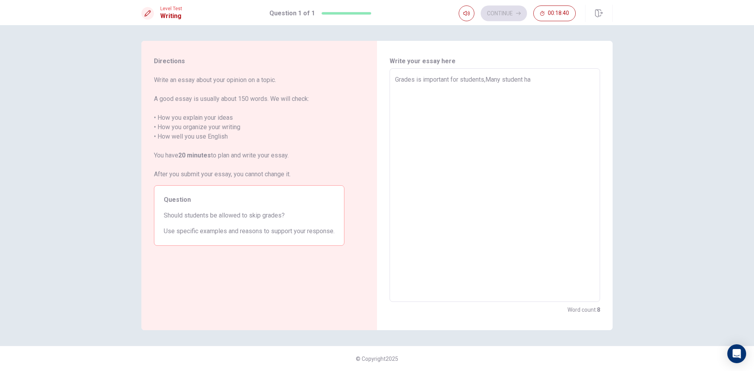
type textarea "Grades is important for students,Many student har"
type textarea "x"
type textarea "Grades is important for students,Many student hard"
type textarea "x"
type textarea "Grades is important for students,Many student har"
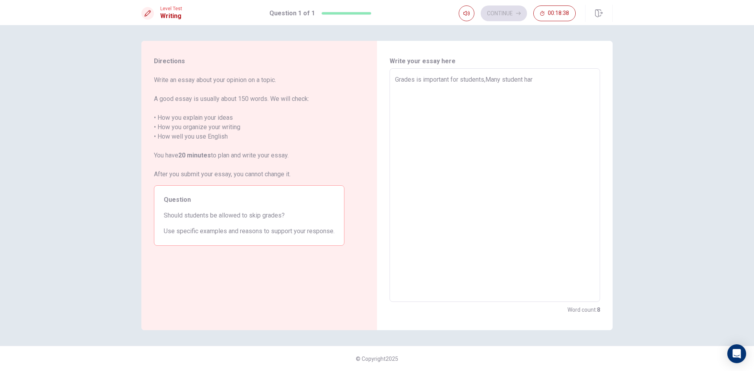
type textarea "x"
type textarea "Grades is important for students,Many student ha"
type textarea "x"
type textarea "Grades is important for students,Many student h"
type textarea "x"
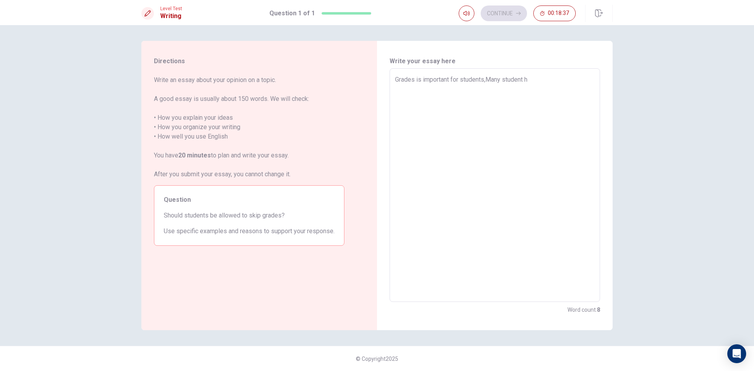
type textarea "Grades is important for students,Many student"
type textarea "x"
type textarea "Grades is important for students,Many student s"
type textarea "x"
type textarea "Grades is important for students,Many student su"
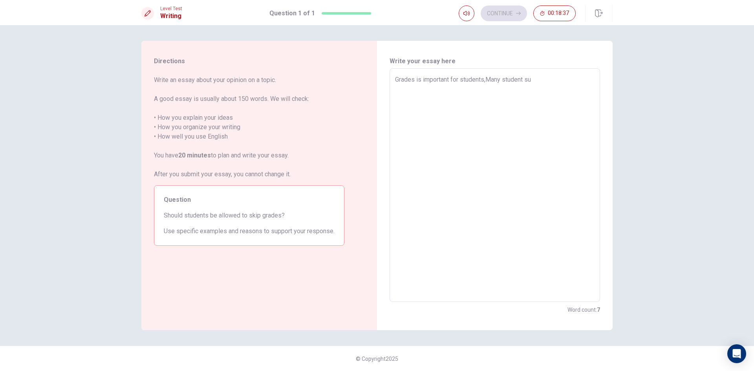
type textarea "x"
type textarea "Grades is important for students,Many student s"
type textarea "x"
type textarea "Grades is important for students,Many student"
type textarea "x"
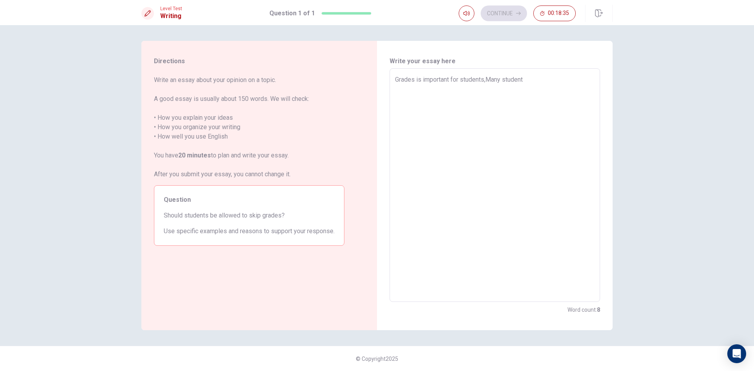
type textarea "Grades is important for students,Many student s"
type textarea "x"
type textarea "Grades is important for students,Many student st"
type textarea "x"
type textarea "Grades is important for students,Many student stu"
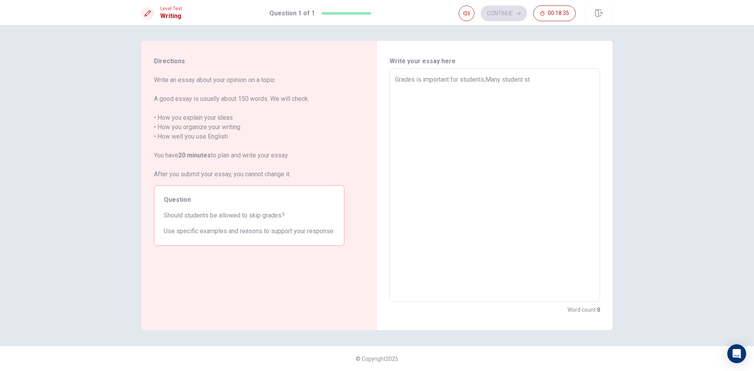
type textarea "x"
type textarea "Grades is important for students,Many student stud"
type textarea "x"
type textarea "Grades is important for students,Many student study"
type textarea "x"
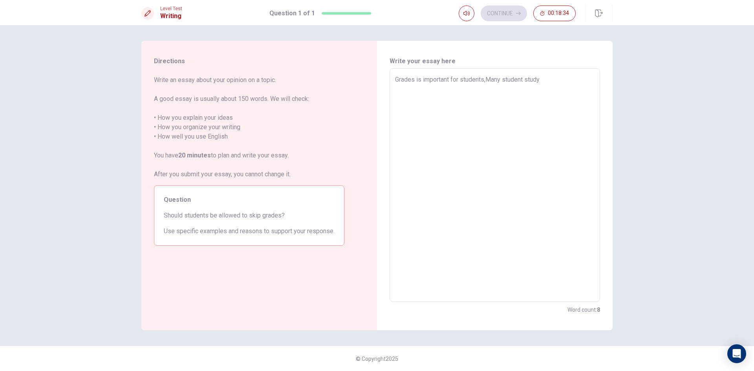
type textarea "Grades is important for students,Many student study"
type textarea "x"
type textarea "Grades is important for students,Many student study h"
type textarea "x"
type textarea "Grades is important for students,Many student study ha"
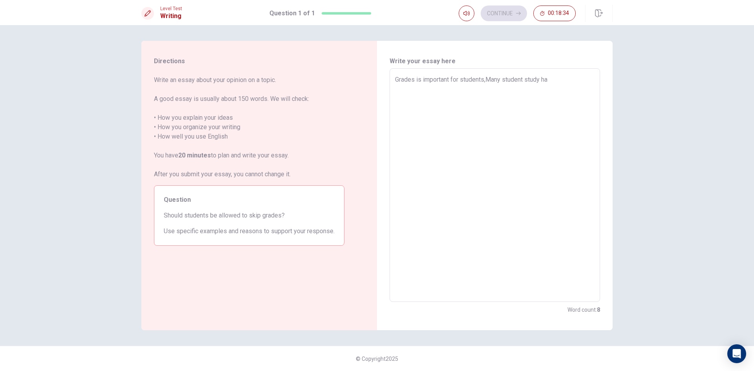
type textarea "x"
type textarea "Grades is important for students,Many student study har"
type textarea "x"
type textarea "Grades is important for students,Many student study hard"
type textarea "x"
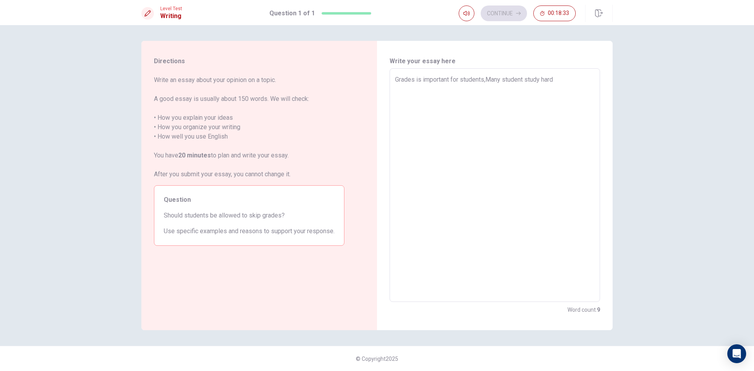
type textarea "Grades is important for students,Many student study hard"
type textarea "x"
type textarea "Grades is important for students,Many student study hard f"
type textarea "x"
type textarea "Grades is important for students,Many student study hard fo"
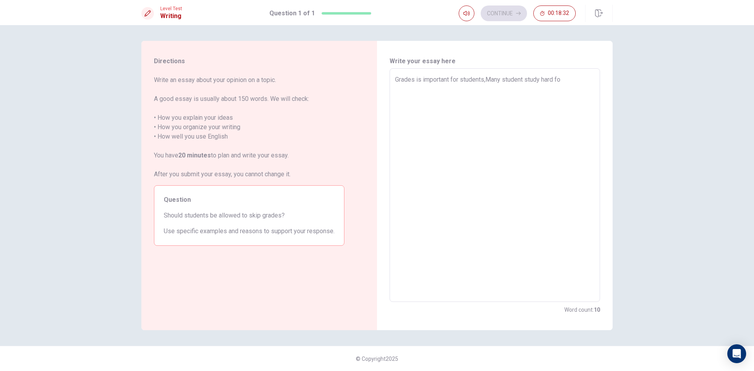
type textarea "x"
type textarea "Grades is important for students,Many student study hard for"
type textarea "x"
type textarea "Grades is important for students,Many student study hard for"
type textarea "x"
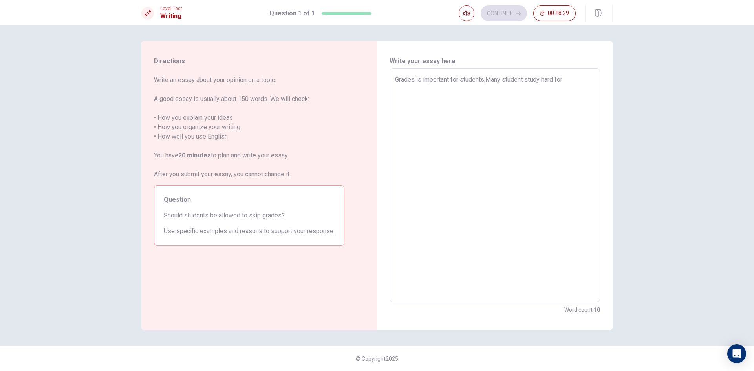
type textarea "Grades is important for students,Many student study hard for g"
type textarea "x"
type textarea "Grades is important for students,Many student study hard for gio"
type textarea "x"
type textarea "Grades is important for students,Many student study hard for gioio"
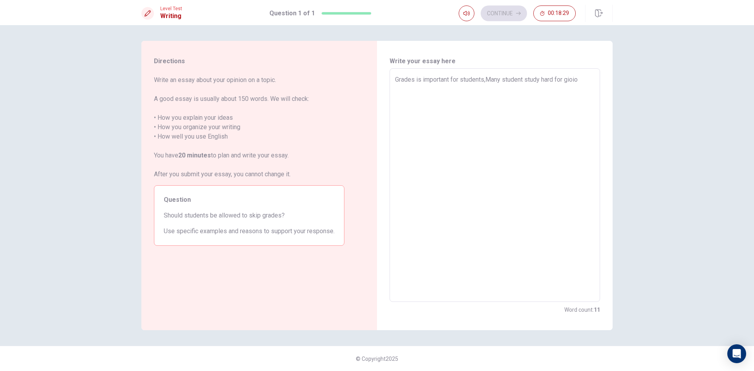
type textarea "x"
type textarea "Grades is important for students,Many student study hard for gioiod"
type textarea "x"
type textarea "Grades is important for students,Many student study hard for gioio"
type textarea "x"
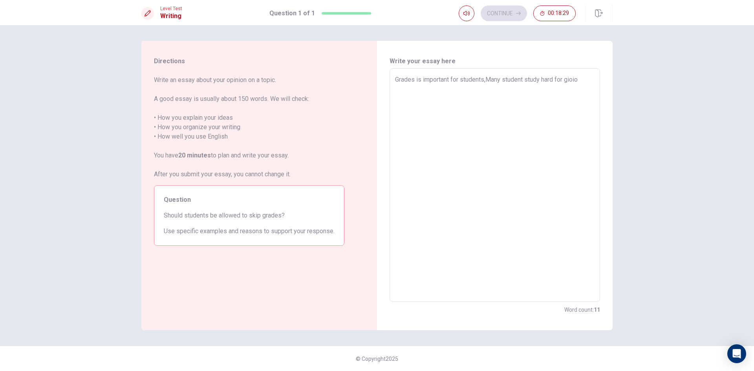
type textarea "Grades is important for students,Many student study hard for gioi"
click at [483, 77] on textarea "Grades is important for student,Grade have 1-6" at bounding box center [494, 185] width 199 height 221
click at [520, 79] on textarea "Grades is important for student,In [GEOGRAPHIC_DATA] Grade have 1-6" at bounding box center [494, 185] width 199 height 221
click at [563, 84] on textarea "Grades is important for student,In [GEOGRAPHIC_DATA] grade have 1-6" at bounding box center [494, 185] width 199 height 221
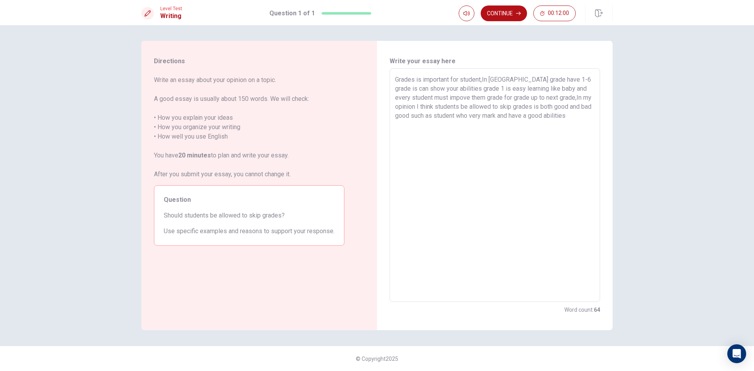
click at [509, 115] on textarea "Grades is important for student,In [GEOGRAPHIC_DATA] grade have 1-6 grade is ca…" at bounding box center [494, 185] width 199 height 221
click at [581, 109] on textarea "Grades is important for student,In [GEOGRAPHIC_DATA] grade have 1-6 grade is ca…" at bounding box center [494, 185] width 199 height 221
click at [587, 113] on textarea "Grades is important for student,In [GEOGRAPHIC_DATA] grade have 1-6 grade is ca…" at bounding box center [494, 185] width 199 height 221
click at [466, 115] on textarea "Grades is important for student,In [GEOGRAPHIC_DATA] grade have 1-6 grade is ca…" at bounding box center [494, 185] width 199 height 221
click at [467, 116] on textarea "Grades is important for student,In [GEOGRAPHIC_DATA] grade have 1-6 grade is ca…" at bounding box center [494, 185] width 199 height 221
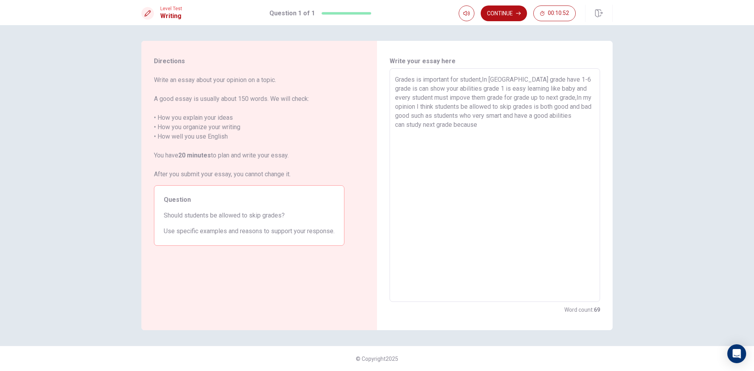
click at [496, 127] on textarea "Grades is important for student,In [GEOGRAPHIC_DATA] grade have 1-6 grade is ca…" at bounding box center [494, 185] width 199 height 221
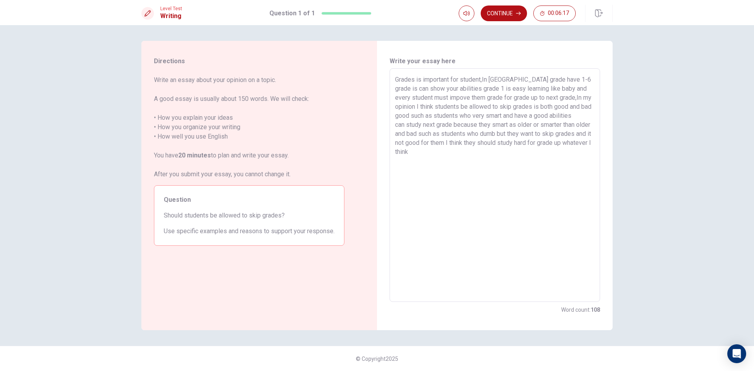
drag, startPoint x: 165, startPoint y: 213, endPoint x: 284, endPoint y: 213, distance: 119.8
click at [265, 213] on span "Should students be allowed to skip grades?" at bounding box center [249, 215] width 171 height 9
click at [475, 157] on textarea "Grades is important for student,In [GEOGRAPHIC_DATA] grade have 1-6 grade is ca…" at bounding box center [494, 185] width 199 height 221
drag, startPoint x: 464, startPoint y: 163, endPoint x: 461, endPoint y: 168, distance: 6.1
click at [461, 168] on textarea "Grades is important for student,In [GEOGRAPHIC_DATA] grade have 1-6 grade is ca…" at bounding box center [494, 185] width 199 height 221
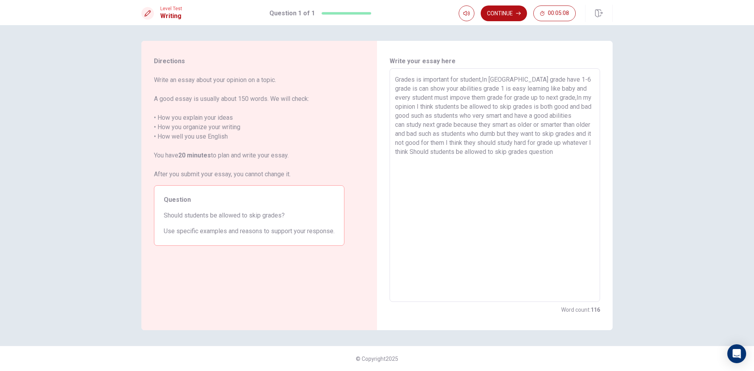
click at [467, 150] on textarea "Grades is important for student,In [GEOGRAPHIC_DATA] grade have 1-6 grade is ca…" at bounding box center [494, 185] width 199 height 221
click at [438, 161] on textarea "Grades is important for student,In [GEOGRAPHIC_DATA] grade have 1-6 grade is ca…" at bounding box center [494, 185] width 199 height 221
click at [451, 150] on textarea "Grades is important for student,In [GEOGRAPHIC_DATA] grade have 1-6 grade is ca…" at bounding box center [494, 185] width 199 height 221
click at [503, 160] on textarea "Grades is important for student,In [GEOGRAPHIC_DATA] grade have 1-6 grade is ca…" at bounding box center [494, 185] width 199 height 221
click at [417, 143] on textarea "Grades is important for student,In [GEOGRAPHIC_DATA] grade have 1-6 grade is ca…" at bounding box center [494, 185] width 199 height 221
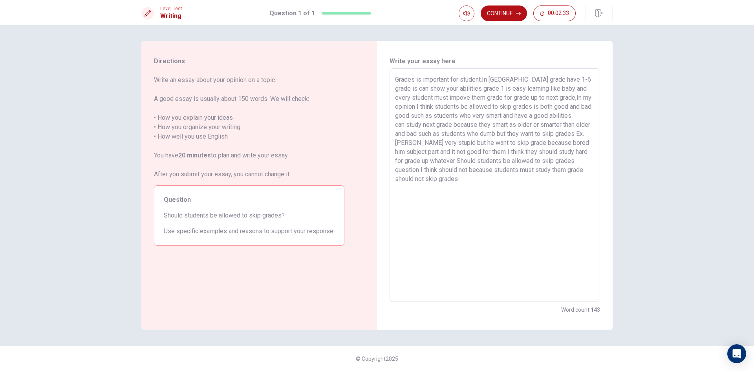
click at [470, 178] on textarea "Grades is important for student,In [GEOGRAPHIC_DATA] grade have 1-6 grade is ca…" at bounding box center [494, 185] width 199 height 221
click at [495, 15] on button "Continue" at bounding box center [504, 13] width 46 height 16
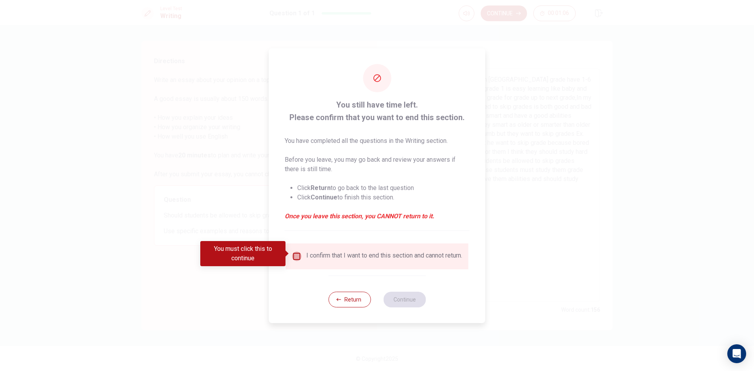
click at [296, 257] on input "You must click this to continue" at bounding box center [296, 256] width 9 height 9
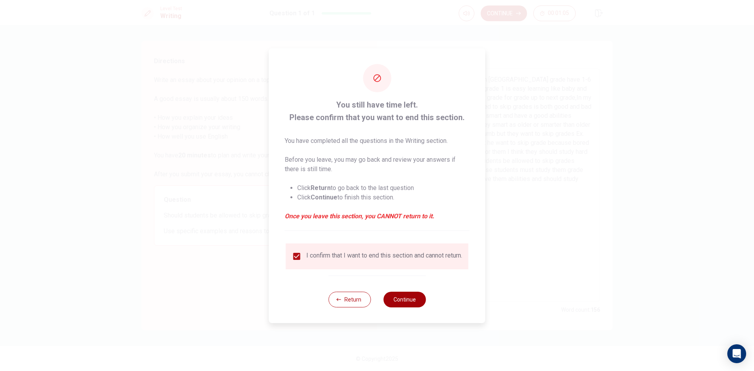
click at [412, 299] on button "Continue" at bounding box center [404, 300] width 42 height 16
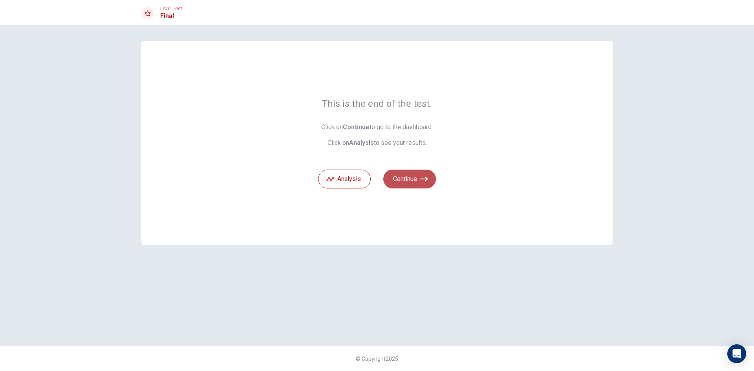
click at [411, 181] on button "Continue" at bounding box center [409, 179] width 53 height 19
